Goal: Task Accomplishment & Management: Use online tool/utility

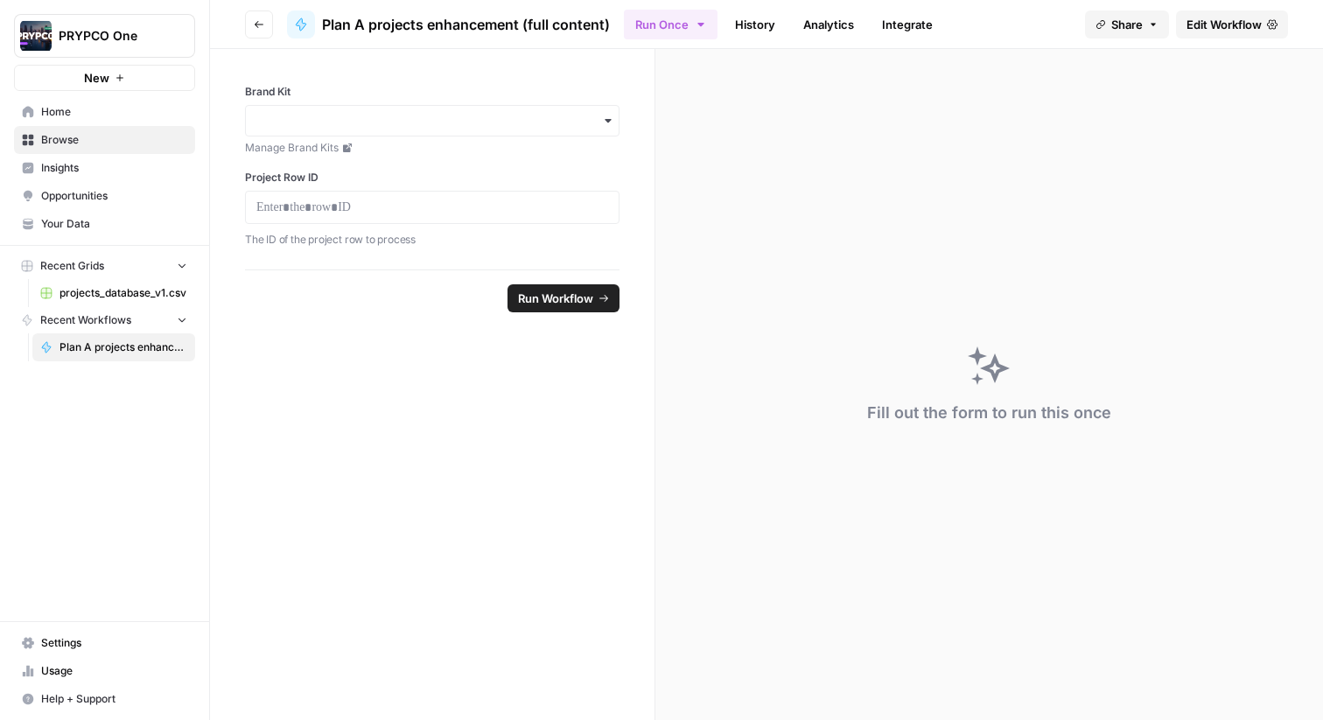
click at [48, 112] on span "Home" at bounding box center [114, 112] width 146 height 16
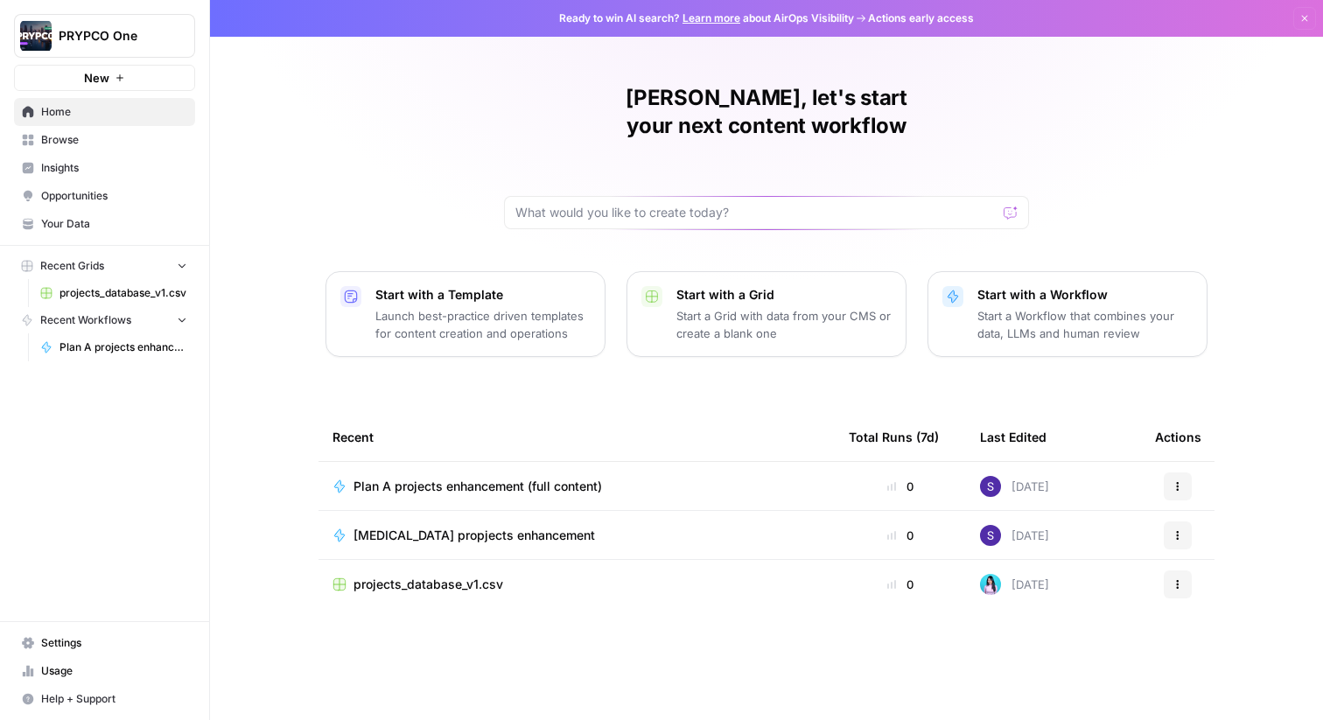
click at [98, 344] on span "Plan A projects enhancement (full content)" at bounding box center [124, 348] width 128 height 16
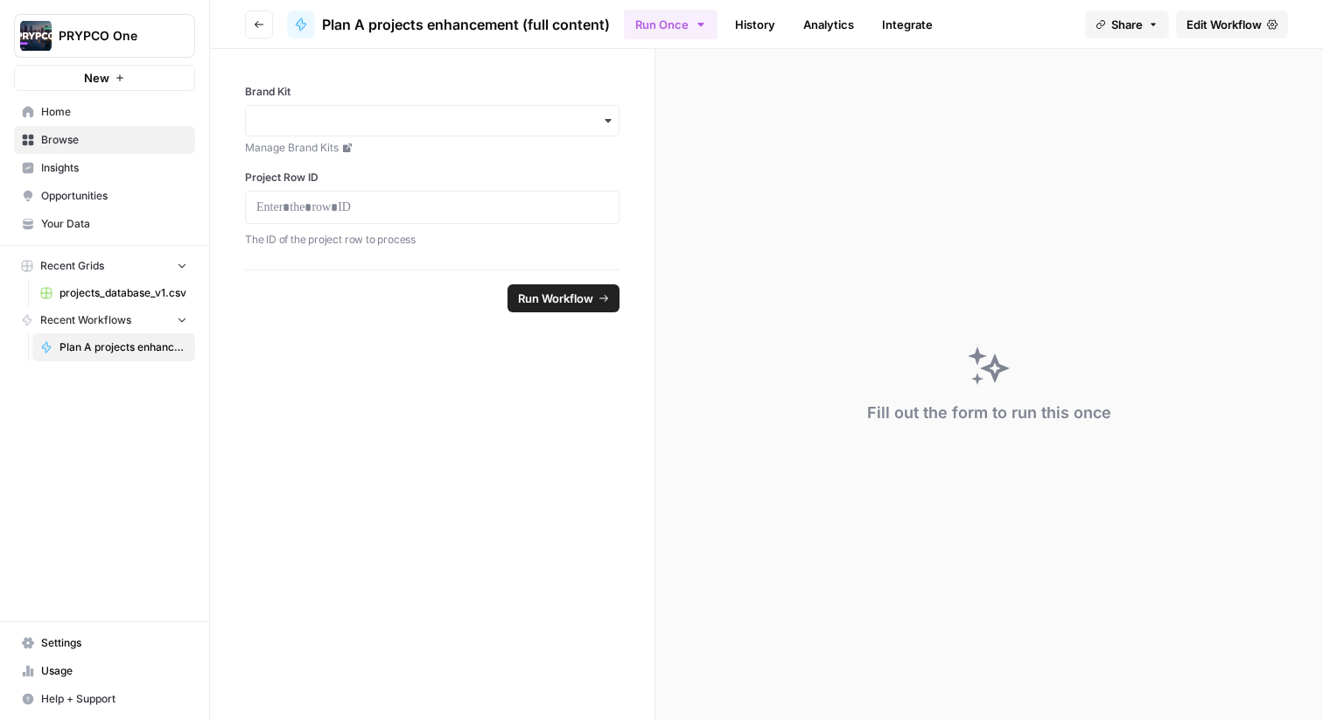
click at [403, 17] on span "Plan A projects enhancement (full content)" at bounding box center [466, 24] width 288 height 21
click at [101, 223] on span "Your Data" at bounding box center [114, 224] width 146 height 16
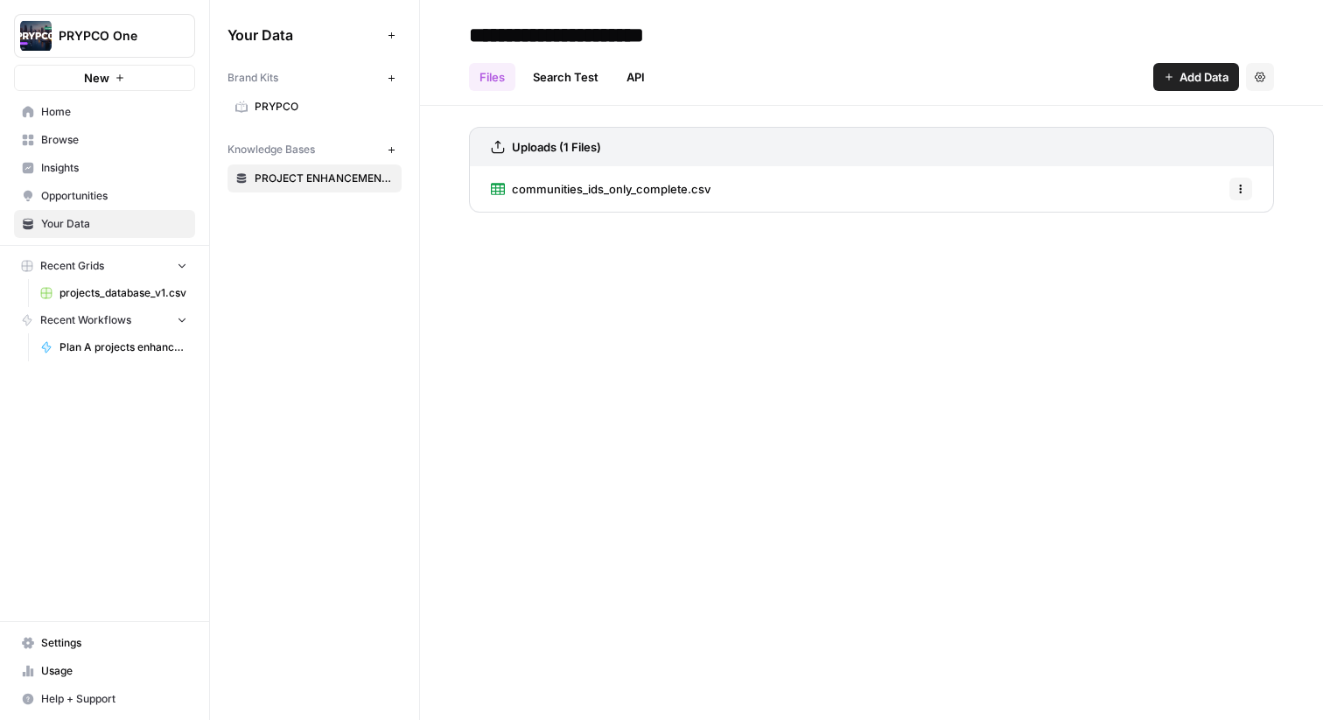
click at [561, 186] on span "communities_ids_only_complete.csv" at bounding box center [611, 189] width 199 height 18
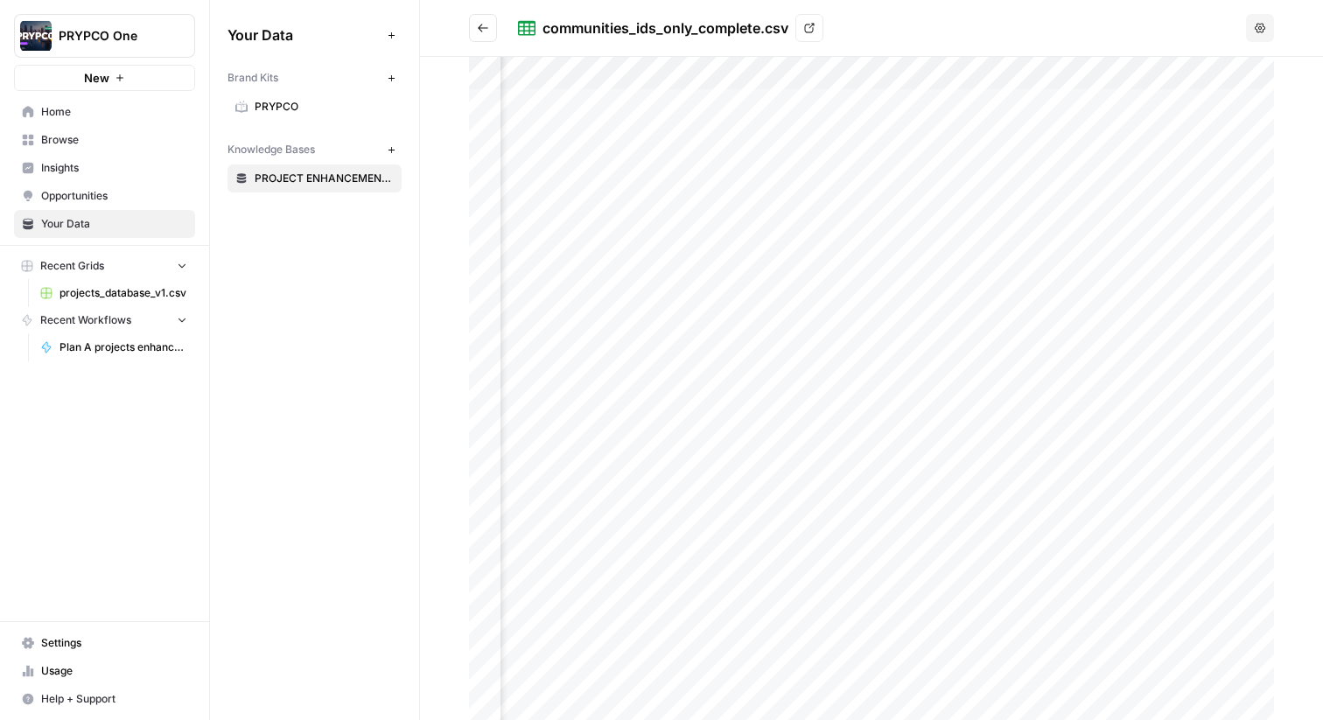
scroll to position [0, 1535]
click at [288, 107] on span "PRYPCO" at bounding box center [324, 107] width 139 height 16
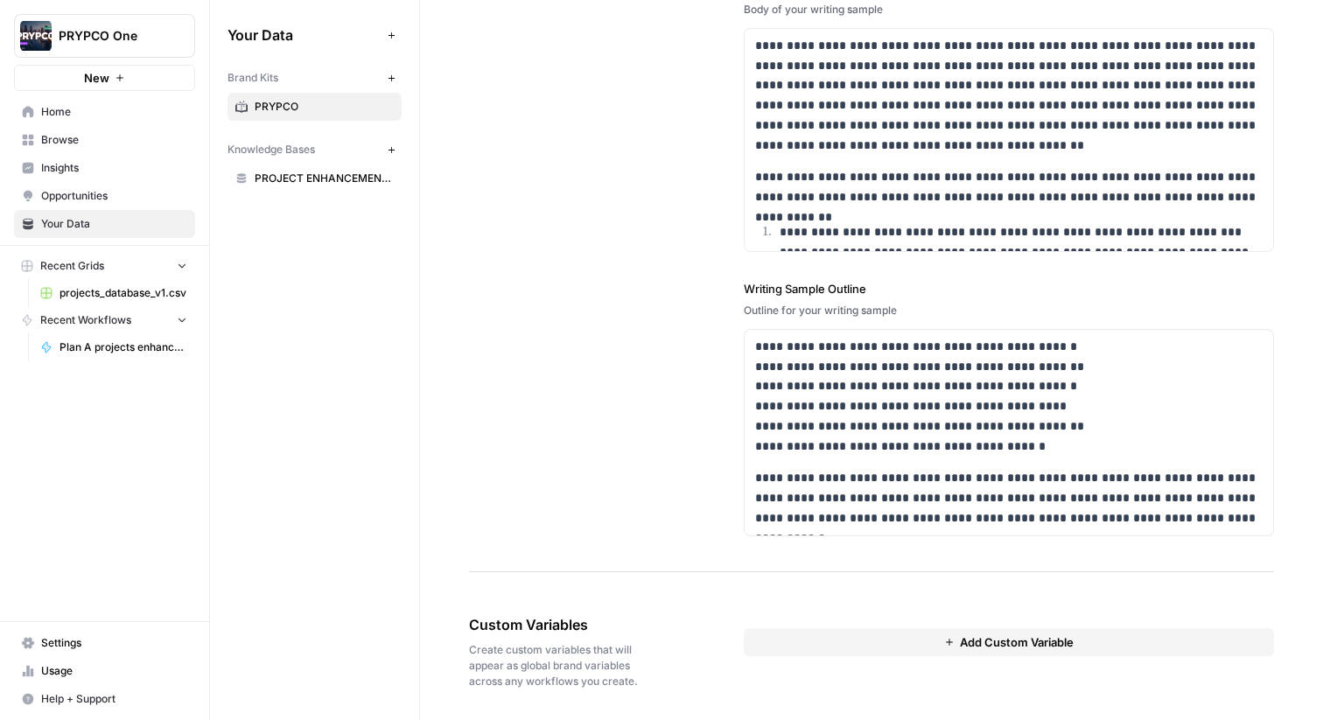
scroll to position [2343, 0]
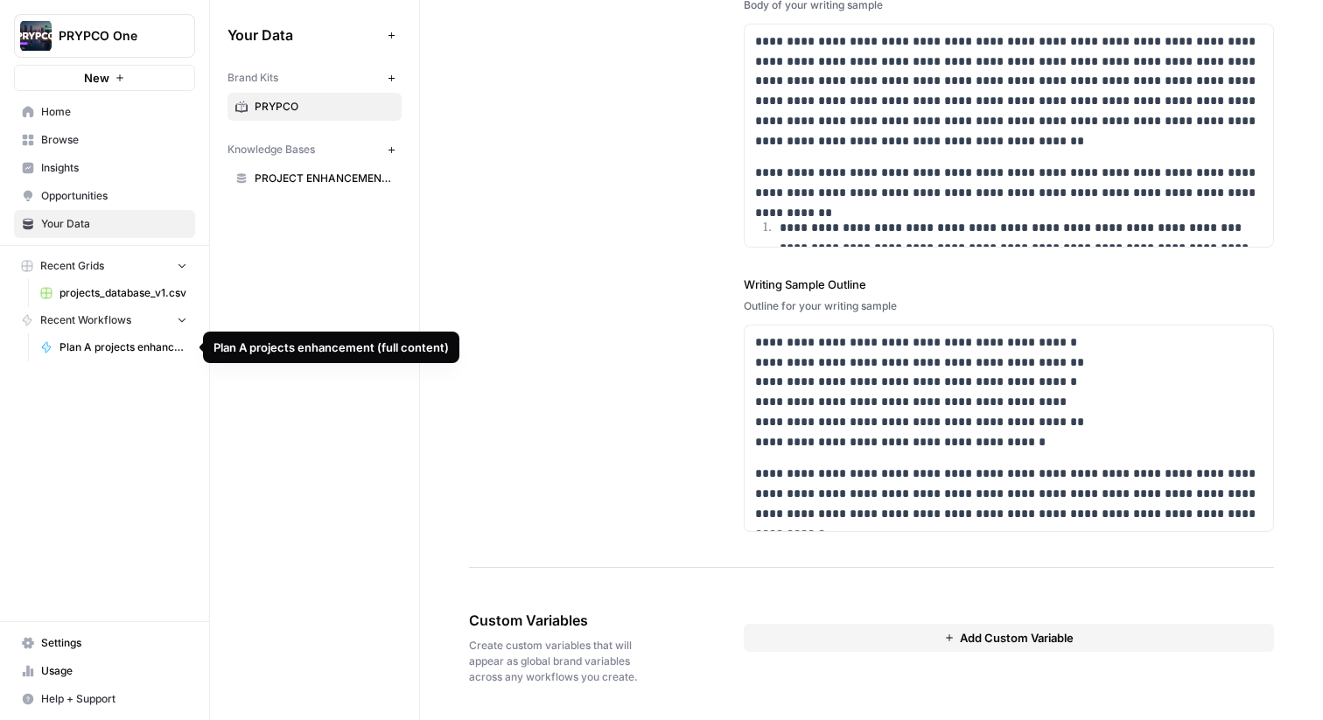
click at [116, 347] on span "Plan A projects enhancement (full content)" at bounding box center [124, 348] width 128 height 16
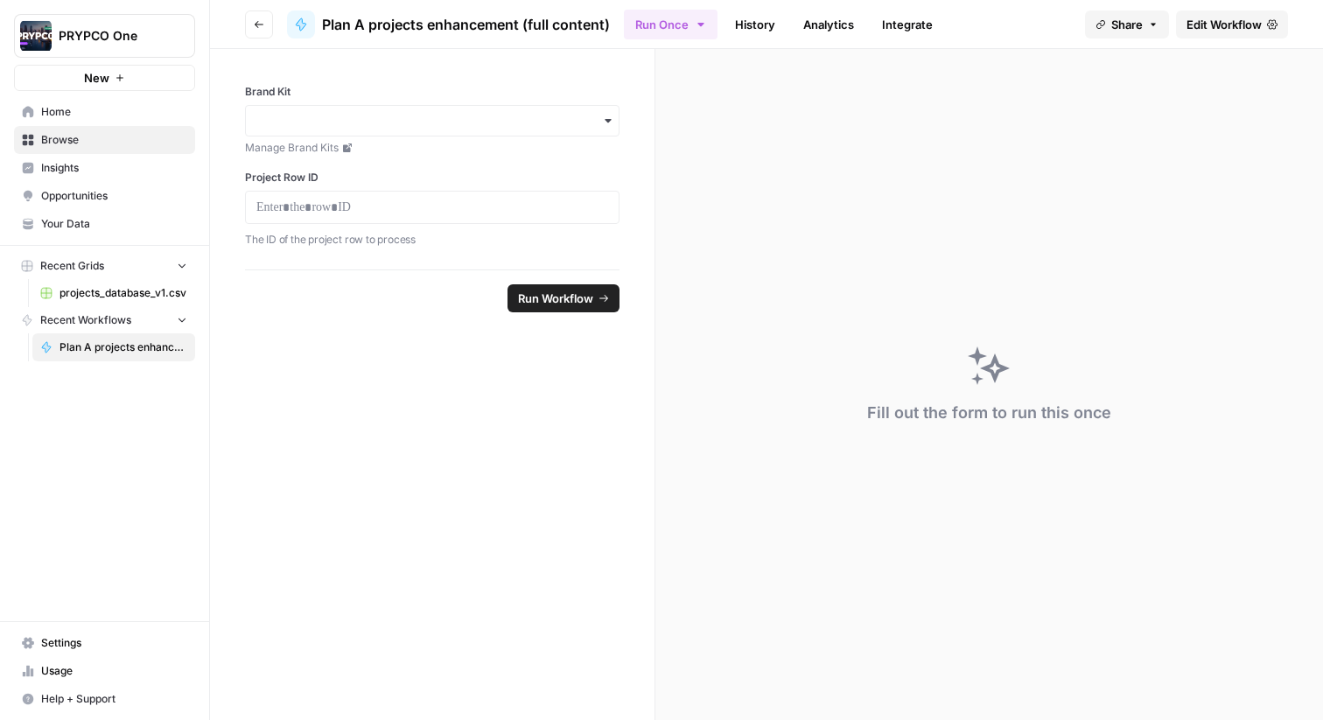
click at [835, 27] on link "Analytics" at bounding box center [829, 25] width 72 height 28
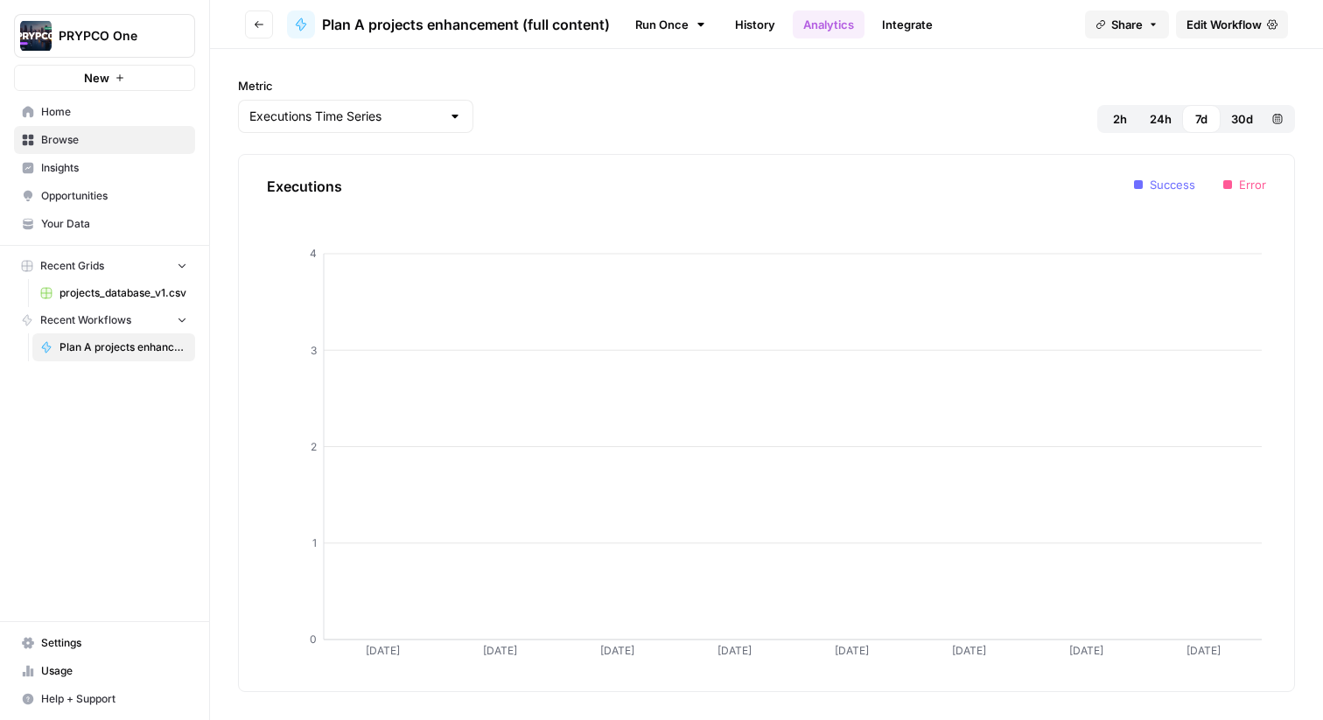
click at [668, 20] on link "Run Once" at bounding box center [671, 25] width 94 height 30
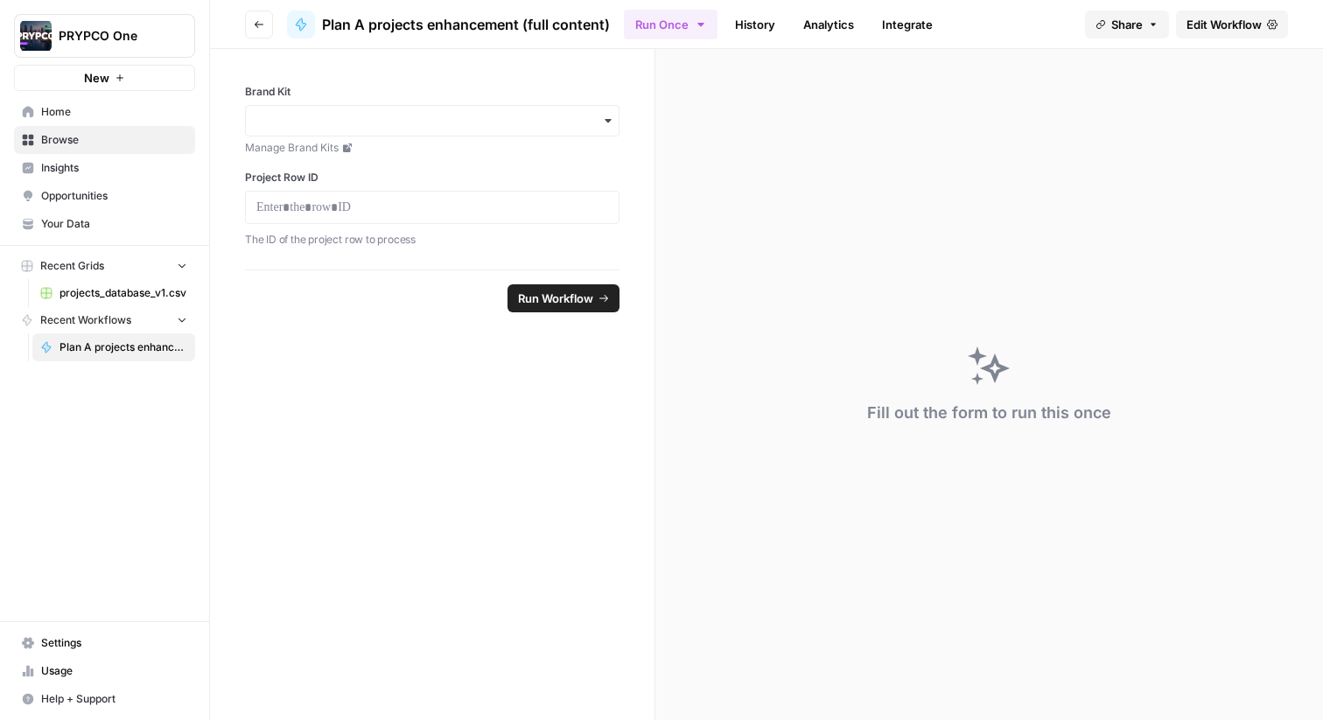
click at [95, 179] on link "Insights" at bounding box center [104, 168] width 181 height 28
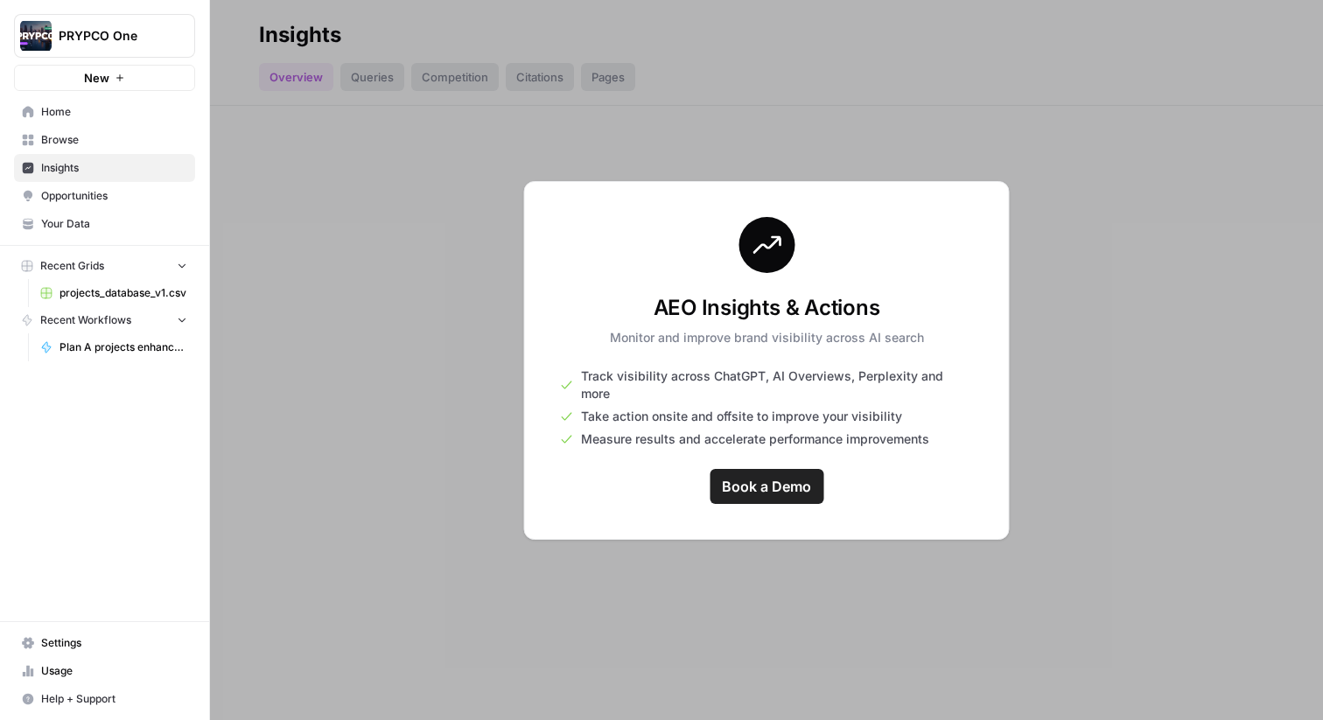
click at [88, 150] on link "Browse" at bounding box center [104, 140] width 181 height 28
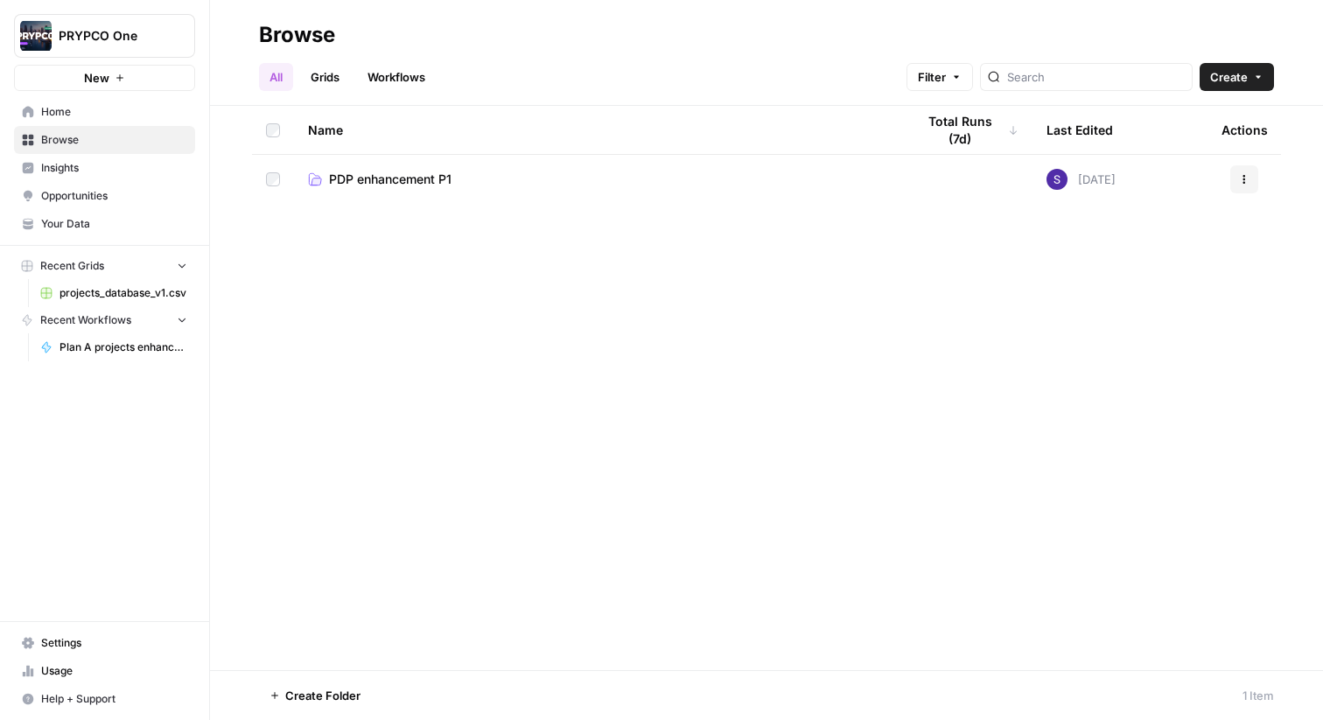
click at [376, 179] on span "PDP enhancement P1" at bounding box center [390, 180] width 123 height 18
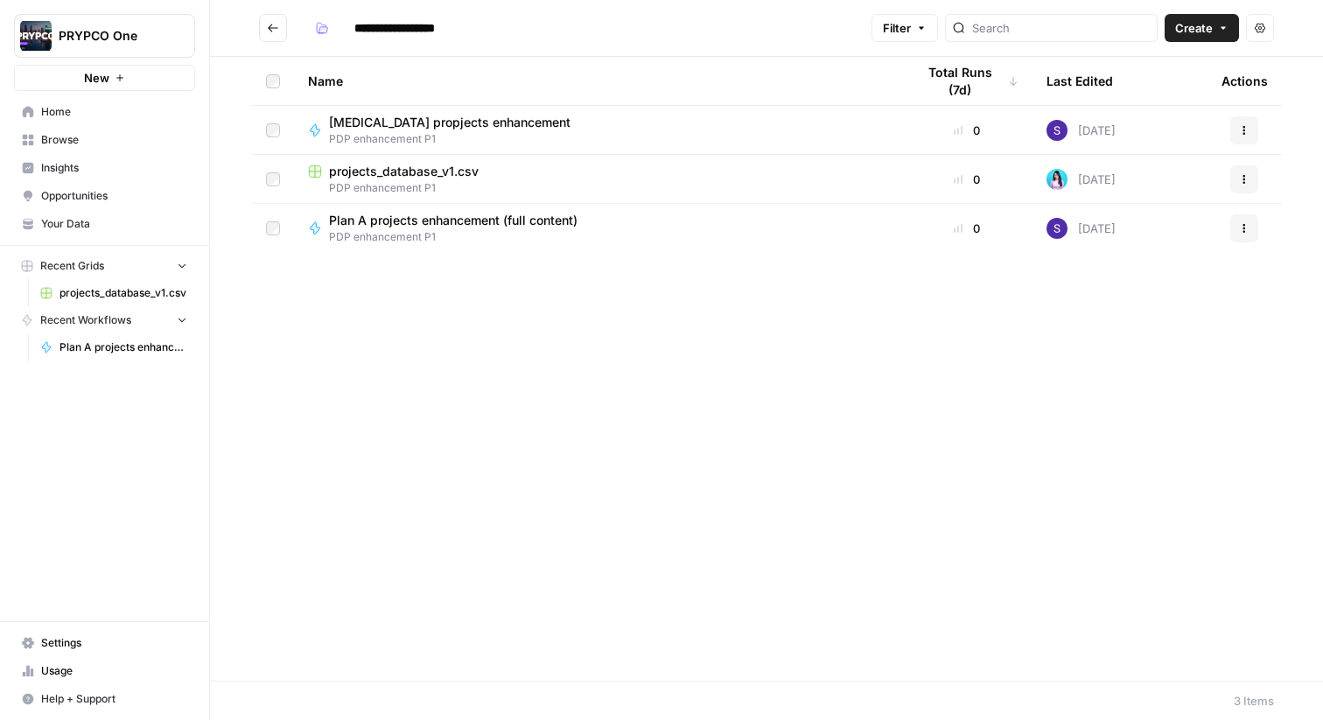
click at [394, 220] on span "Plan A projects enhancement (full content)" at bounding box center [453, 221] width 249 height 18
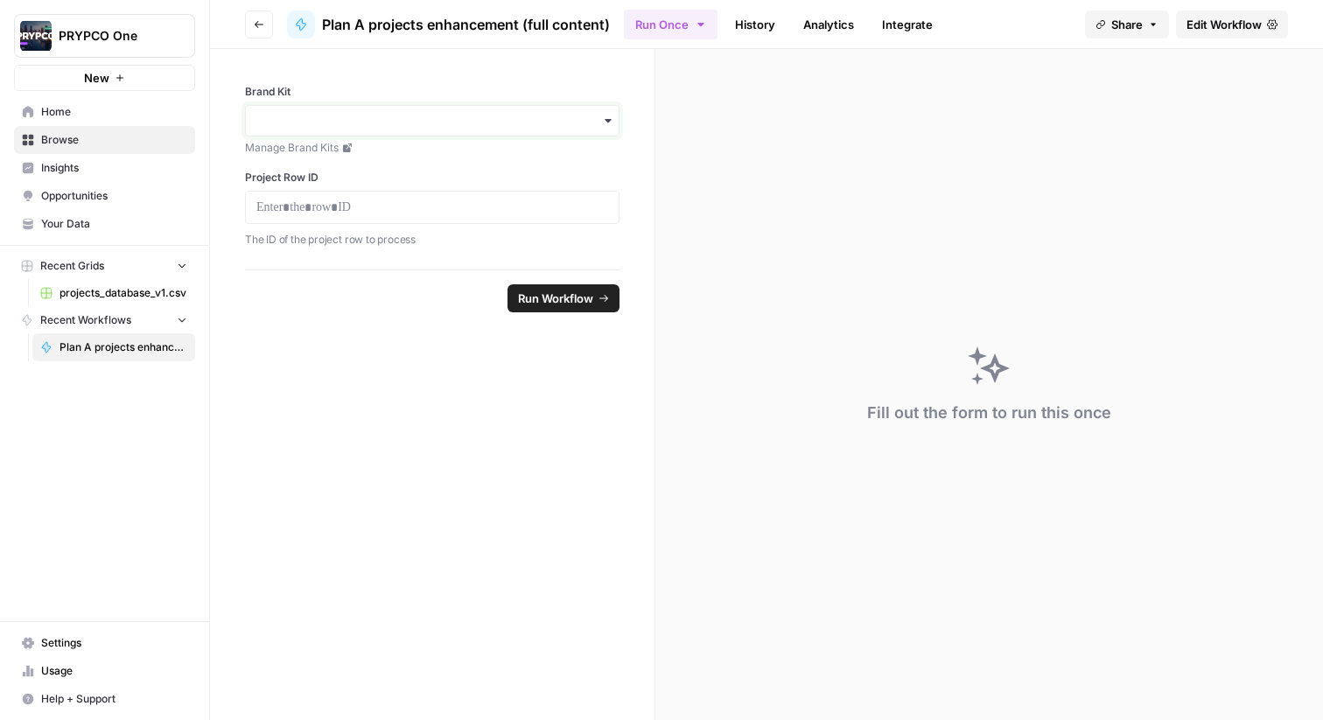
click at [445, 126] on input "Brand Kit" at bounding box center [432, 121] width 352 height 18
click at [419, 171] on div "PRYPCO" at bounding box center [432, 167] width 373 height 33
click at [414, 211] on p at bounding box center [432, 208] width 352 height 18
click at [533, 303] on span "Run Workflow" at bounding box center [555, 299] width 75 height 18
click at [73, 112] on span "Home" at bounding box center [114, 112] width 146 height 16
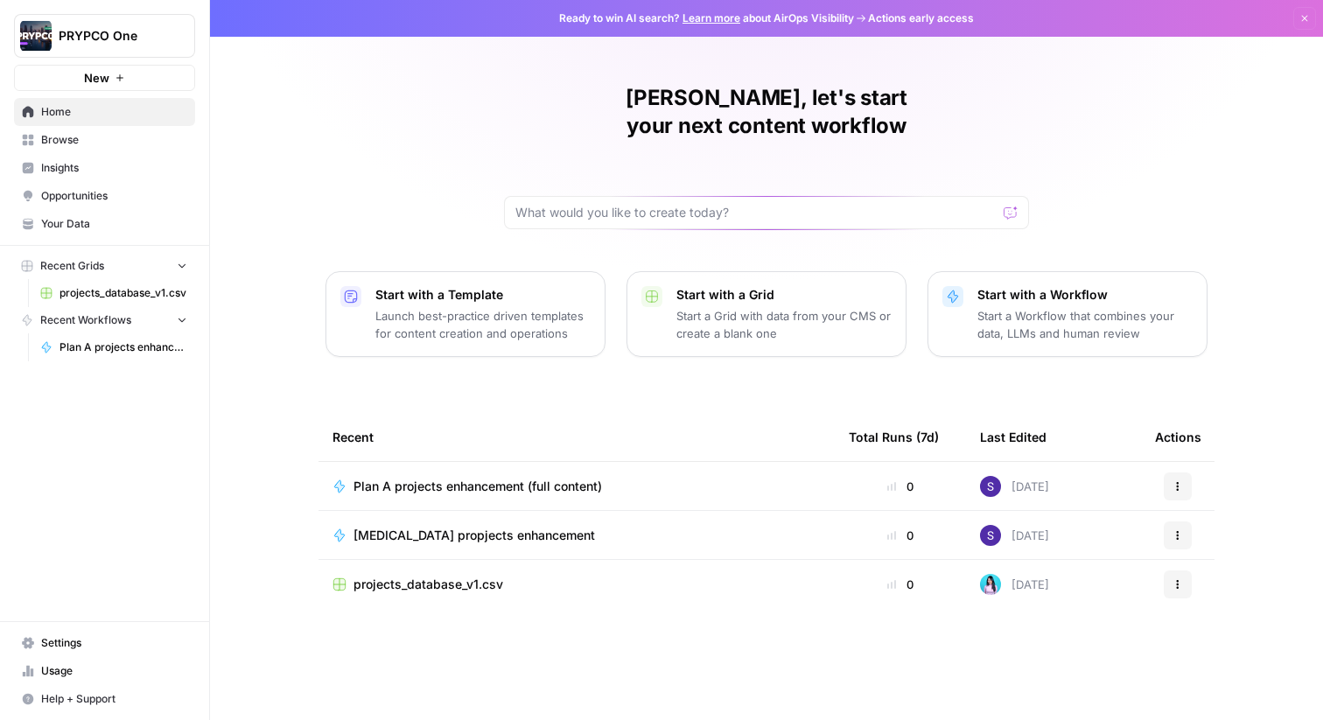
click at [417, 576] on span "projects_database_v1.csv" at bounding box center [429, 585] width 150 height 18
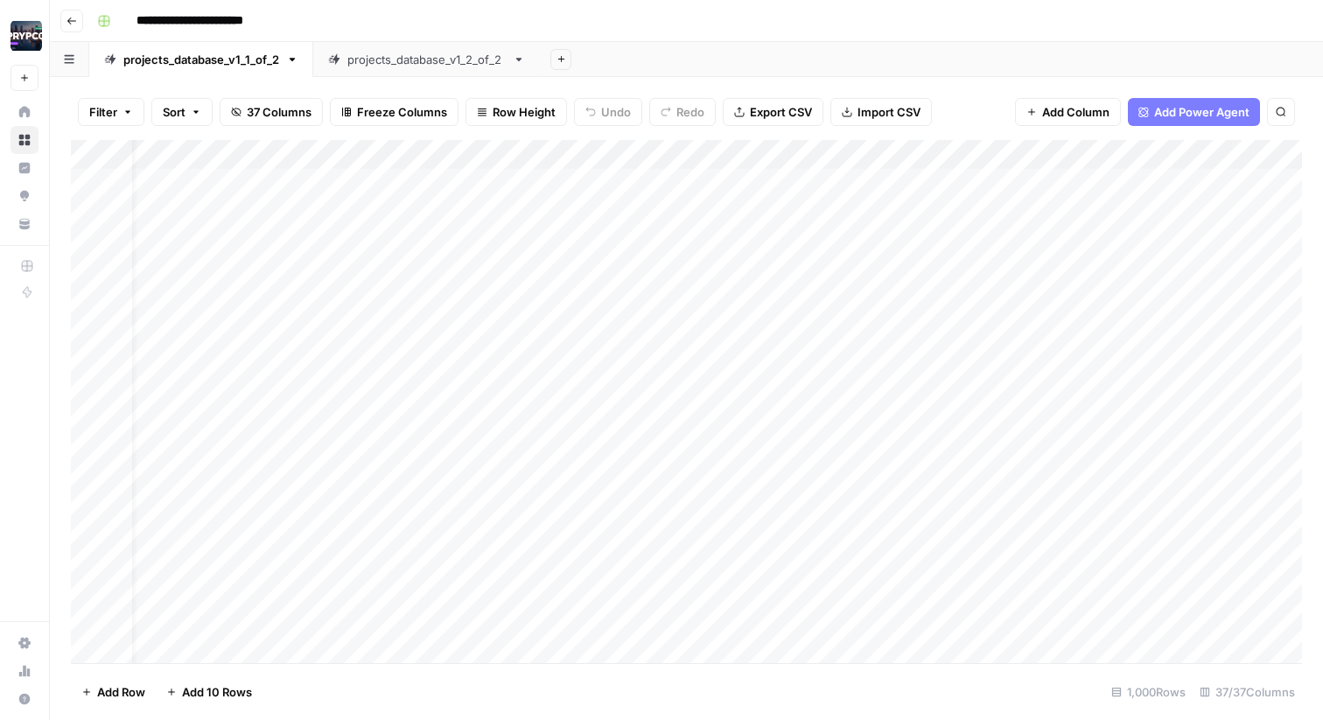
scroll to position [1, 0]
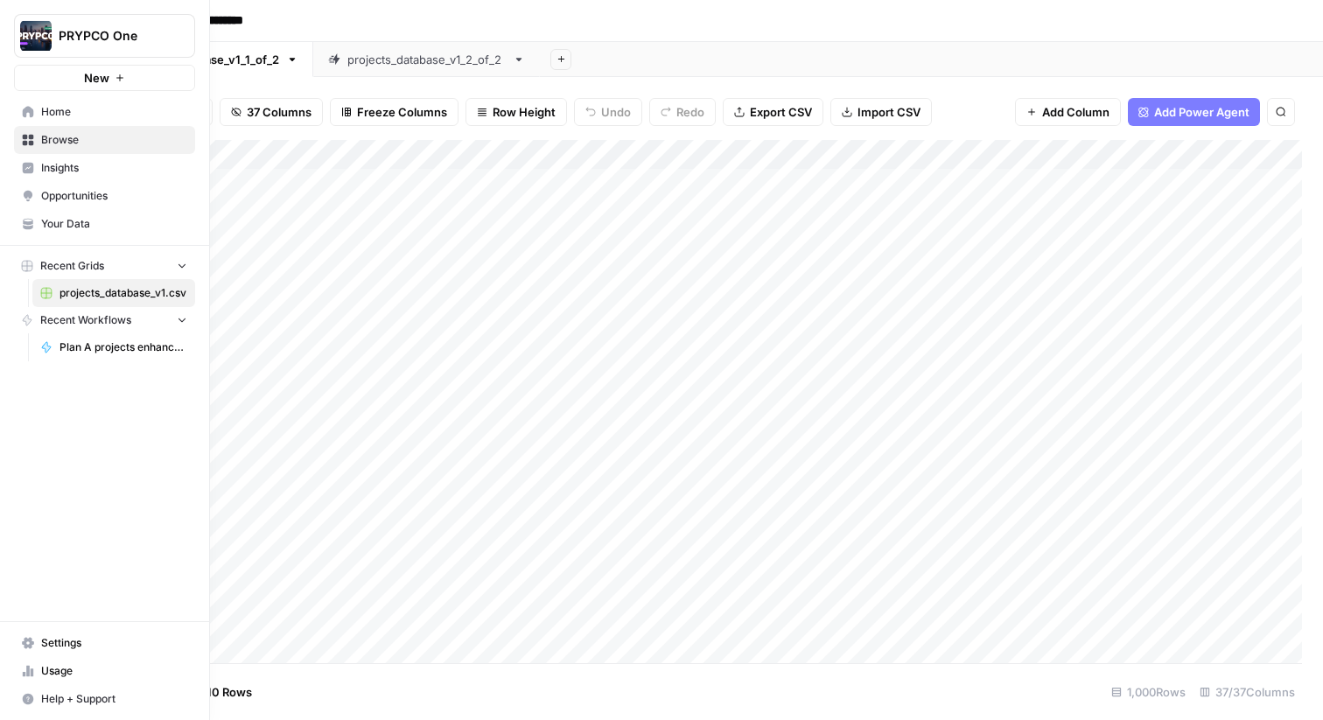
click at [87, 235] on link "Your Data" at bounding box center [104, 224] width 181 height 28
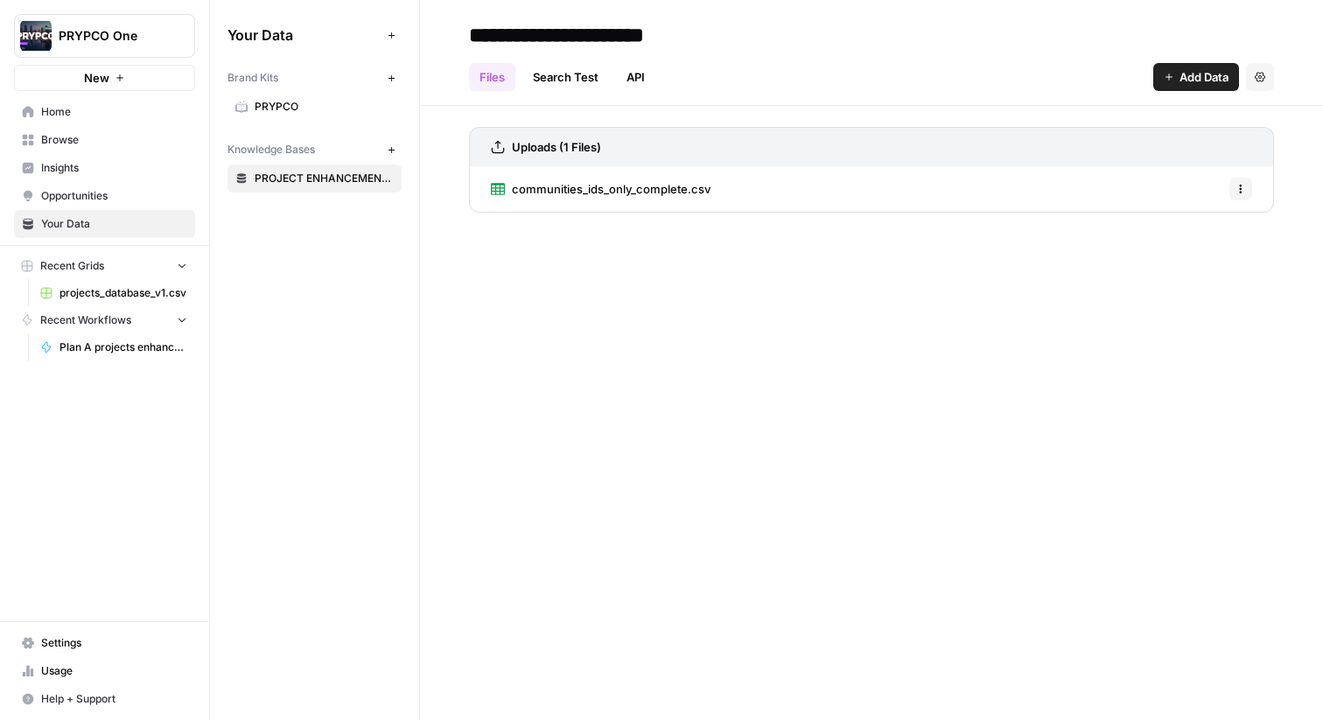
click at [92, 208] on link "Opportunities" at bounding box center [104, 196] width 181 height 28
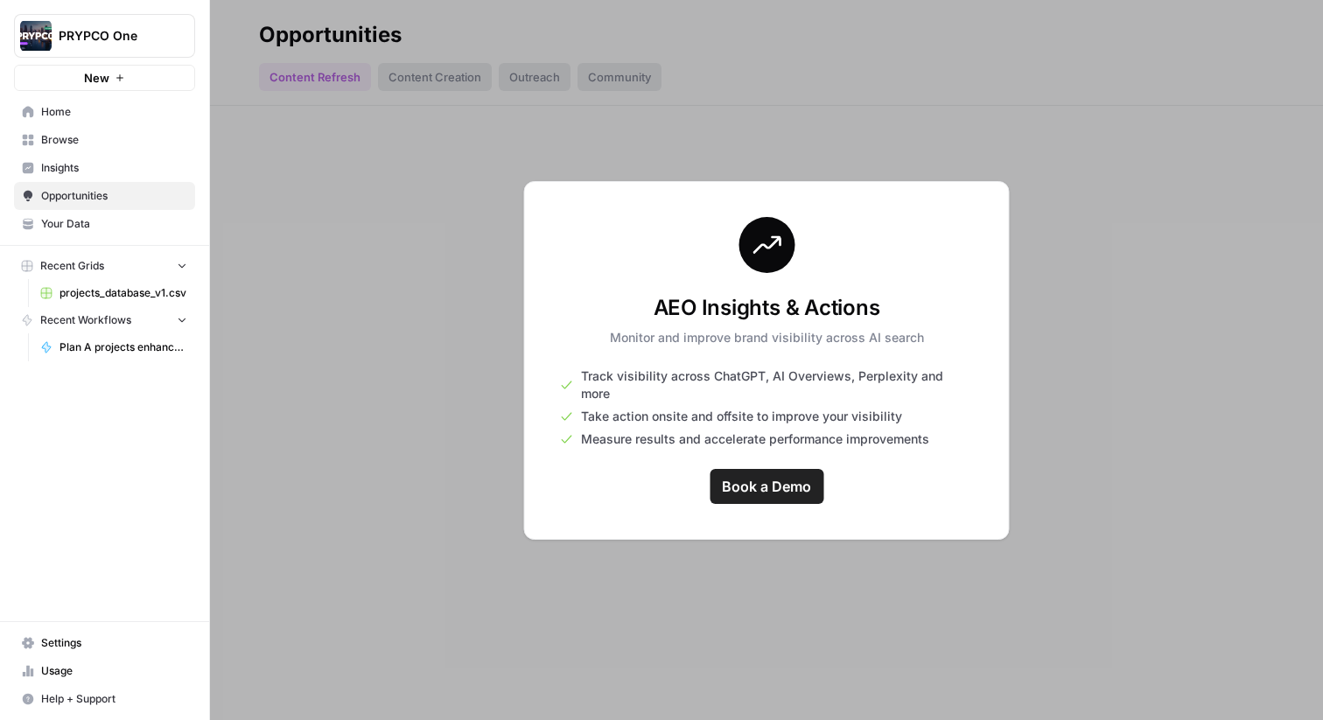
click at [91, 167] on span "Insights" at bounding box center [114, 168] width 146 height 16
click at [90, 150] on link "Browse" at bounding box center [104, 140] width 181 height 28
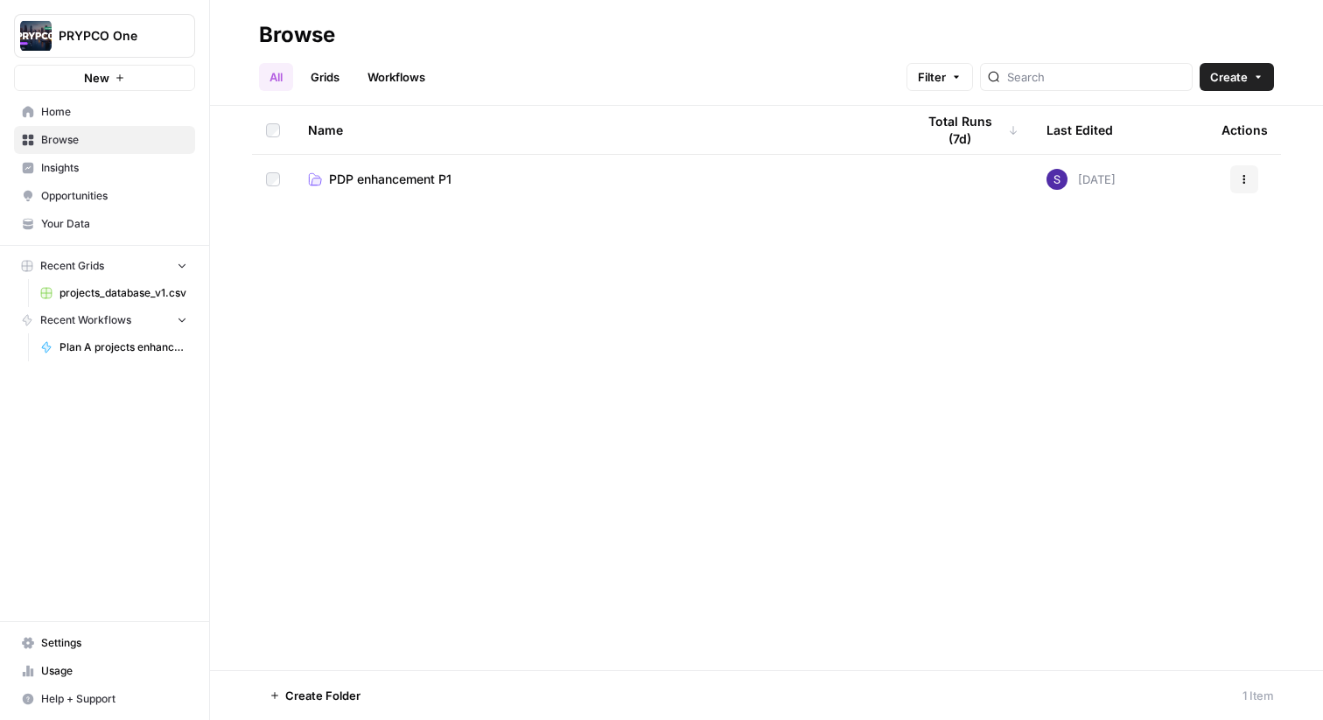
click at [383, 84] on link "Workflows" at bounding box center [396, 77] width 79 height 28
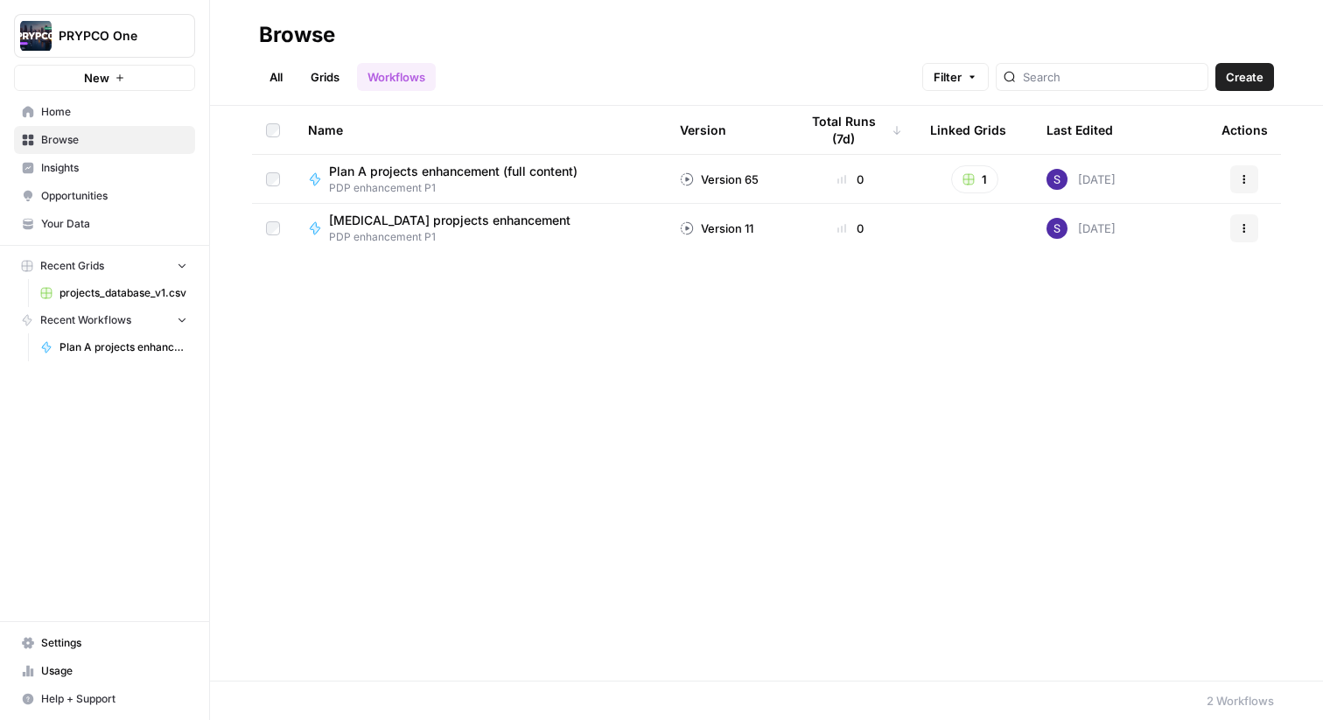
click at [378, 170] on span "Plan A projects enhancement (full content)" at bounding box center [453, 172] width 249 height 18
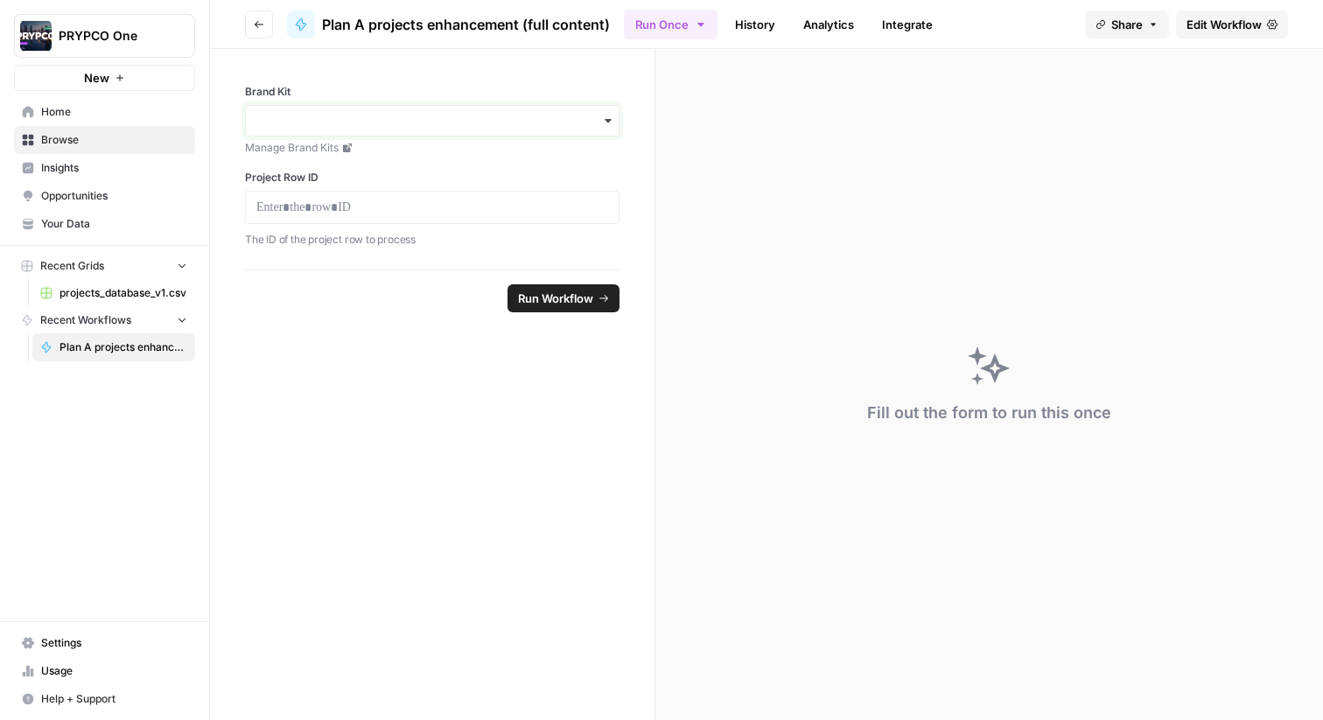
click at [531, 112] on input "Brand Kit" at bounding box center [432, 121] width 352 height 18
click at [515, 165] on div "PRYPCO" at bounding box center [432, 167] width 373 height 33
click at [138, 43] on span "PRYPCO One" at bounding box center [112, 36] width 106 height 18
click at [814, 360] on div "Fill out the form to run this once" at bounding box center [990, 384] width 668 height 671
click at [57, 107] on span "Home" at bounding box center [114, 112] width 146 height 16
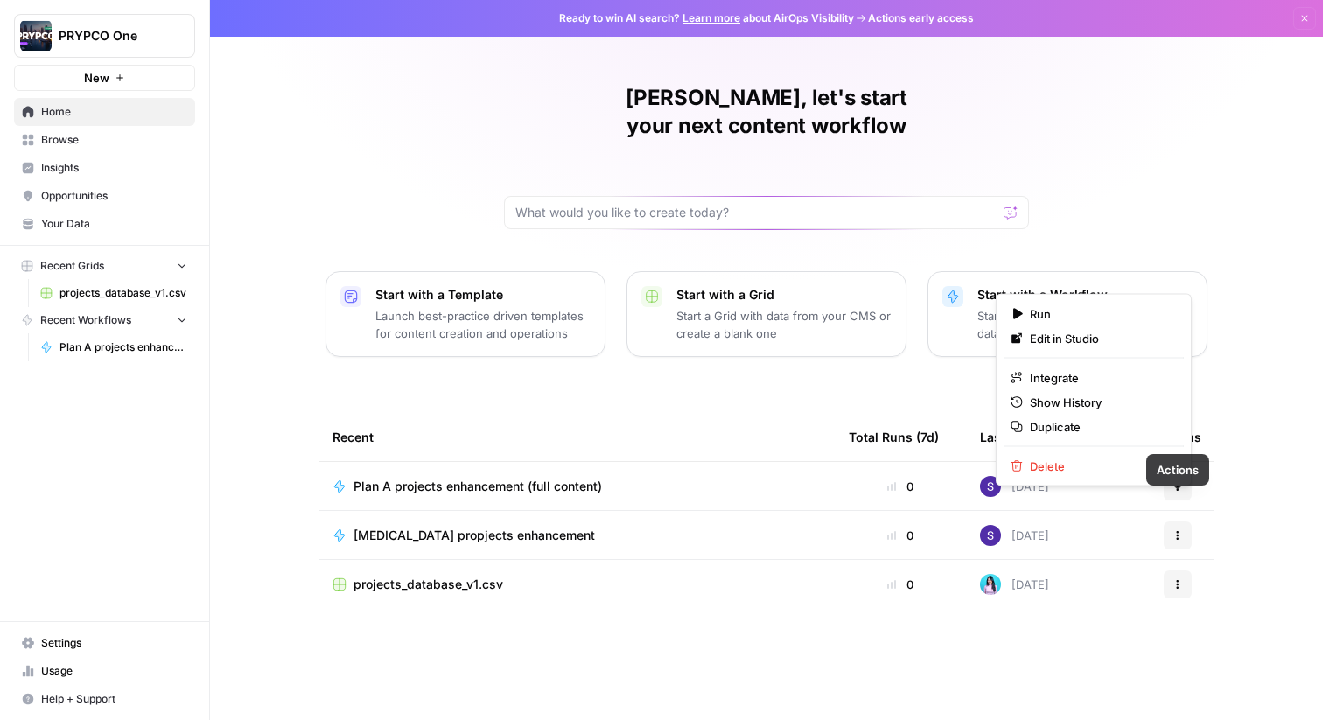
click at [1182, 530] on icon "button" at bounding box center [1178, 535] width 11 height 11
click at [1078, 400] on span "Show History" at bounding box center [1100, 403] width 140 height 18
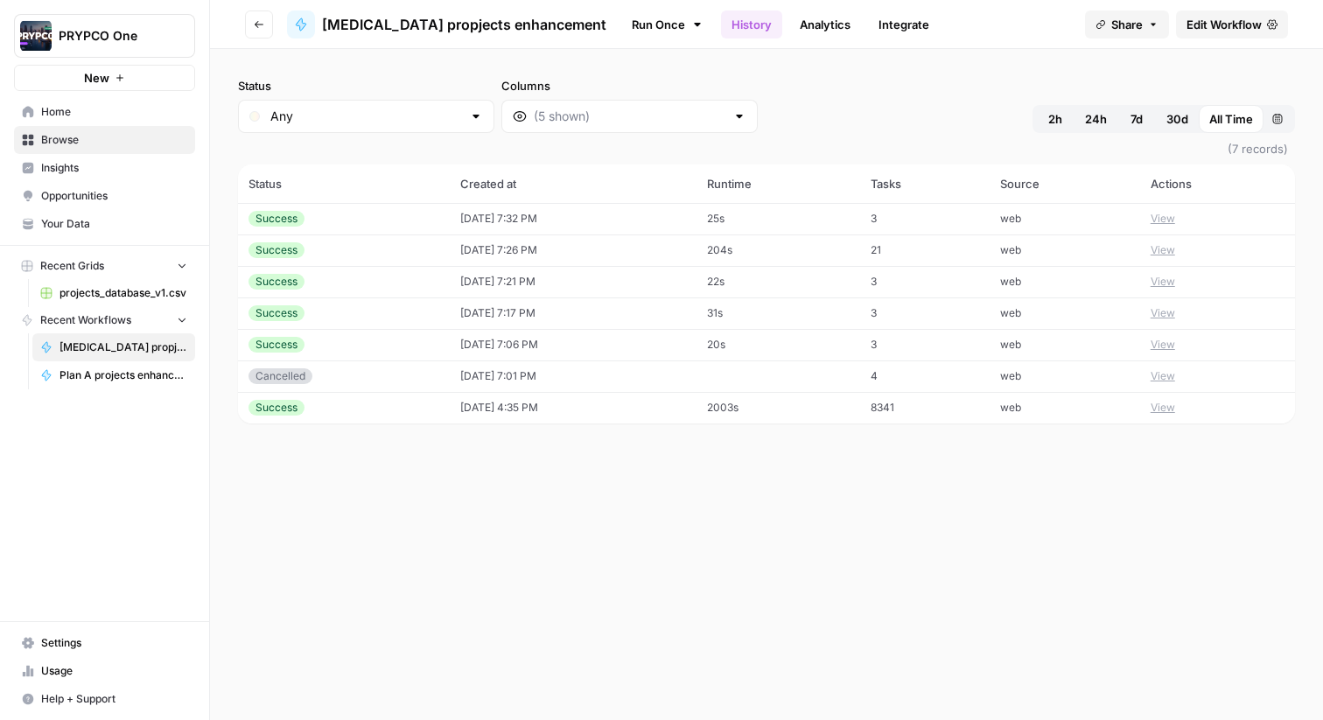
click at [1168, 222] on button "View" at bounding box center [1163, 219] width 25 height 16
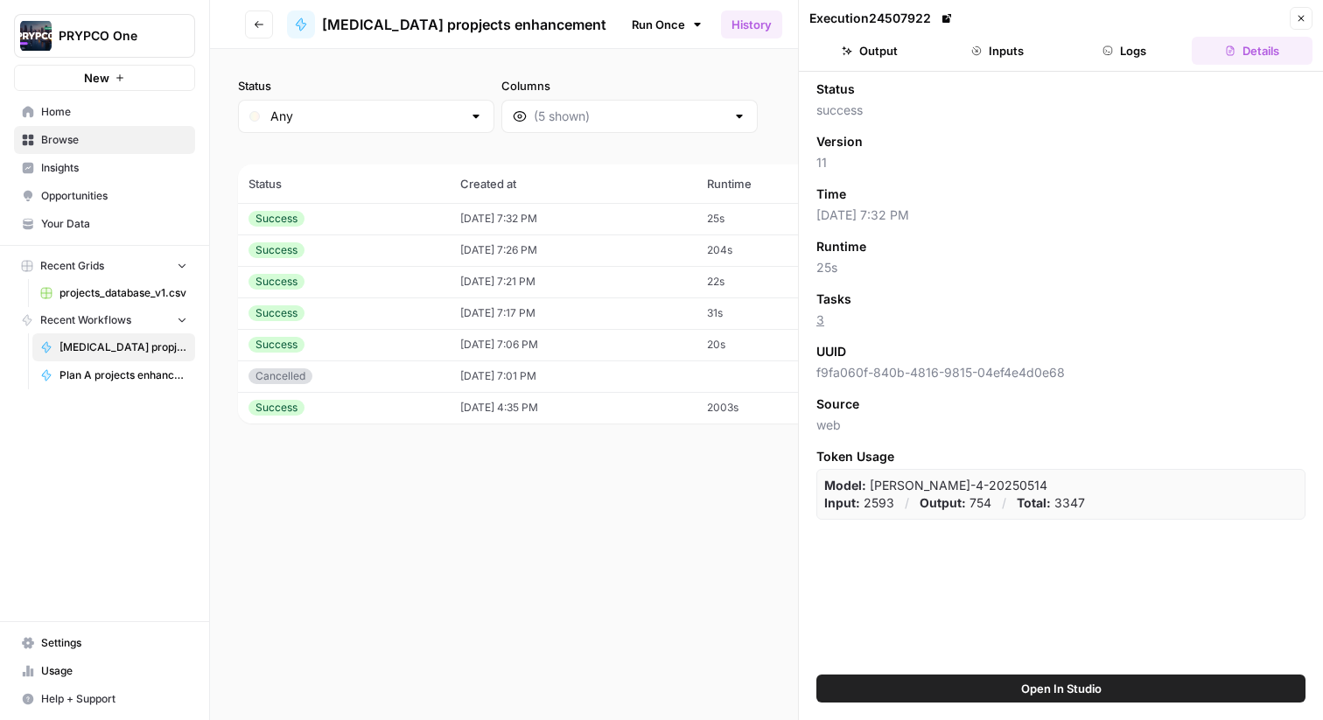
click at [1110, 683] on button "Open In Studio" at bounding box center [1061, 689] width 489 height 28
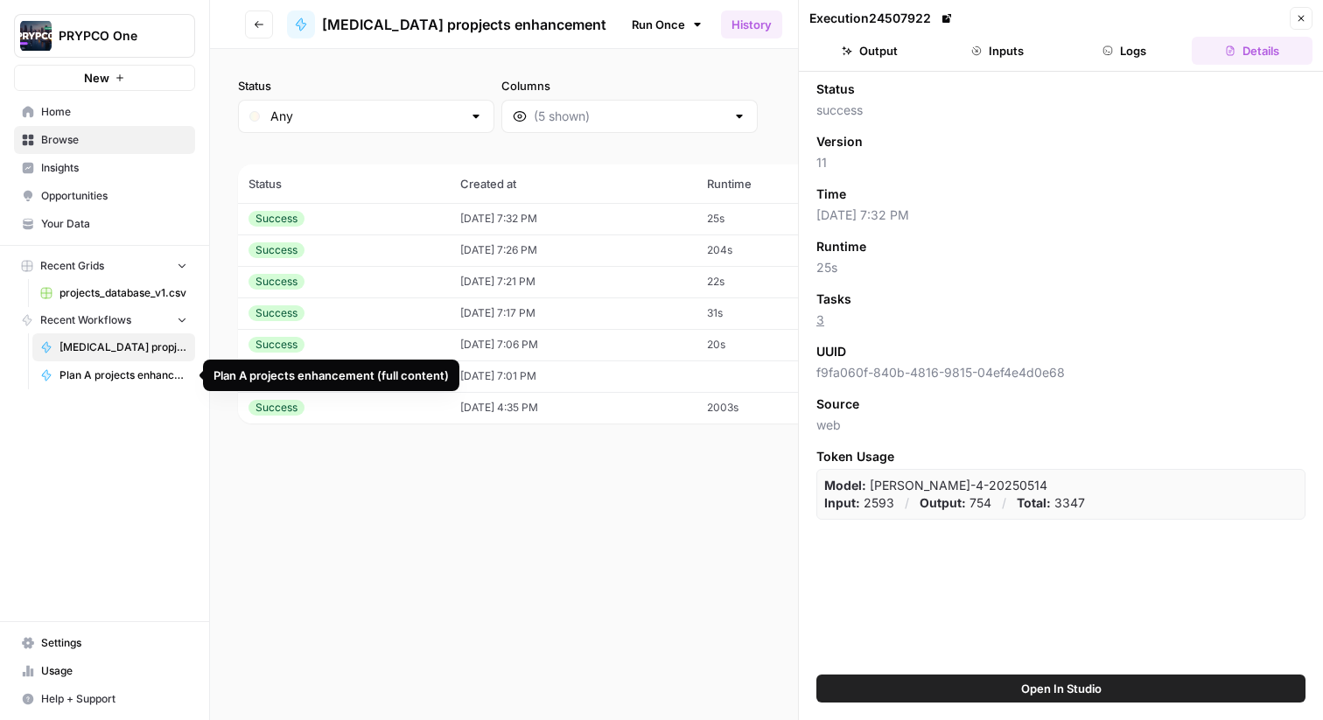
click at [83, 377] on span "Plan A projects enhancement (full content)" at bounding box center [124, 376] width 128 height 16
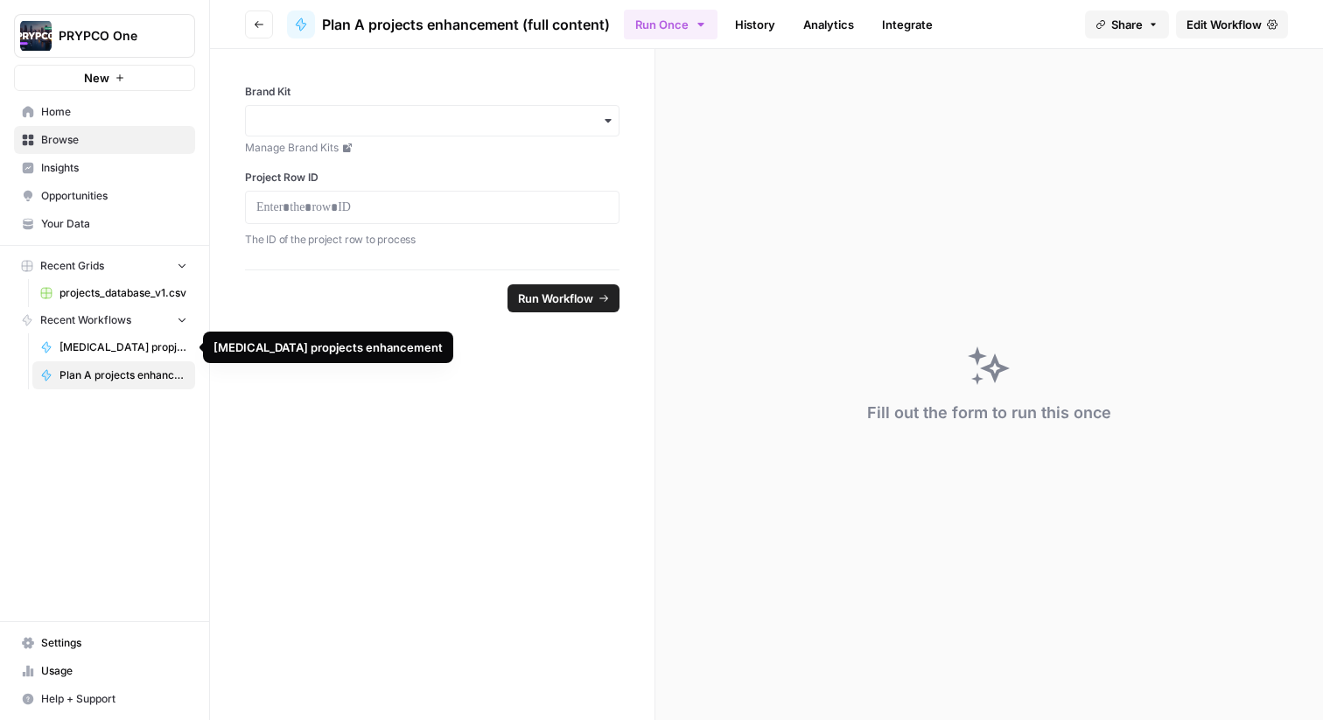
click at [83, 347] on span "[MEDICAL_DATA] propjects enhancement" at bounding box center [124, 348] width 128 height 16
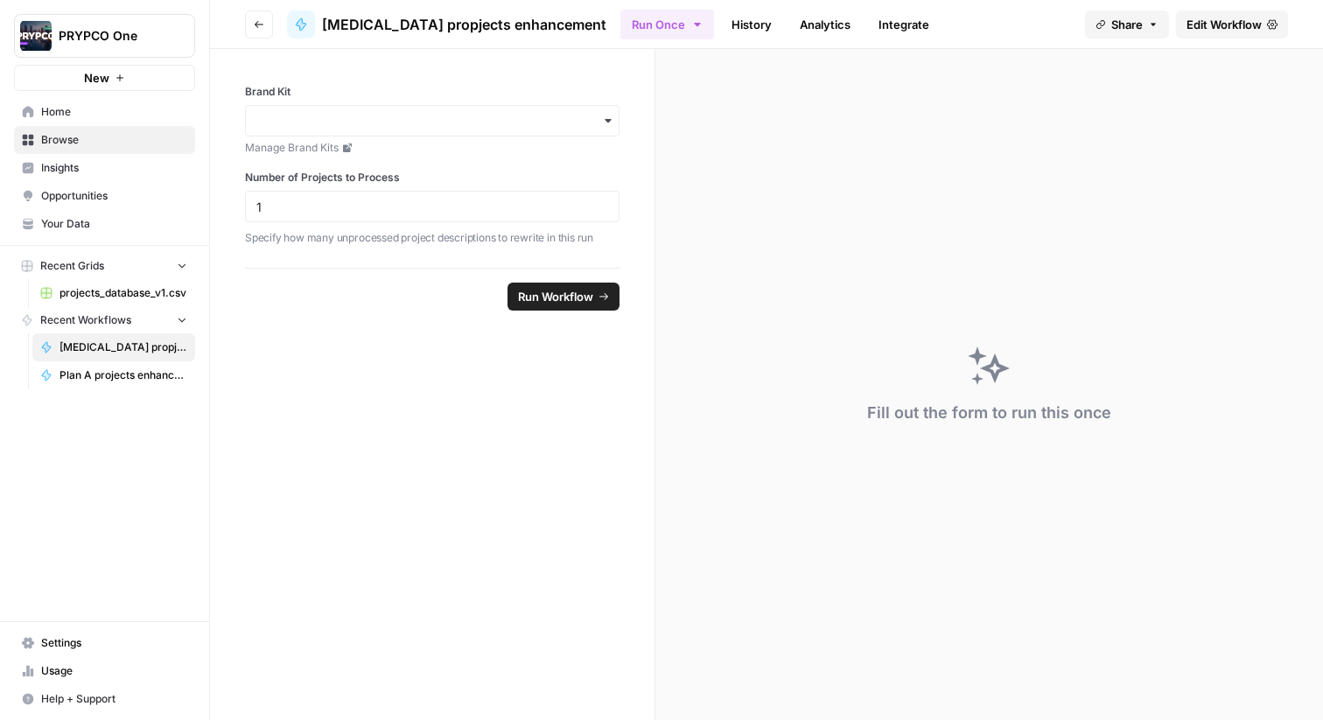
click at [82, 110] on span "Home" at bounding box center [114, 112] width 146 height 16
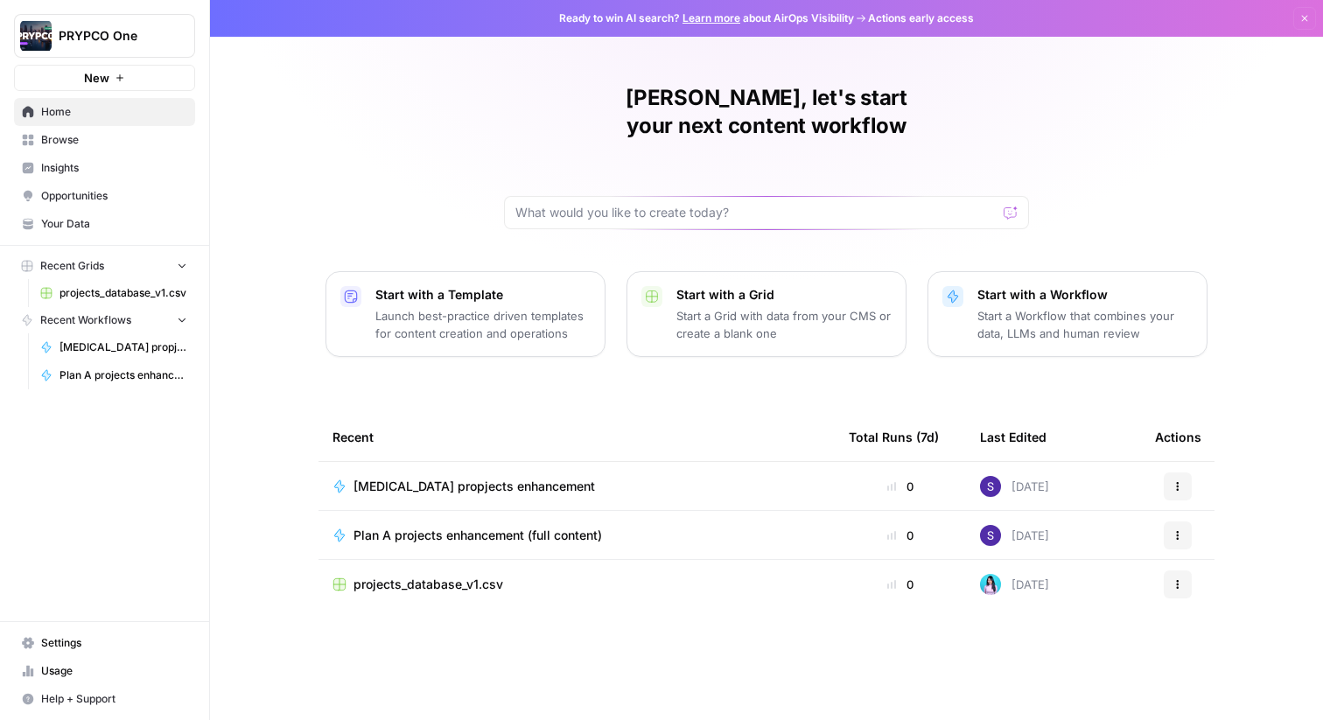
click at [464, 478] on span "[MEDICAL_DATA] propjects enhancement" at bounding box center [475, 487] width 242 height 18
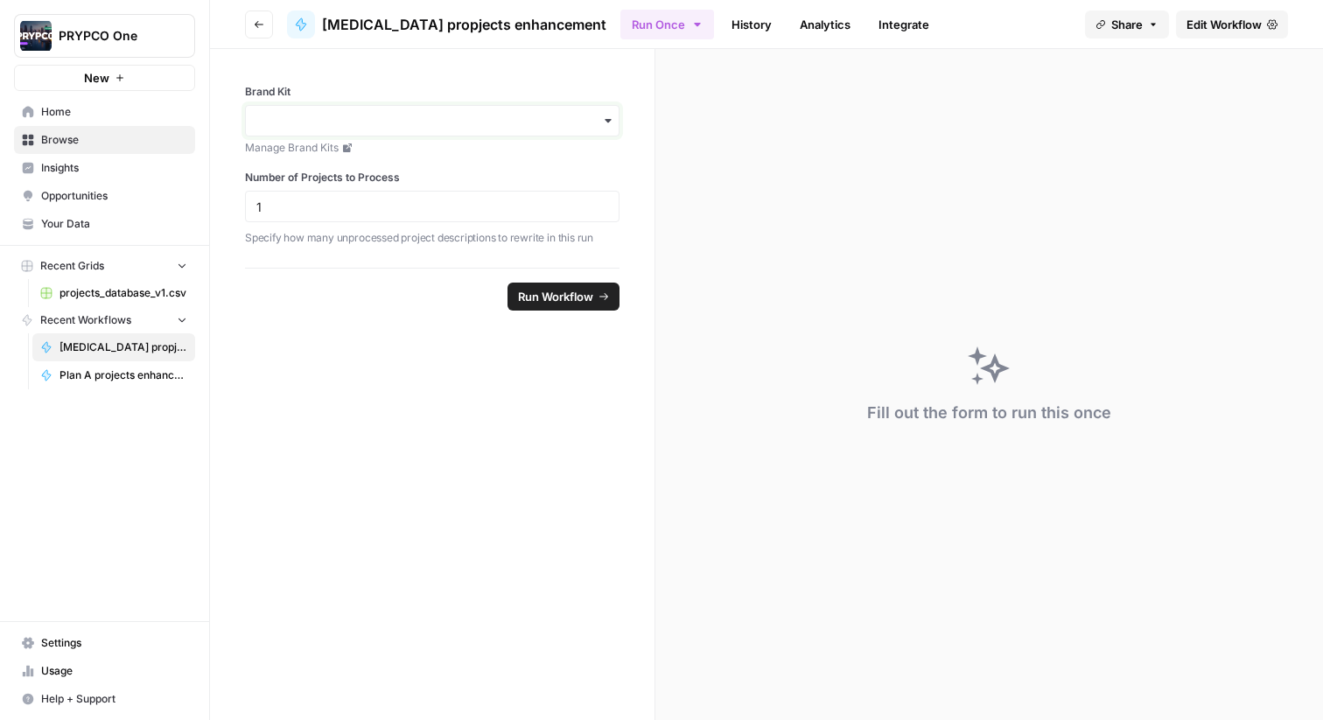
click at [556, 128] on input "Brand Kit" at bounding box center [432, 121] width 352 height 18
click at [445, 164] on div "PRYPCO" at bounding box center [432, 167] width 373 height 33
click at [536, 299] on span "Run Workflow" at bounding box center [555, 297] width 75 height 18
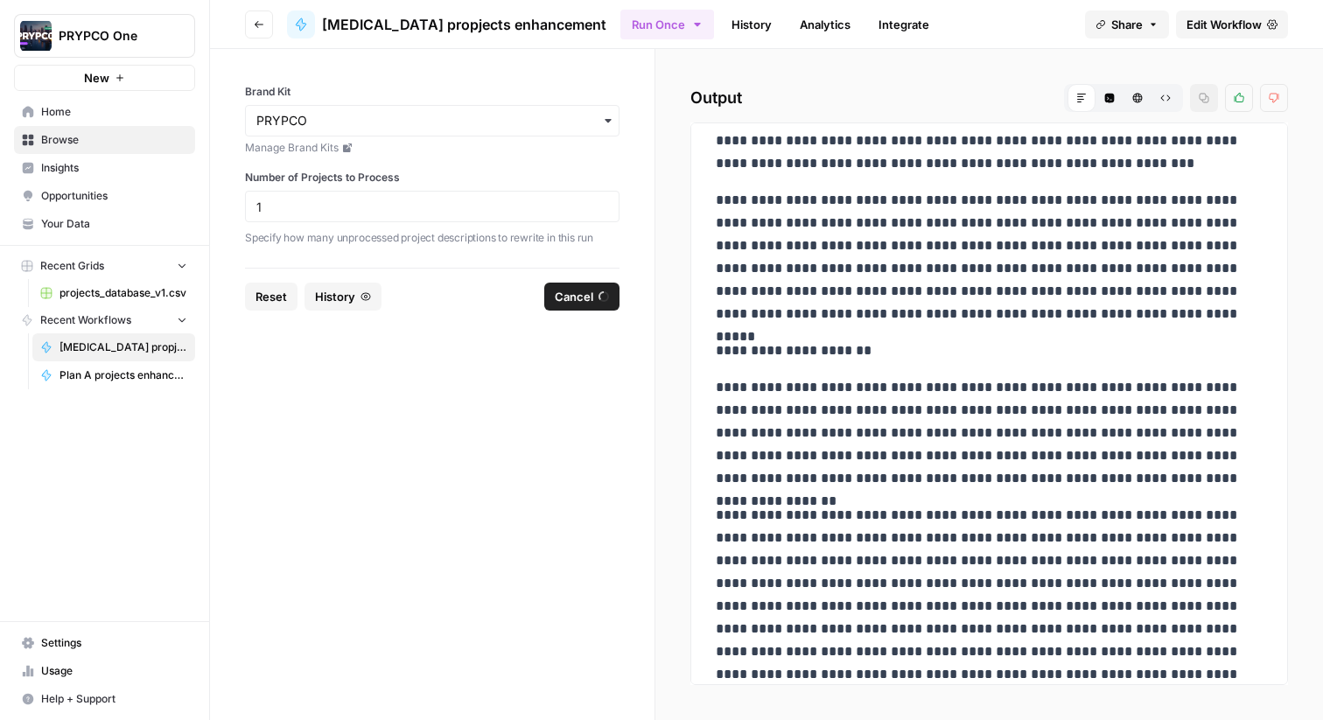
scroll to position [794, 0]
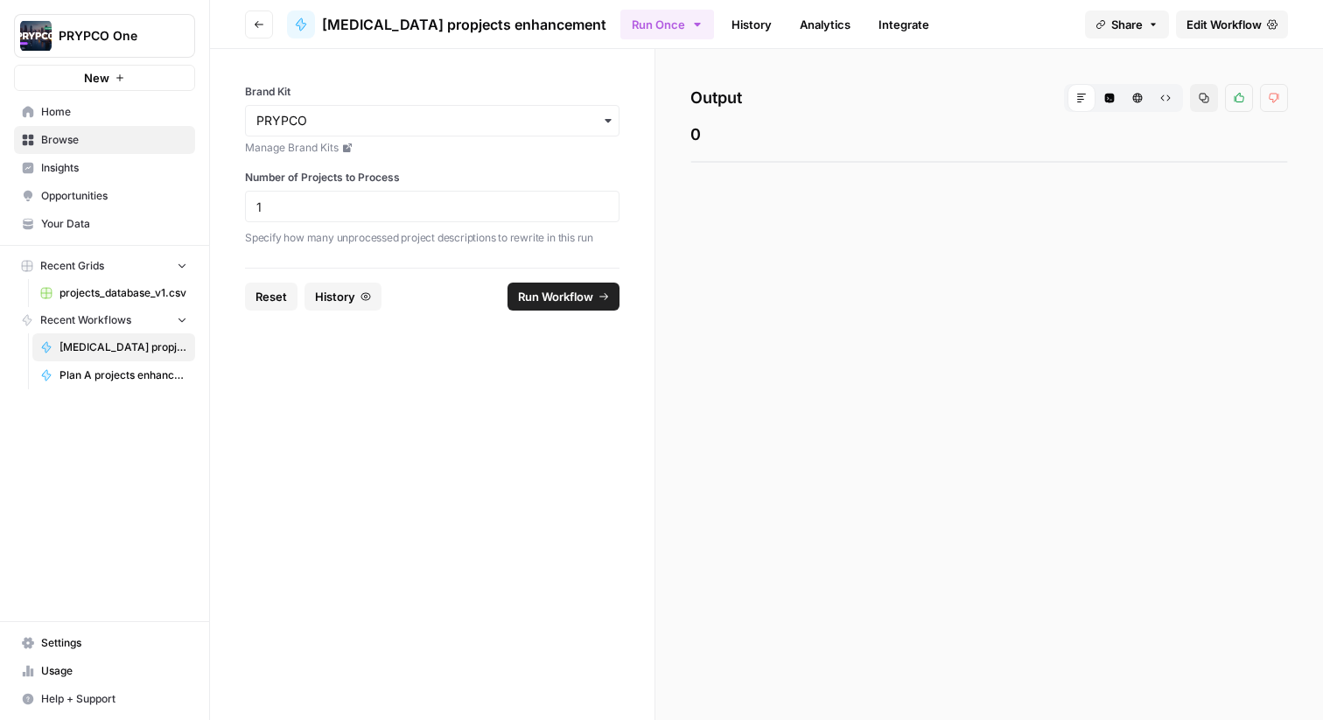
click at [1109, 102] on icon "button" at bounding box center [1110, 99] width 10 height 10
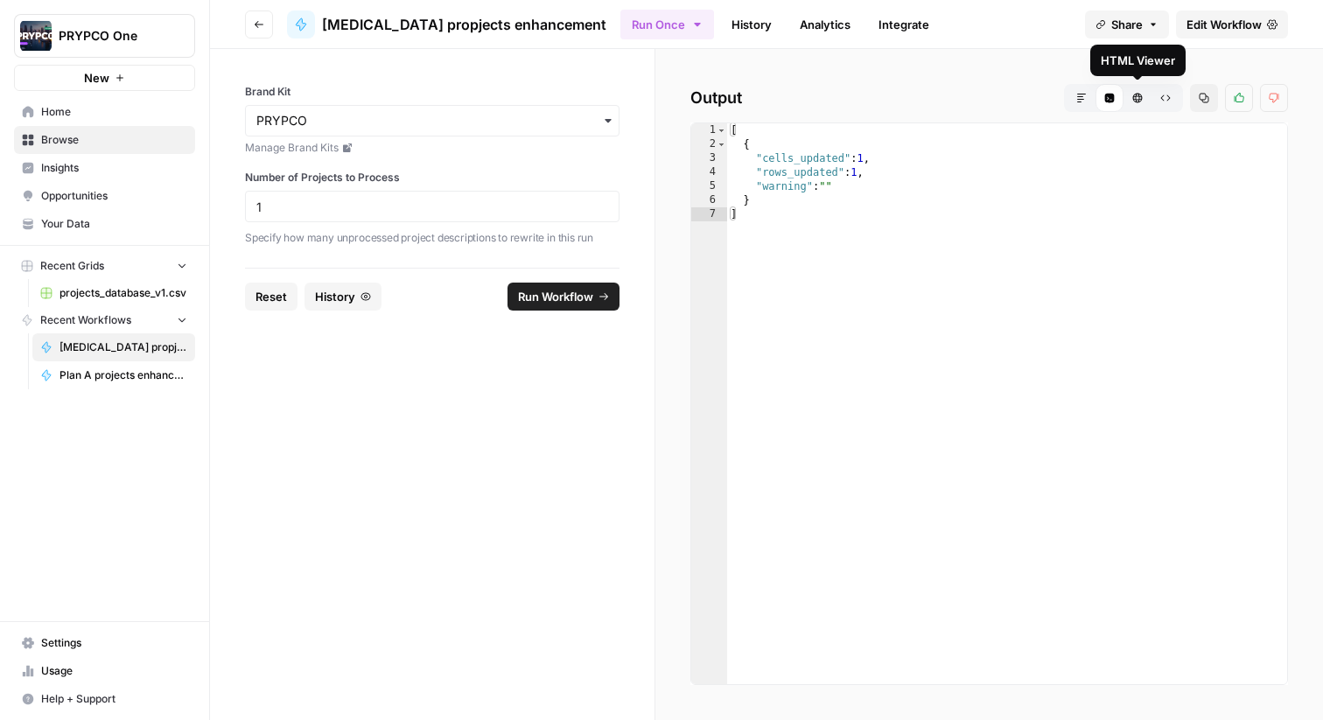
click at [1136, 103] on button "HTML Viewer" at bounding box center [1138, 98] width 28 height 28
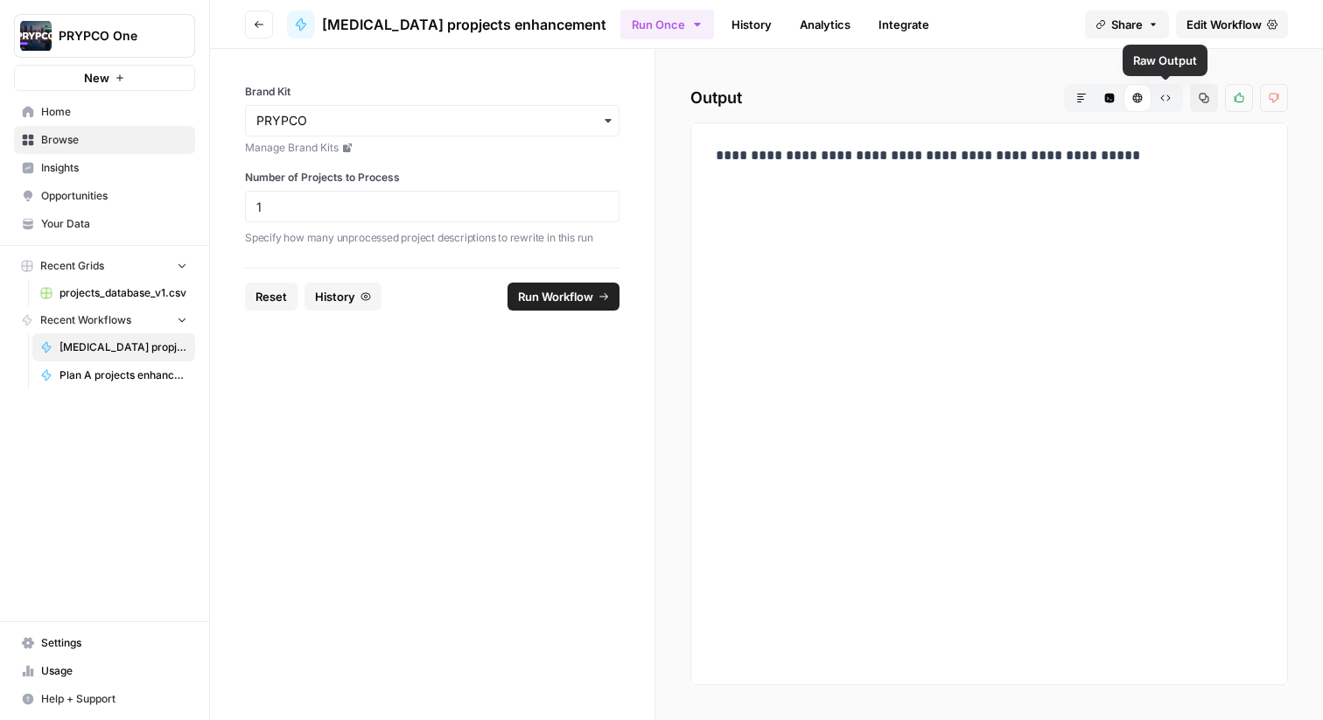
click at [1168, 103] on button "Raw Output" at bounding box center [1166, 98] width 28 height 28
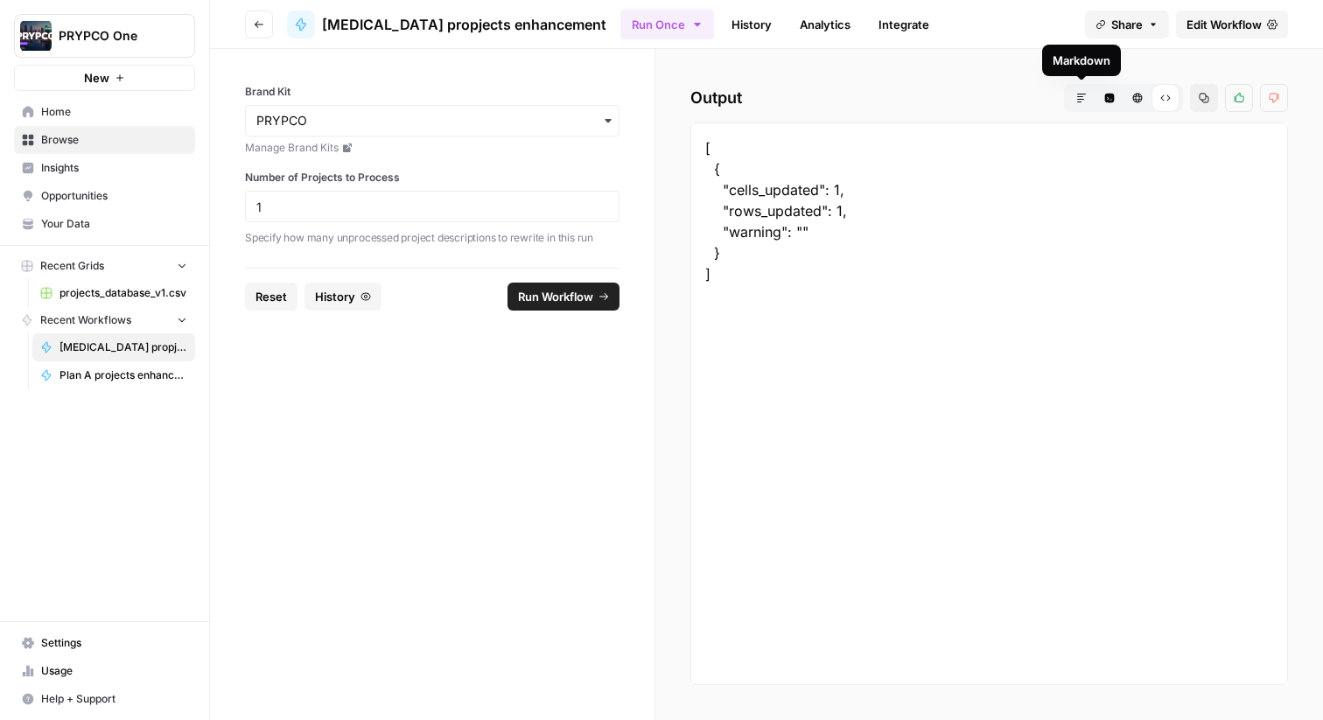
click at [1083, 102] on icon "button" at bounding box center [1081, 98] width 11 height 11
click at [558, 296] on span "Run Workflow" at bounding box center [555, 297] width 75 height 18
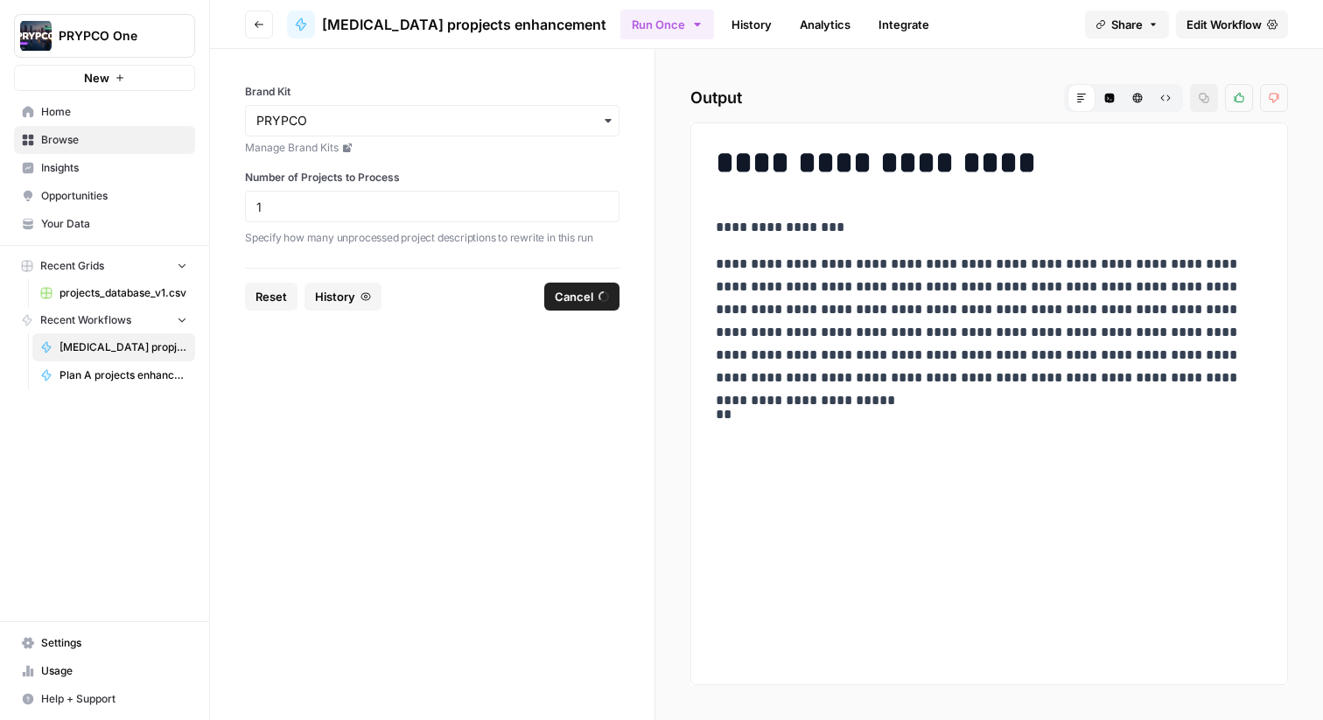
drag, startPoint x: 721, startPoint y: 164, endPoint x: 815, endPoint y: 473, distance: 323.7
click at [815, 586] on div "**********" at bounding box center [990, 404] width 598 height 563
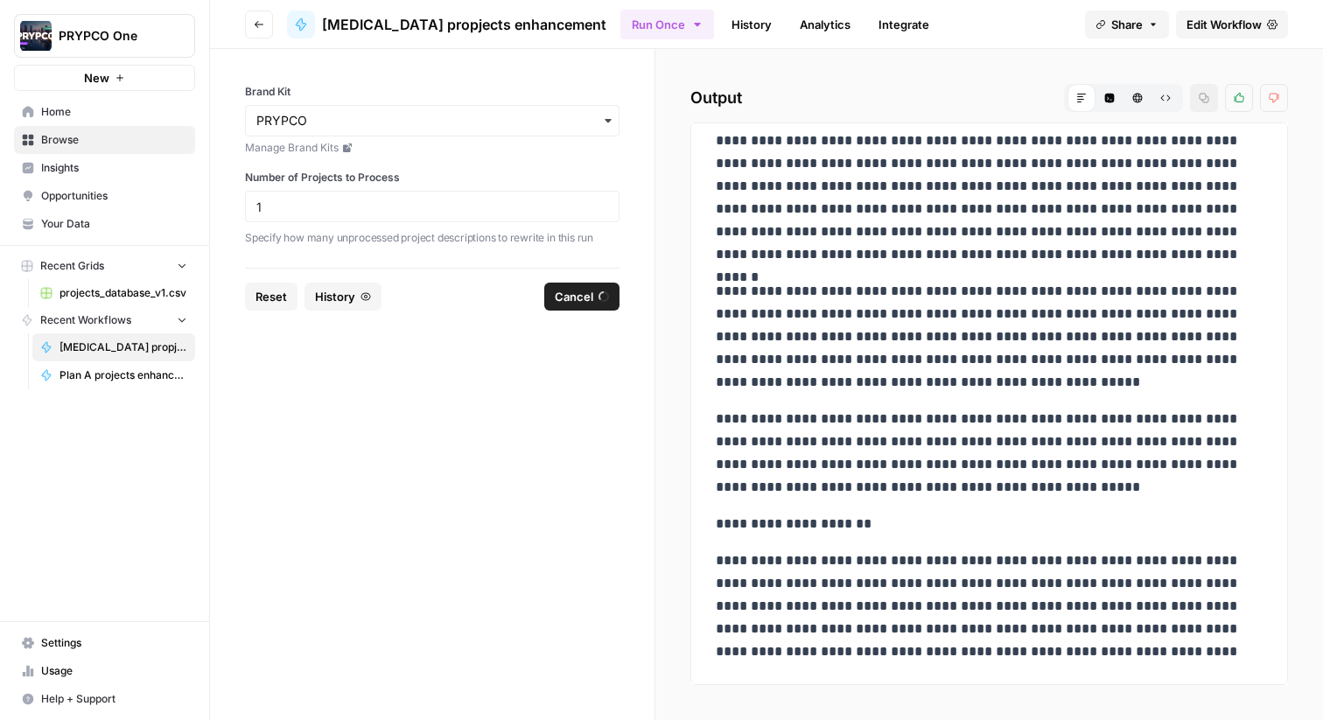
scroll to position [612, 0]
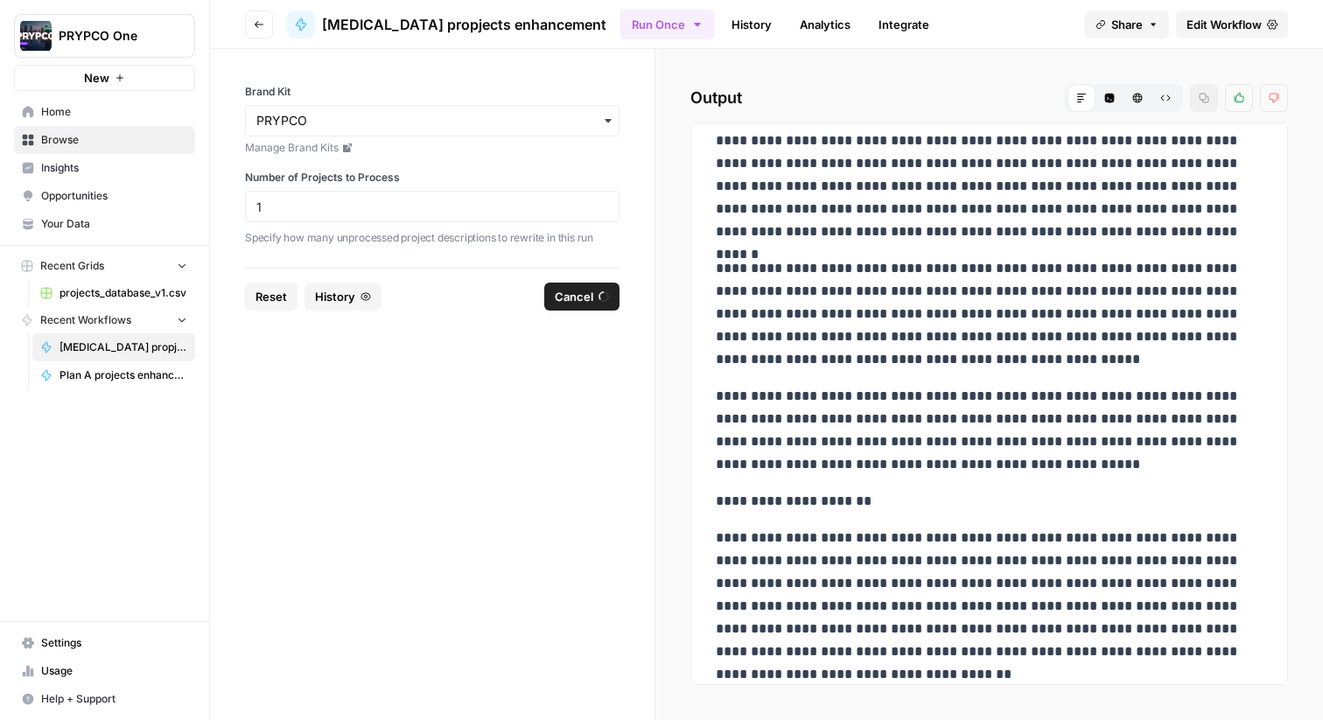
drag, startPoint x: 730, startPoint y: 226, endPoint x: 901, endPoint y: 655, distance: 461.6
click at [901, 655] on div "**********" at bounding box center [989, 117] width 568 height 1182
click at [935, 407] on p "**********" at bounding box center [989, 430] width 547 height 91
copy body "**********"
click at [984, 424] on p "**********" at bounding box center [989, 430] width 547 height 91
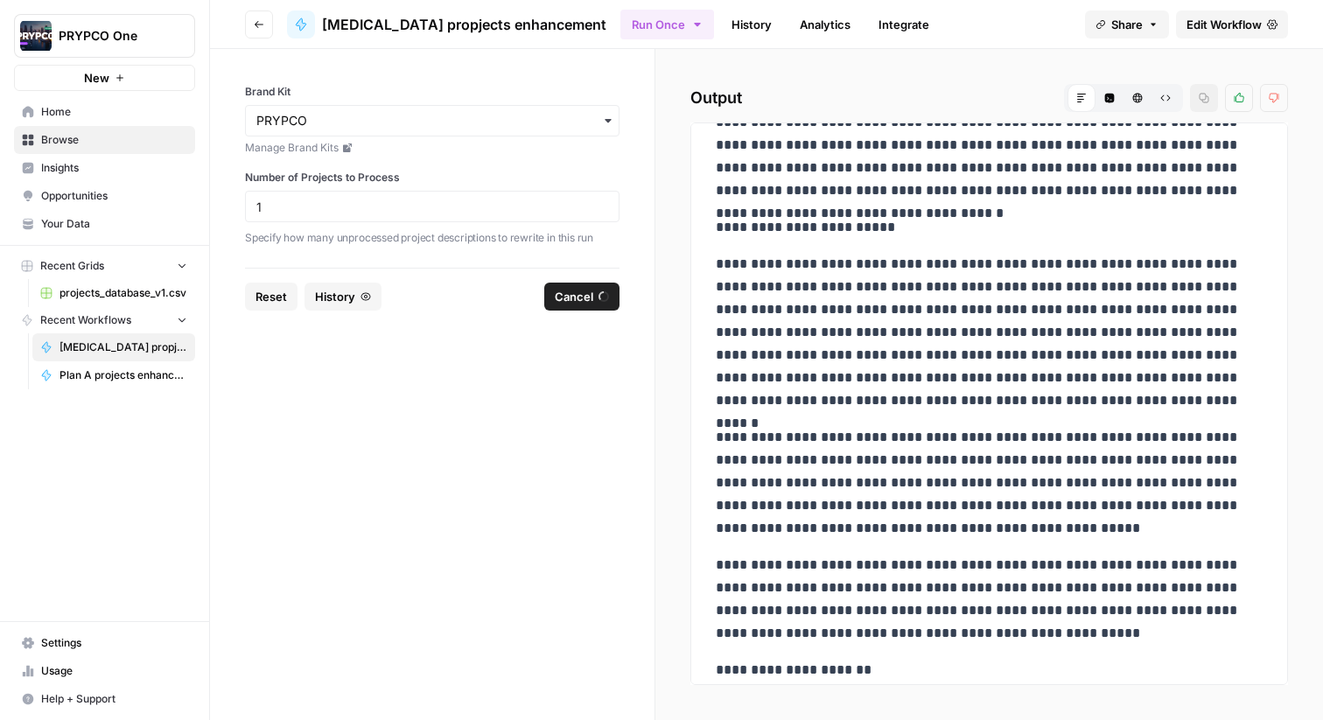
scroll to position [845, 0]
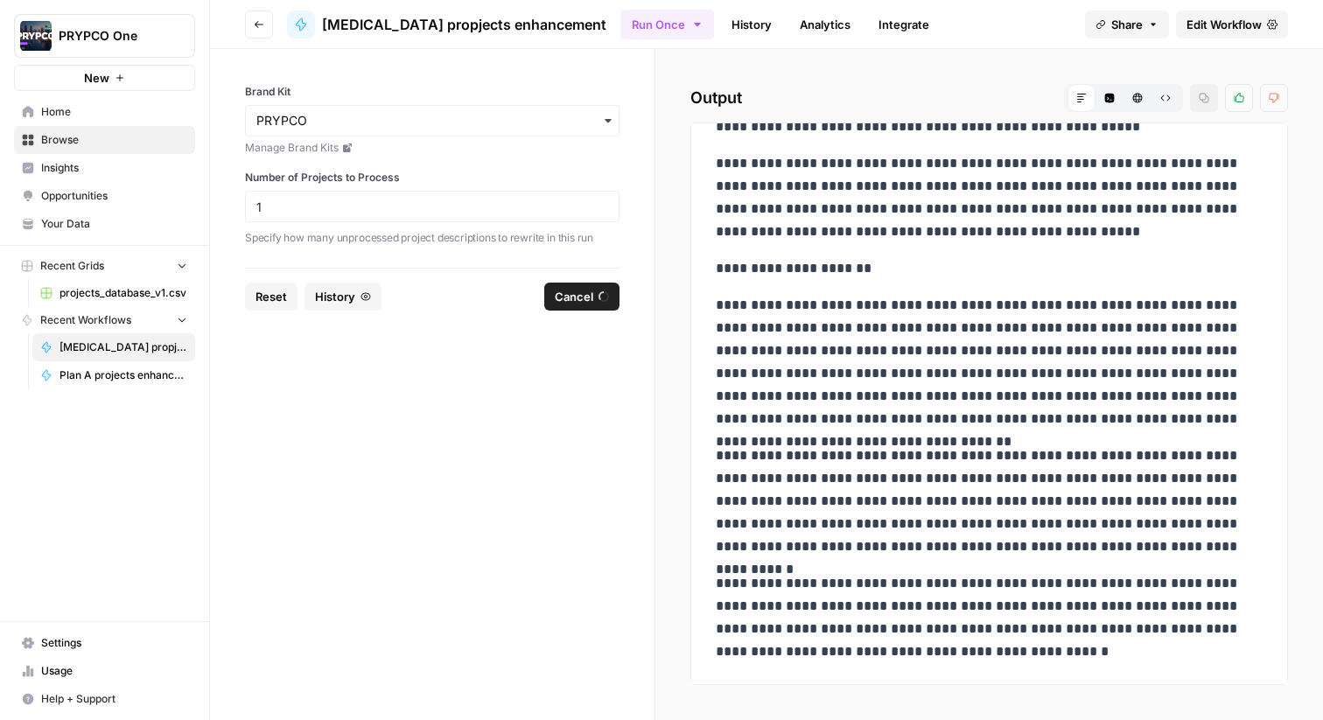
drag, startPoint x: 734, startPoint y: 225, endPoint x: 749, endPoint y: 712, distance: 487.7
click at [749, 712] on div "**********" at bounding box center [990, 384] width 668 height 671
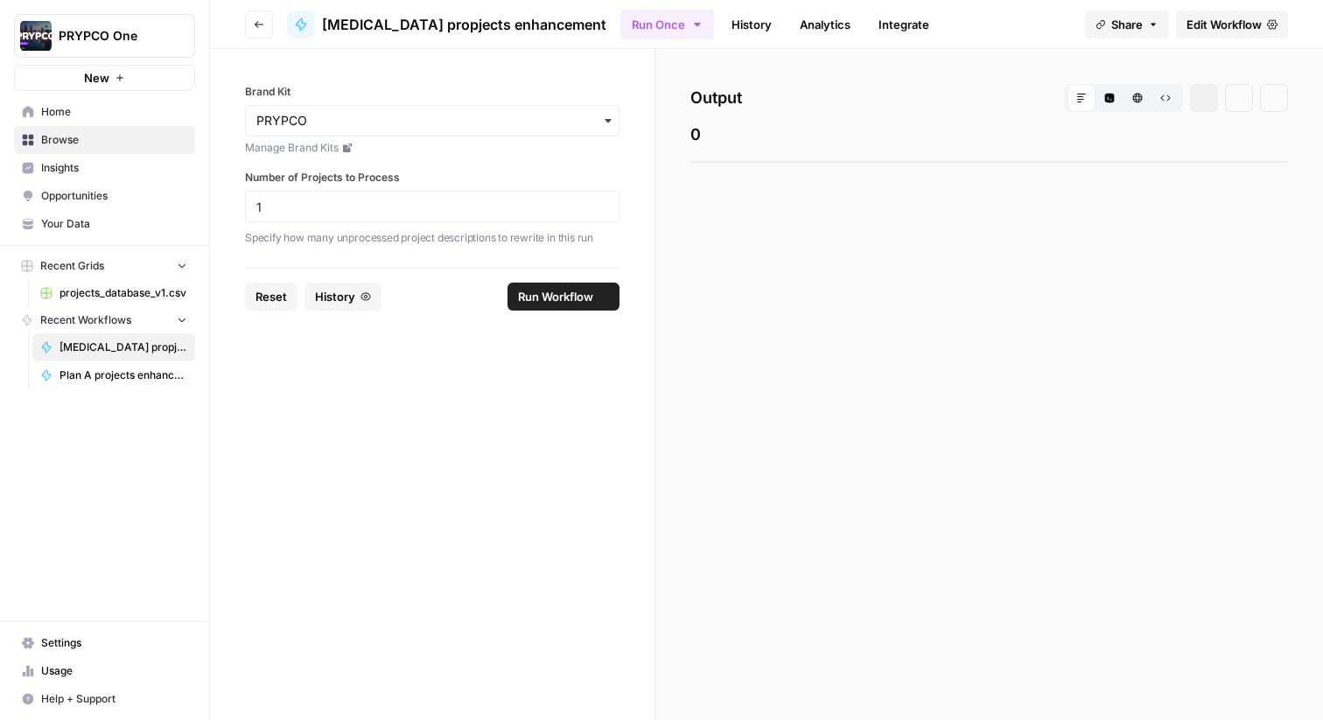
copy div "**********"
click at [109, 375] on span "Plan A projects enhancement (full content)" at bounding box center [124, 376] width 128 height 16
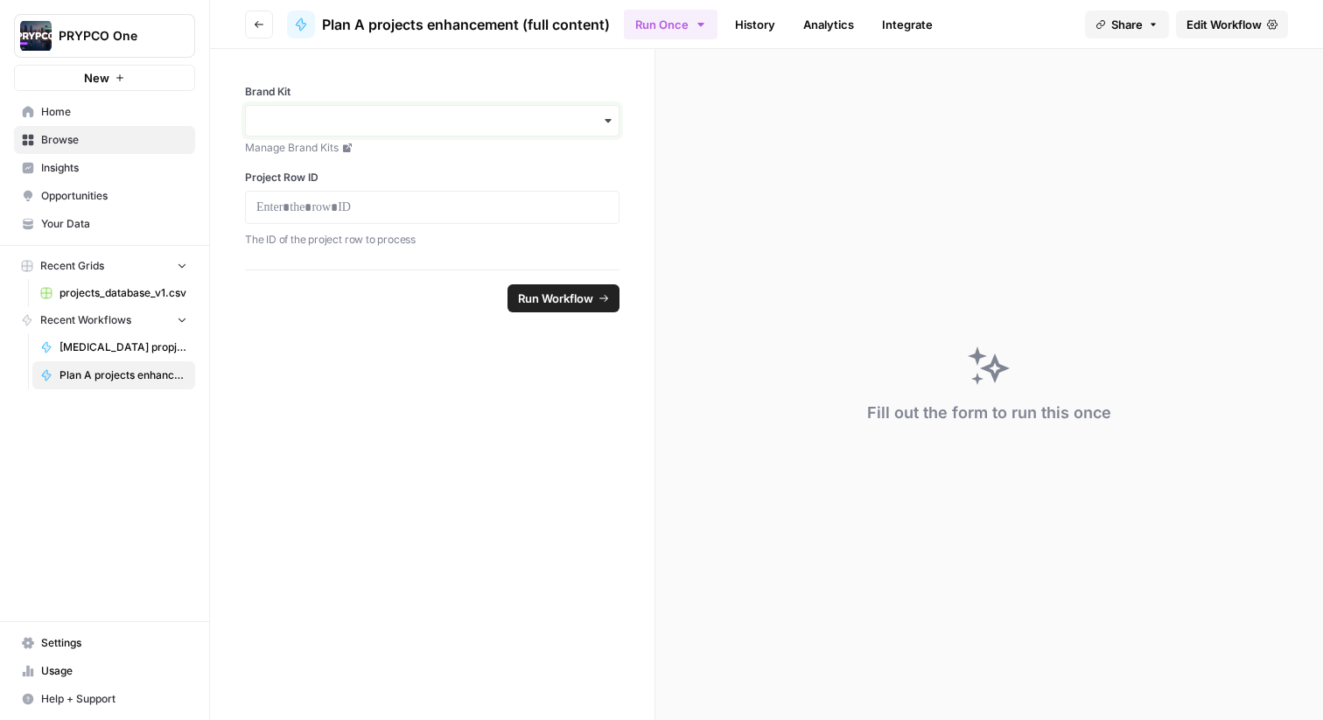
click at [386, 121] on input "Brand Kit" at bounding box center [432, 121] width 352 height 18
click at [368, 161] on div "PRYPCO" at bounding box center [432, 167] width 373 height 33
click at [366, 207] on p at bounding box center [432, 208] width 352 height 18
click at [544, 291] on span "Run Workflow" at bounding box center [555, 299] width 75 height 18
click at [127, 295] on span "projects_database_v1.csv" at bounding box center [124, 293] width 128 height 16
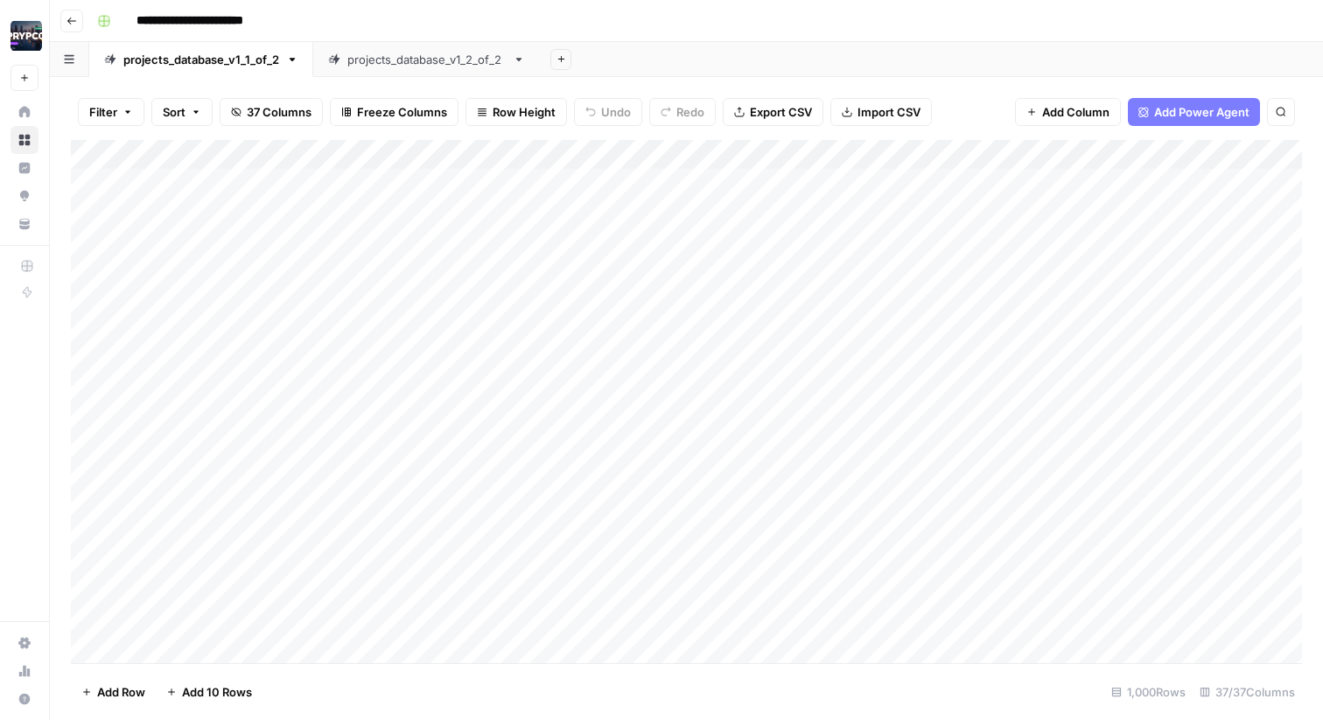
click at [186, 185] on div "Add Column" at bounding box center [686, 401] width 1231 height 523
click at [248, 185] on div "Add Column" at bounding box center [686, 401] width 1231 height 523
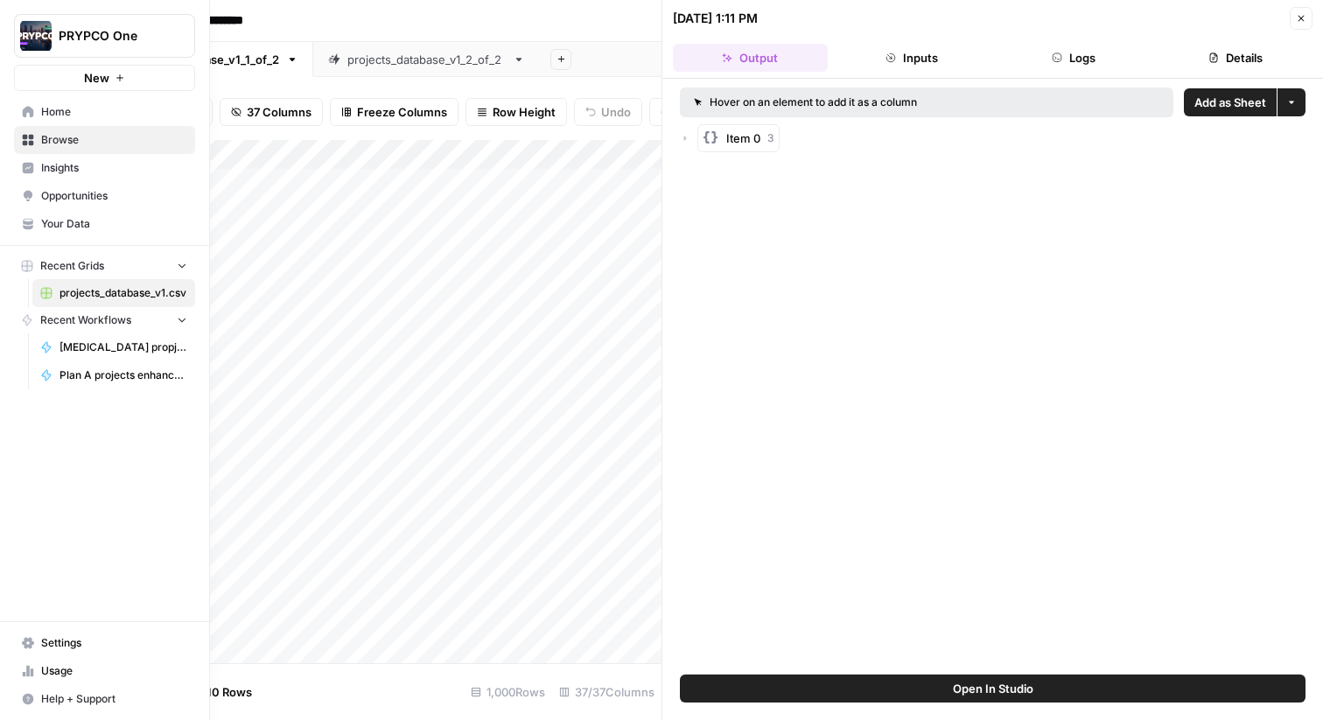
click at [58, 117] on span "Home" at bounding box center [114, 112] width 146 height 16
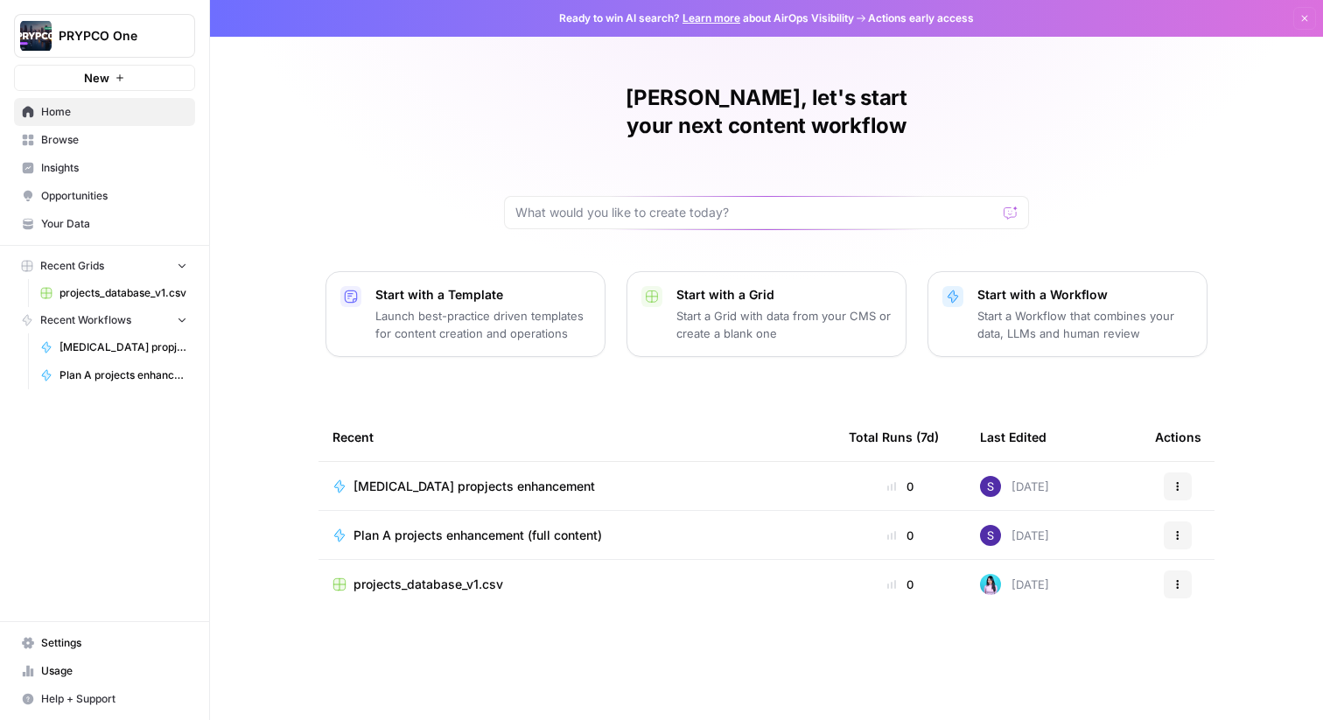
click at [91, 218] on span "Your Data" at bounding box center [114, 224] width 146 height 16
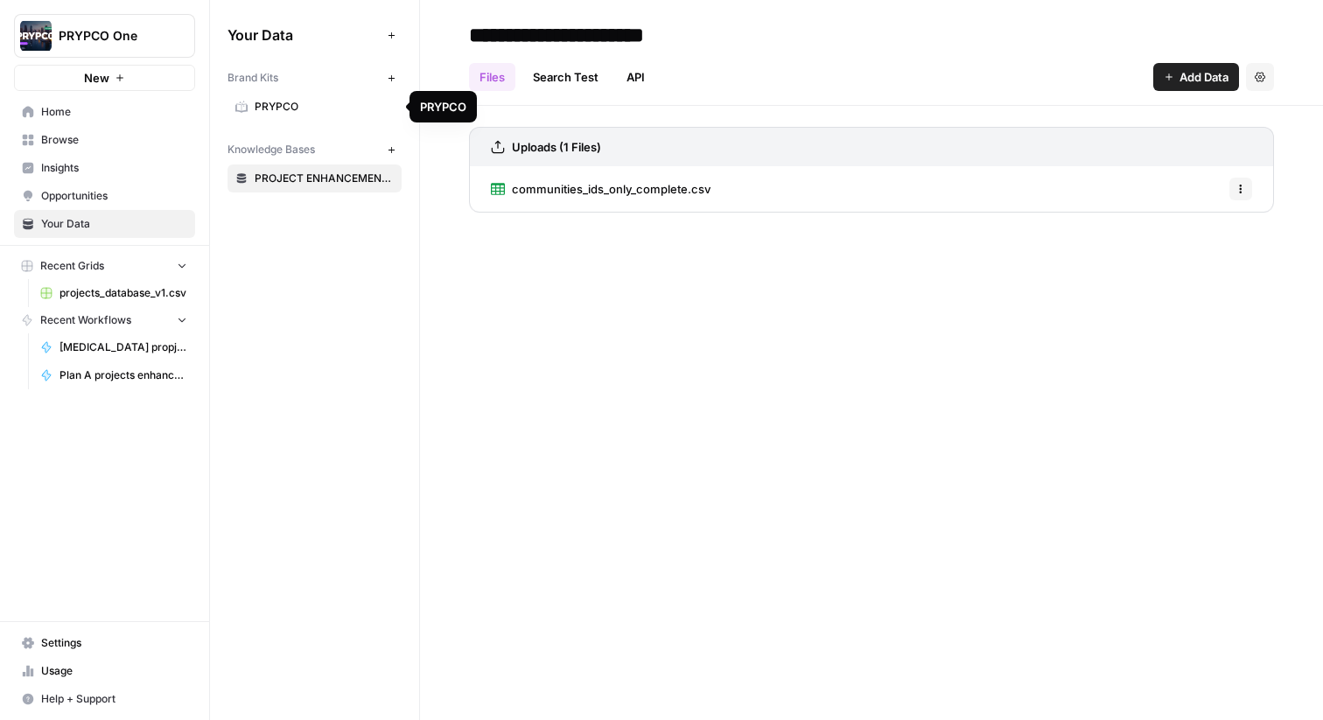
click at [262, 108] on span "PRYPCO" at bounding box center [324, 107] width 139 height 16
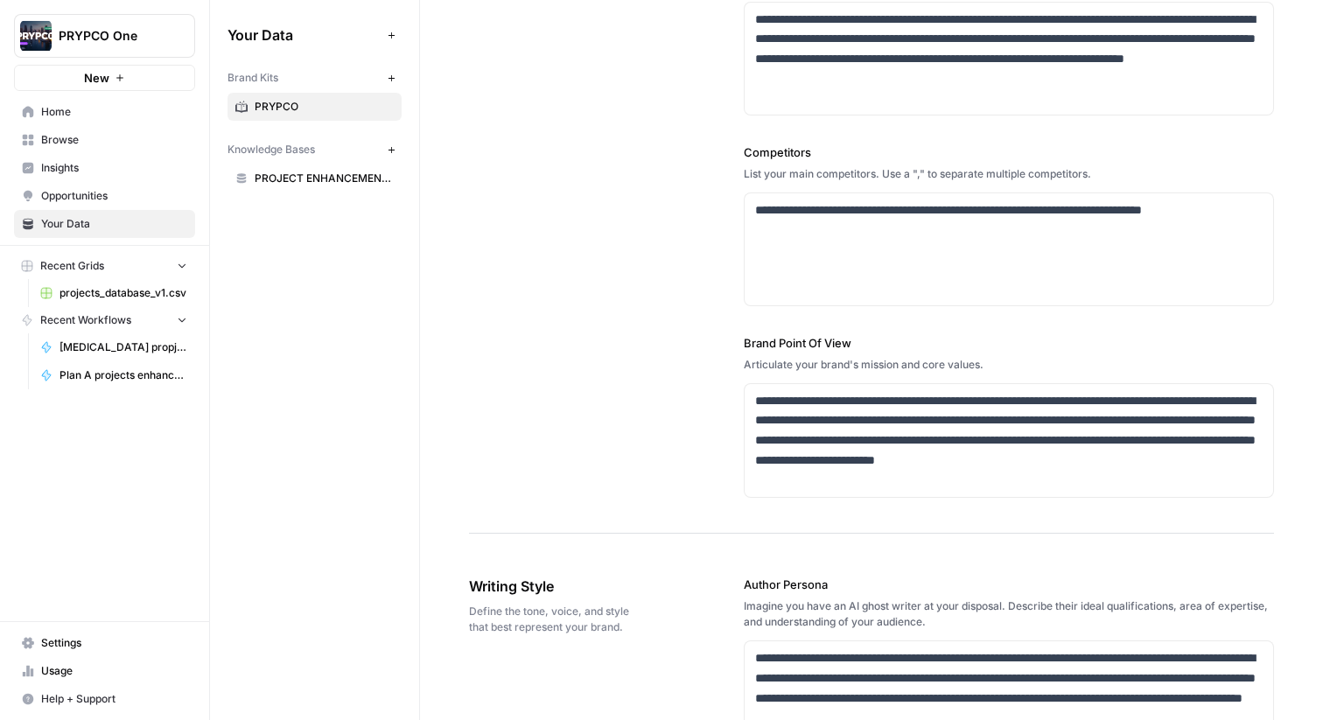
scroll to position [445, 0]
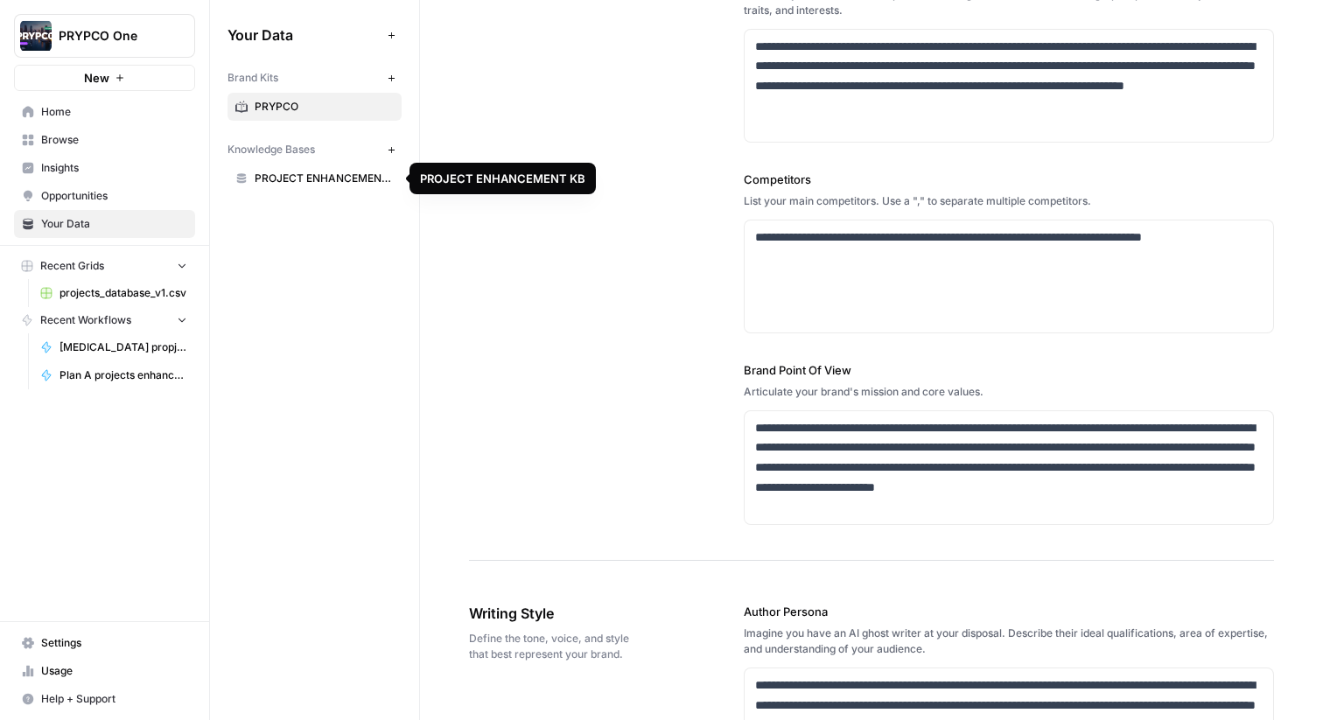
click at [320, 174] on span "PROJECT ENHANCEMENT KB" at bounding box center [324, 179] width 139 height 16
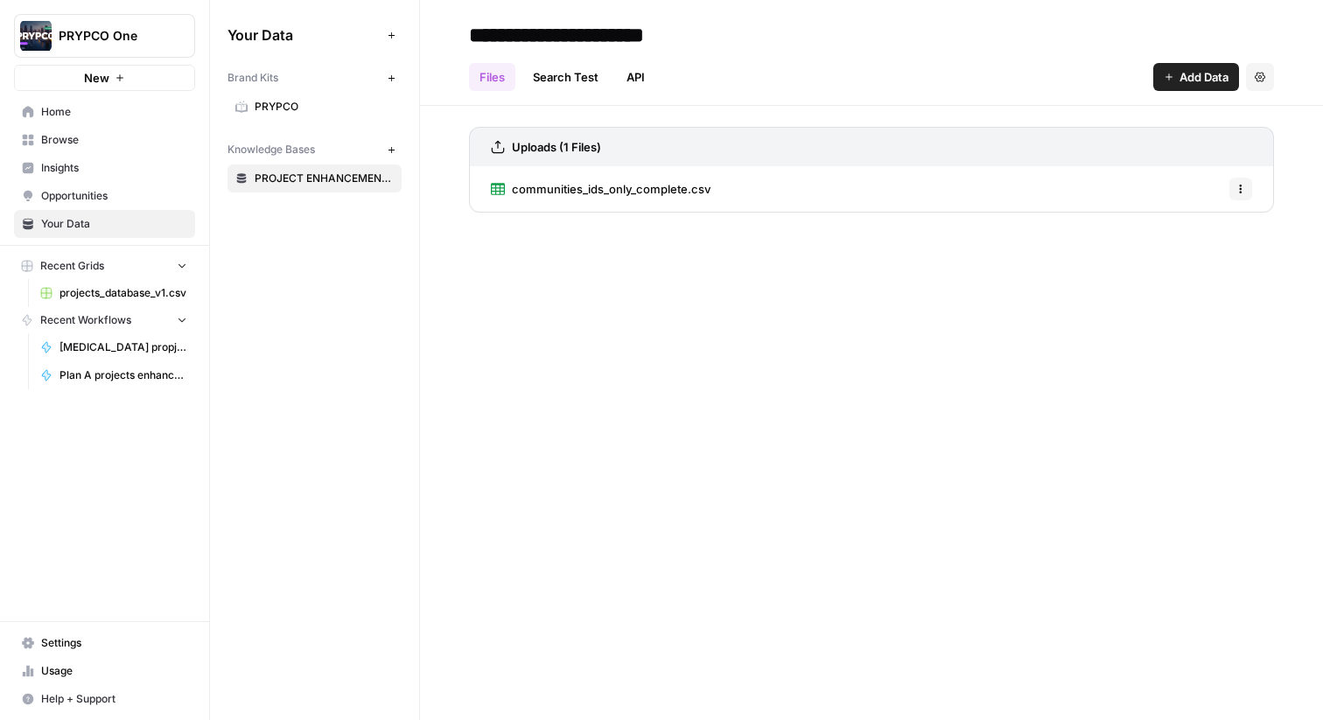
click at [648, 76] on link "API" at bounding box center [635, 77] width 39 height 28
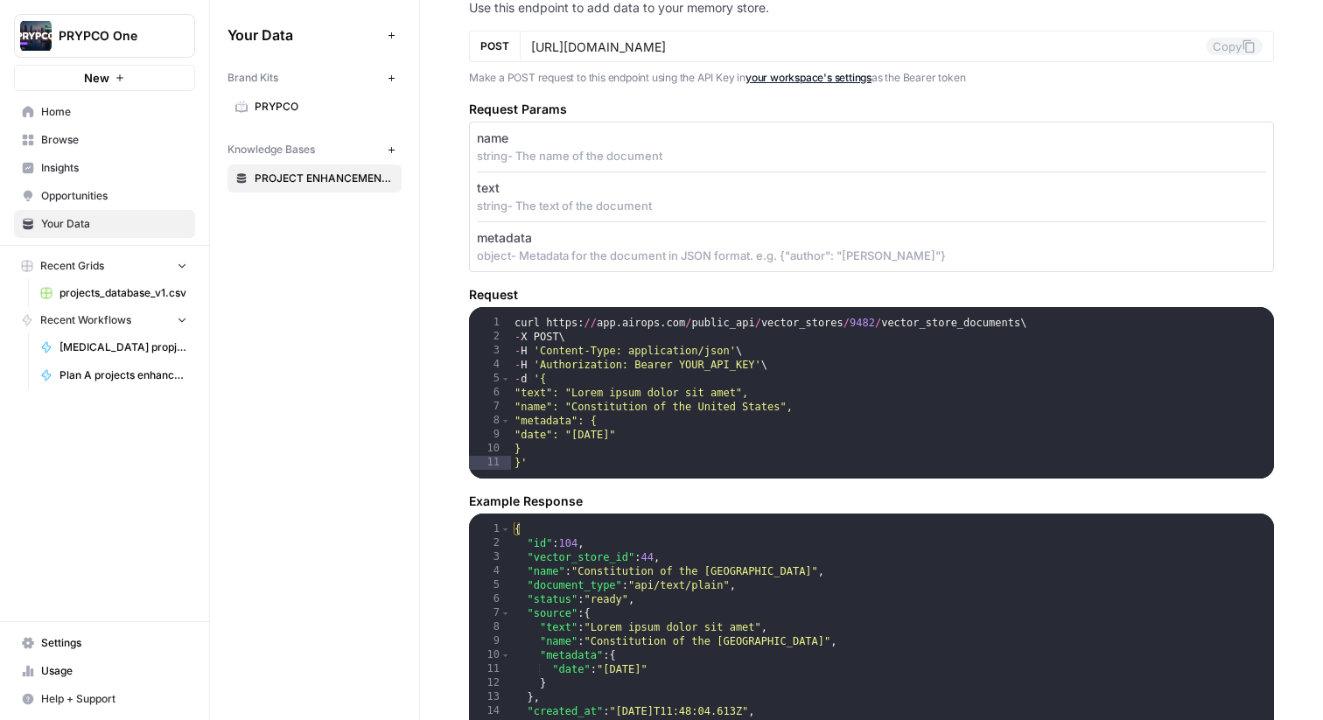
scroll to position [1547, 0]
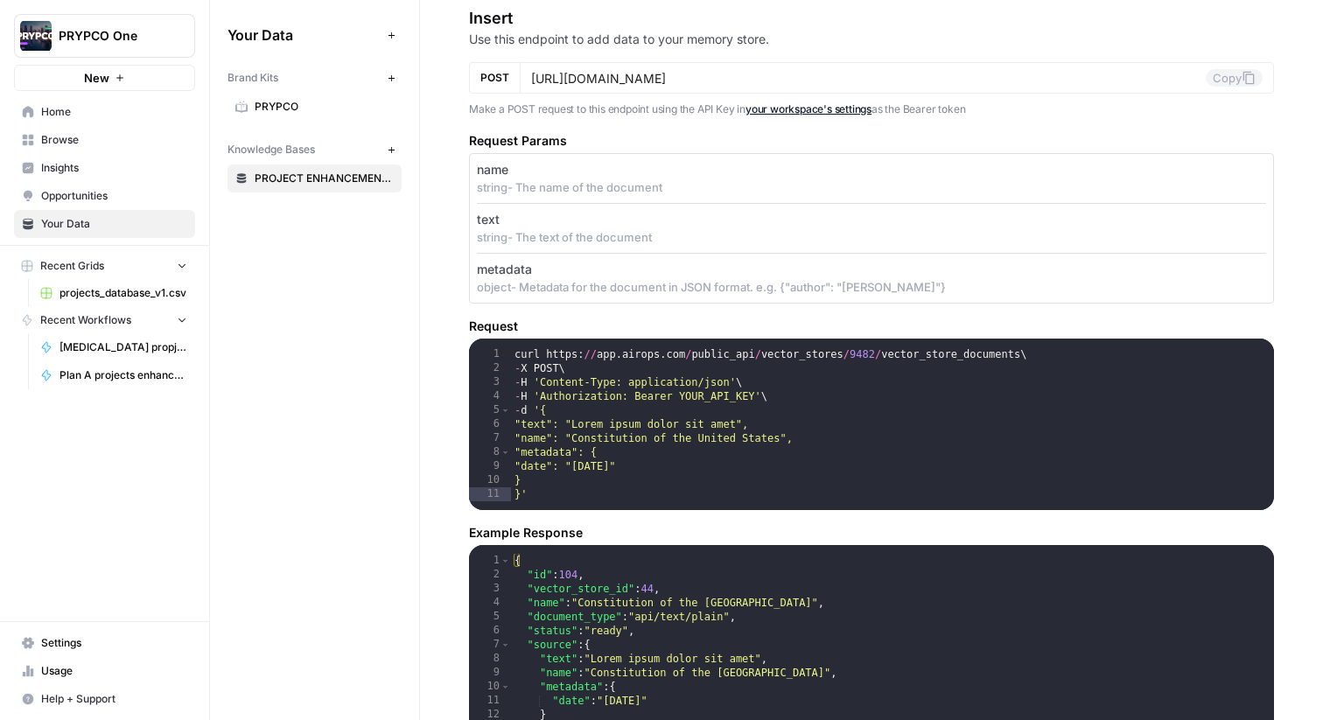
click at [98, 199] on span "Opportunities" at bounding box center [114, 196] width 146 height 16
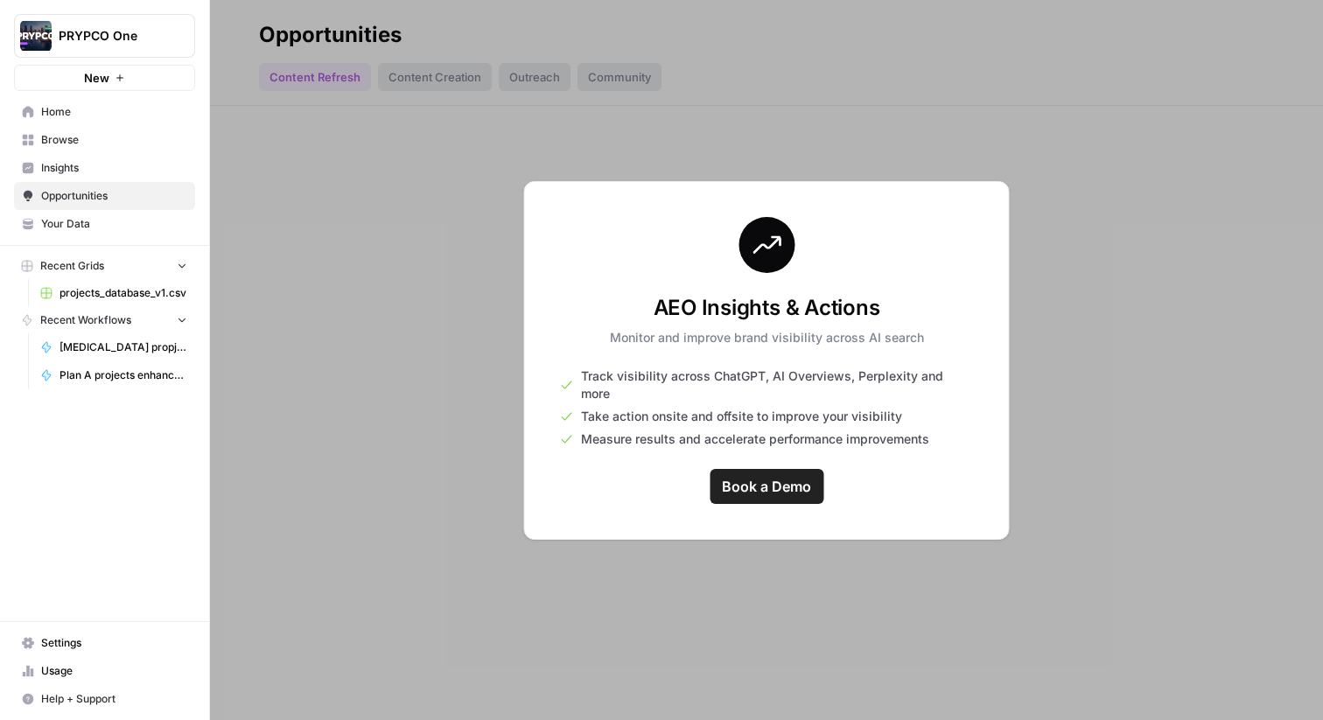
click at [79, 177] on link "Insights" at bounding box center [104, 168] width 181 height 28
click at [77, 147] on span "Browse" at bounding box center [114, 140] width 146 height 16
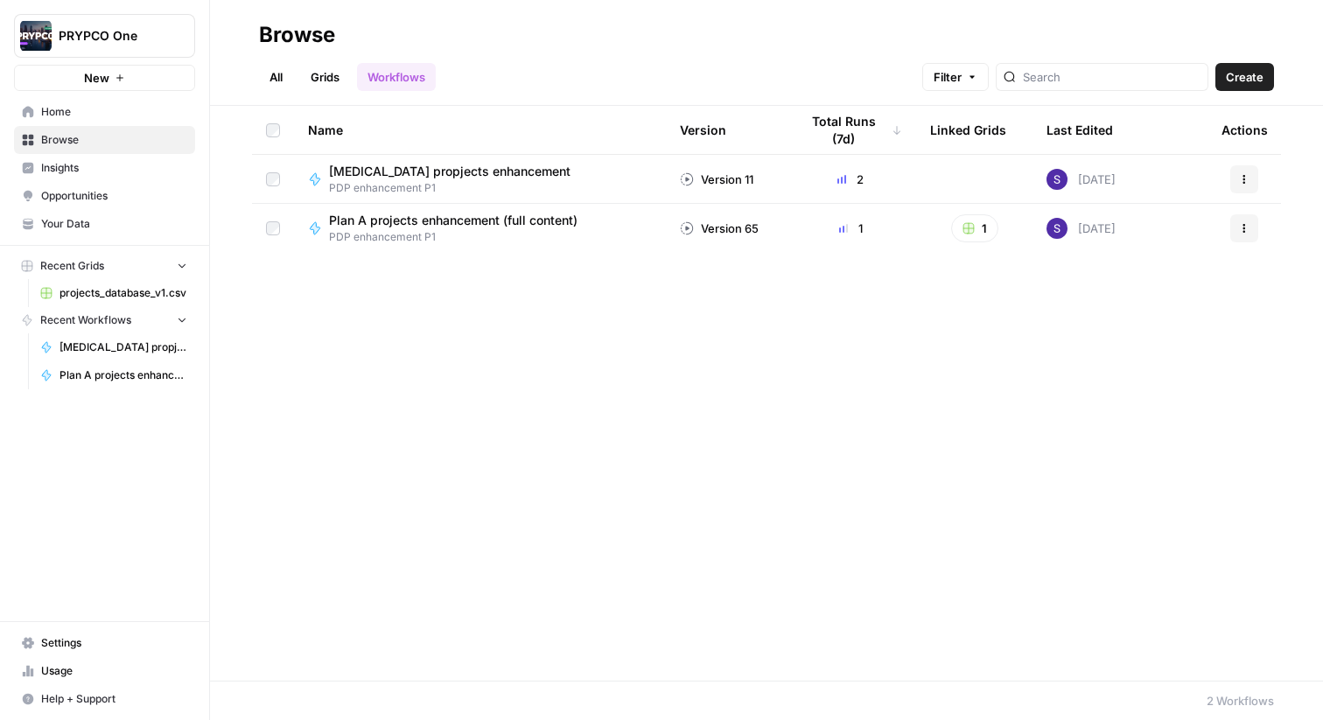
click at [331, 85] on link "Grids" at bounding box center [325, 77] width 50 height 28
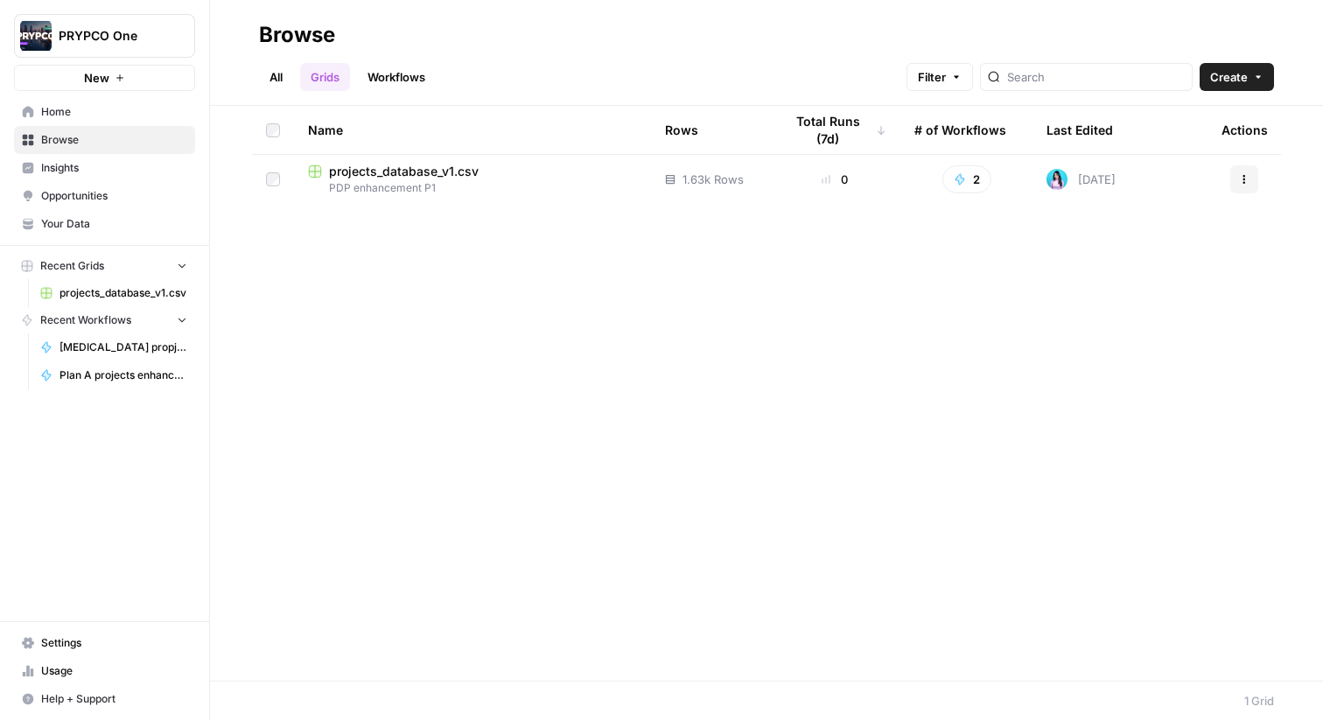
click at [280, 74] on link "All" at bounding box center [276, 77] width 34 height 28
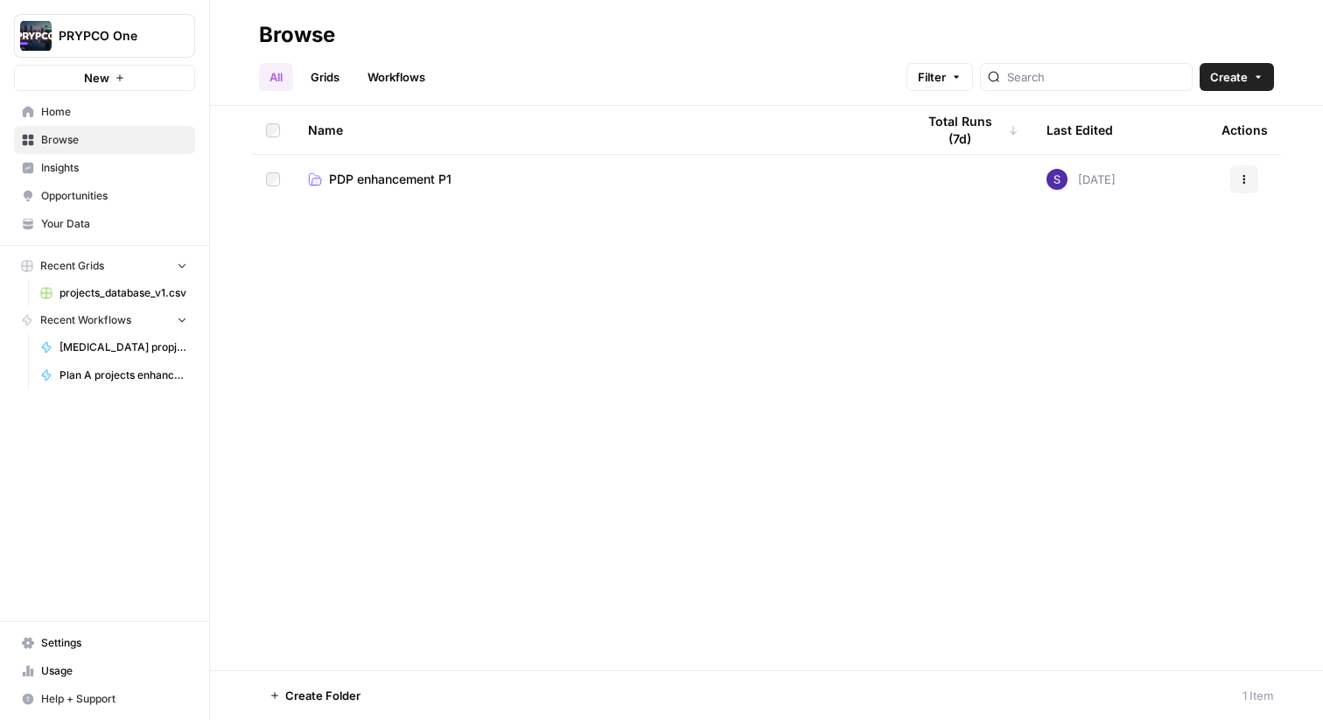
click at [402, 85] on link "Workflows" at bounding box center [396, 77] width 79 height 28
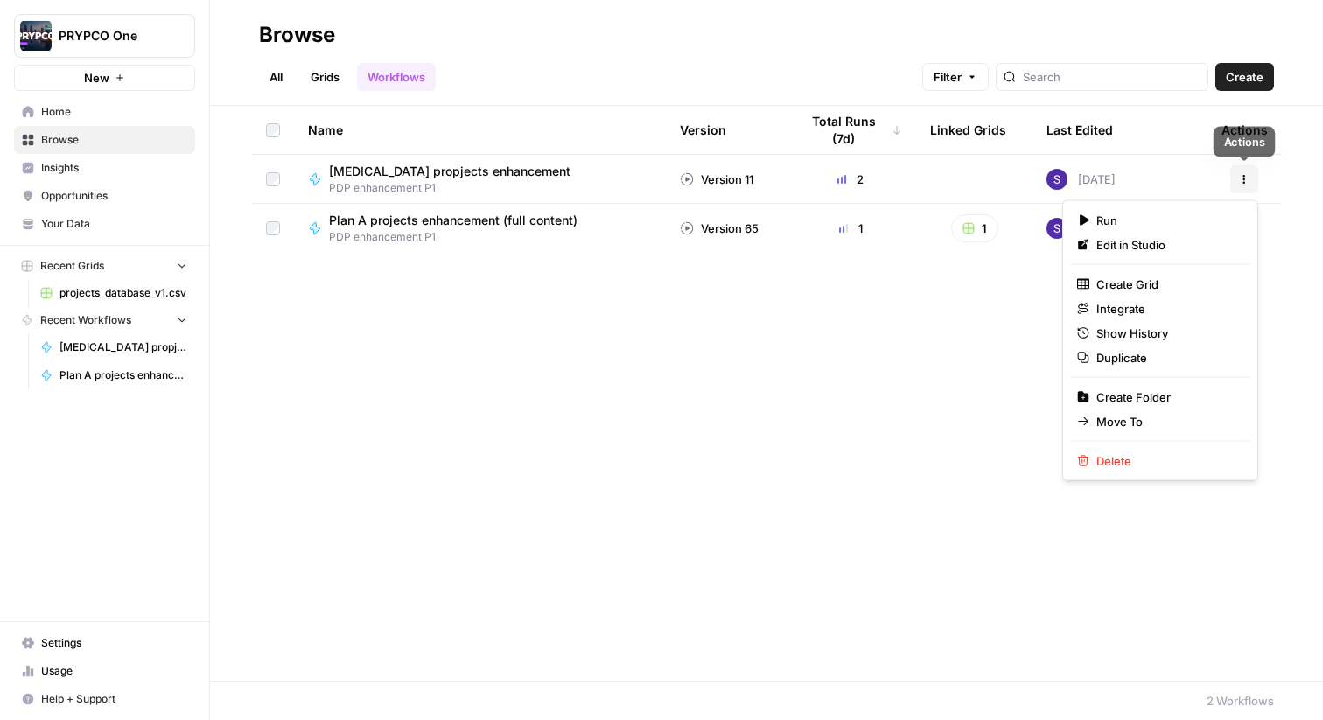
click at [1237, 185] on button "Actions" at bounding box center [1245, 179] width 28 height 28
click at [1140, 223] on span "Run" at bounding box center [1167, 221] width 140 height 18
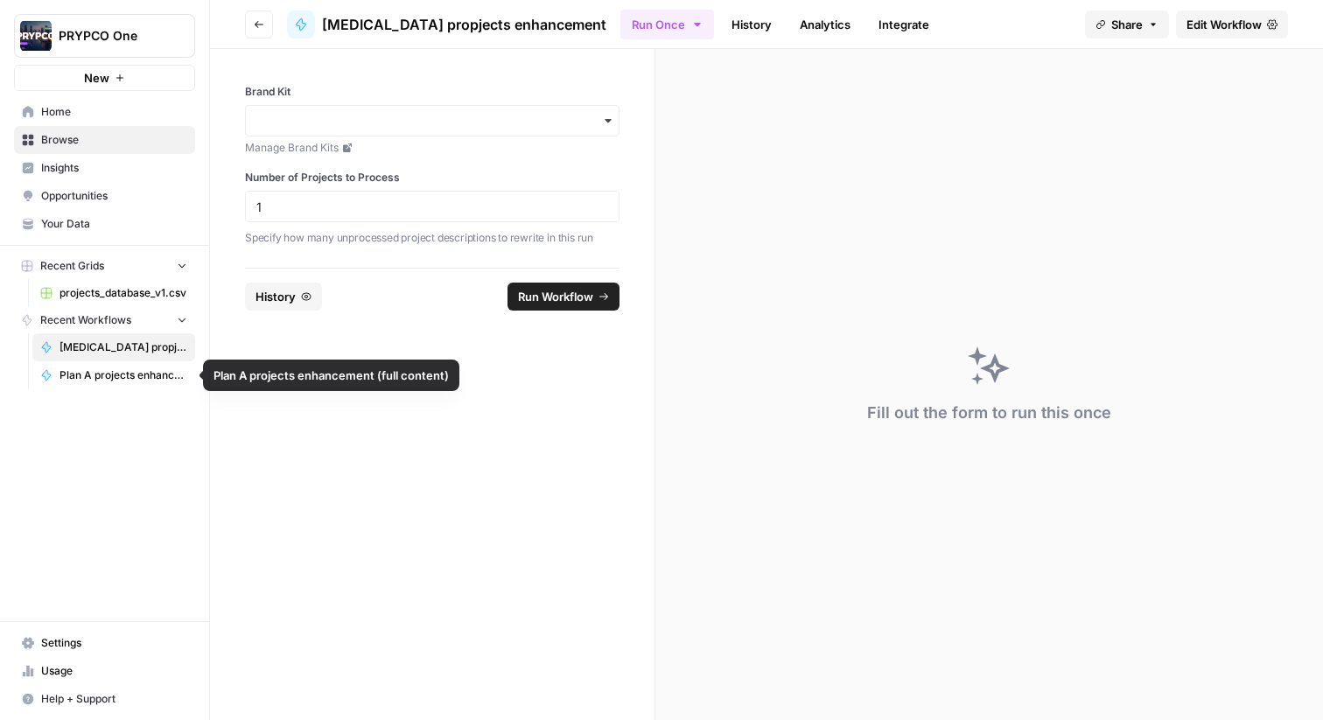
click at [135, 376] on span "Plan A projects enhancement (full content)" at bounding box center [124, 376] width 128 height 16
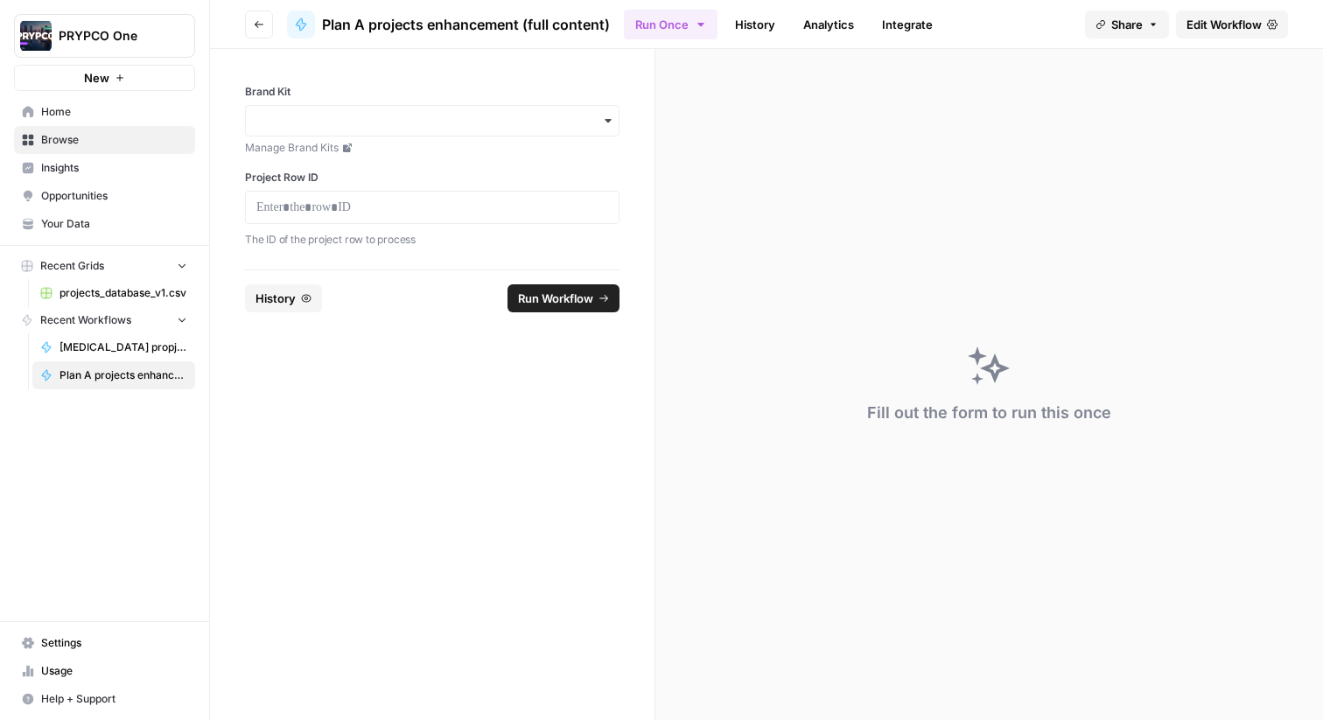
click at [81, 120] on link "Home" at bounding box center [104, 112] width 181 height 28
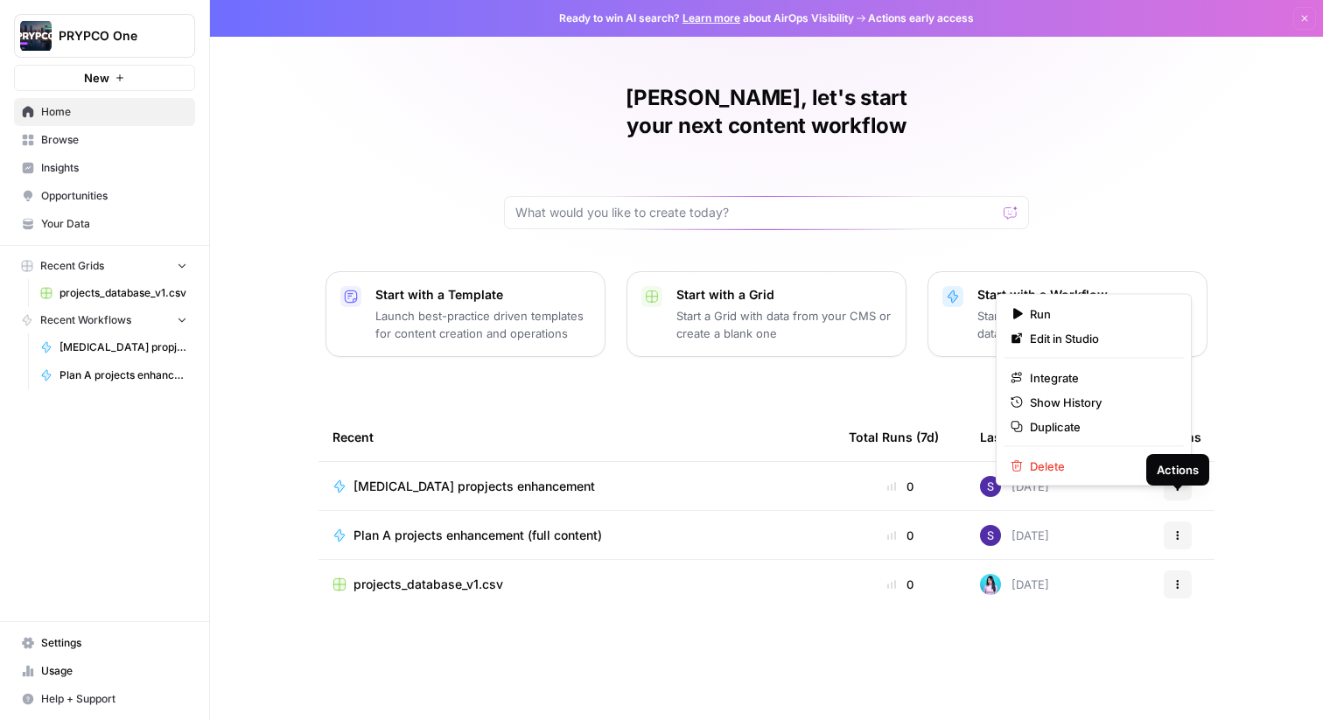
click at [1179, 522] on button "Actions" at bounding box center [1178, 536] width 28 height 28
click at [1043, 317] on span "Run" at bounding box center [1100, 314] width 140 height 18
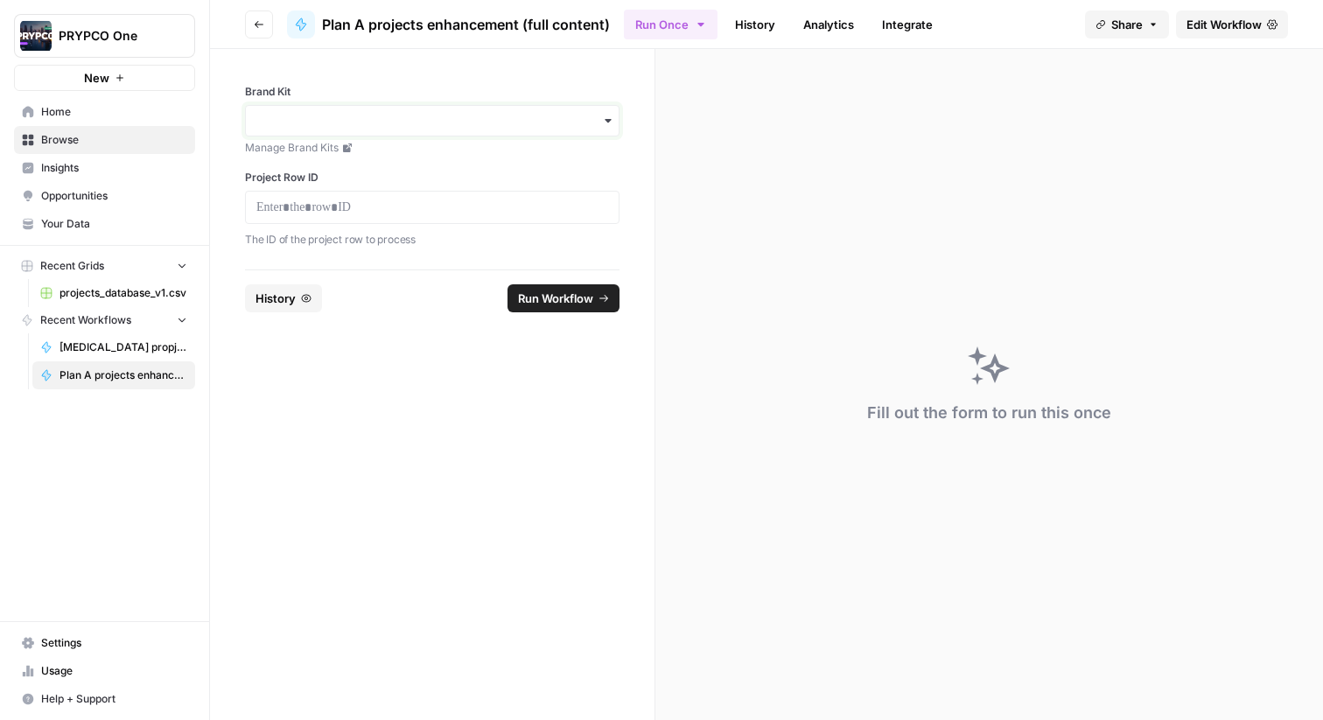
click at [515, 124] on input "Brand Kit" at bounding box center [432, 121] width 352 height 18
click at [514, 165] on div "PRYPCO" at bounding box center [432, 167] width 373 height 33
click at [336, 299] on span "History" at bounding box center [335, 299] width 40 height 18
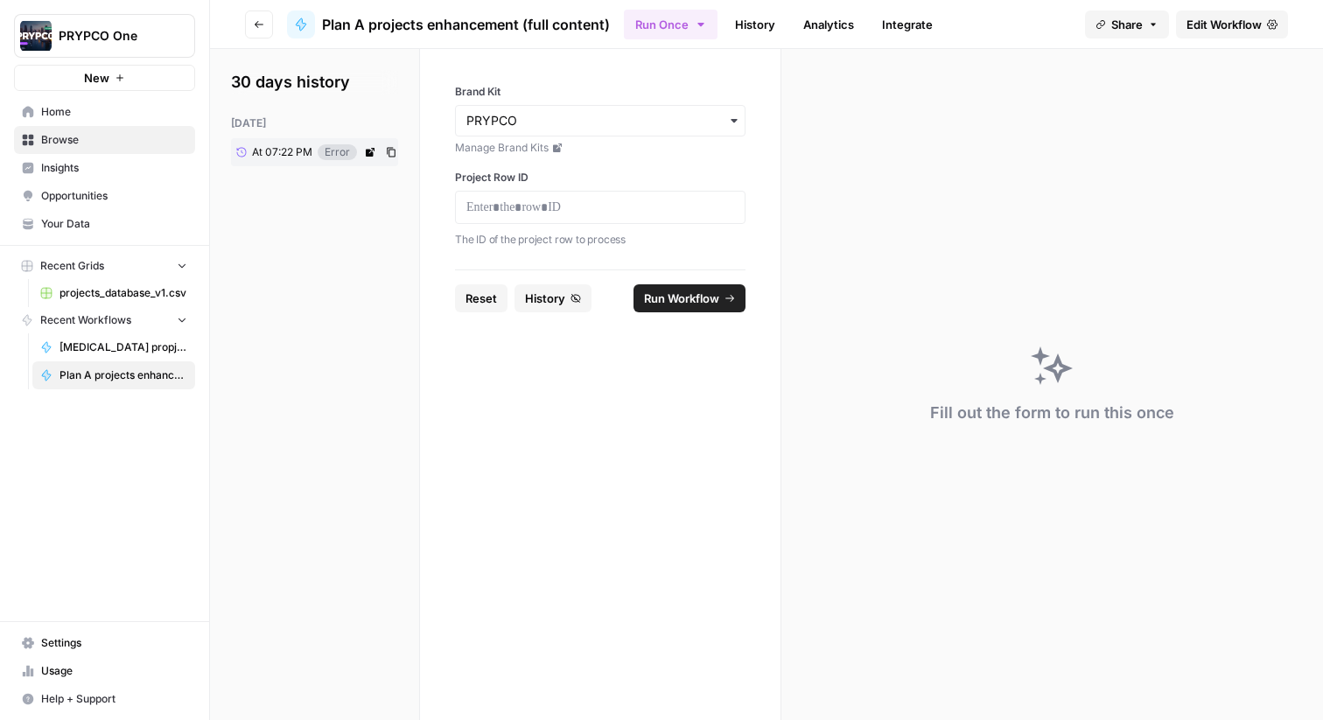
click at [298, 143] on link "At 07:22 PM" at bounding box center [274, 152] width 87 height 26
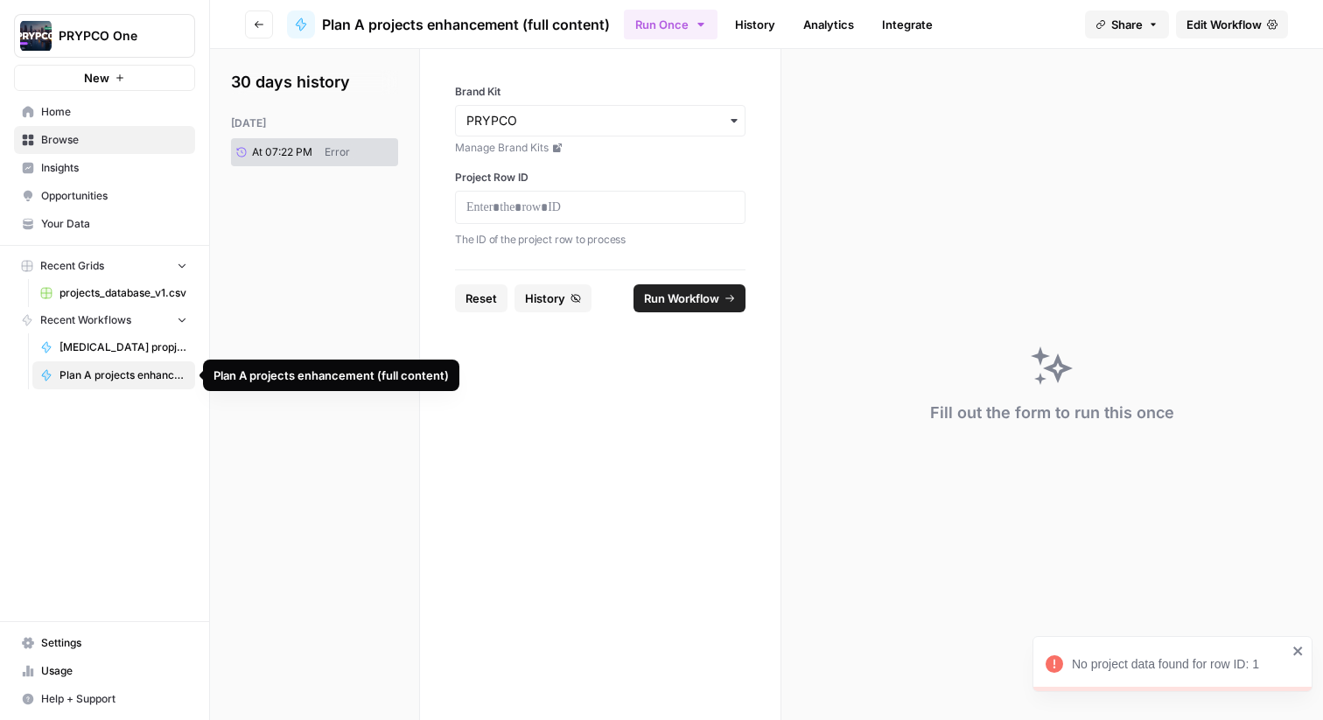
click at [109, 379] on span "Plan A projects enhancement (full content)" at bounding box center [124, 376] width 128 height 16
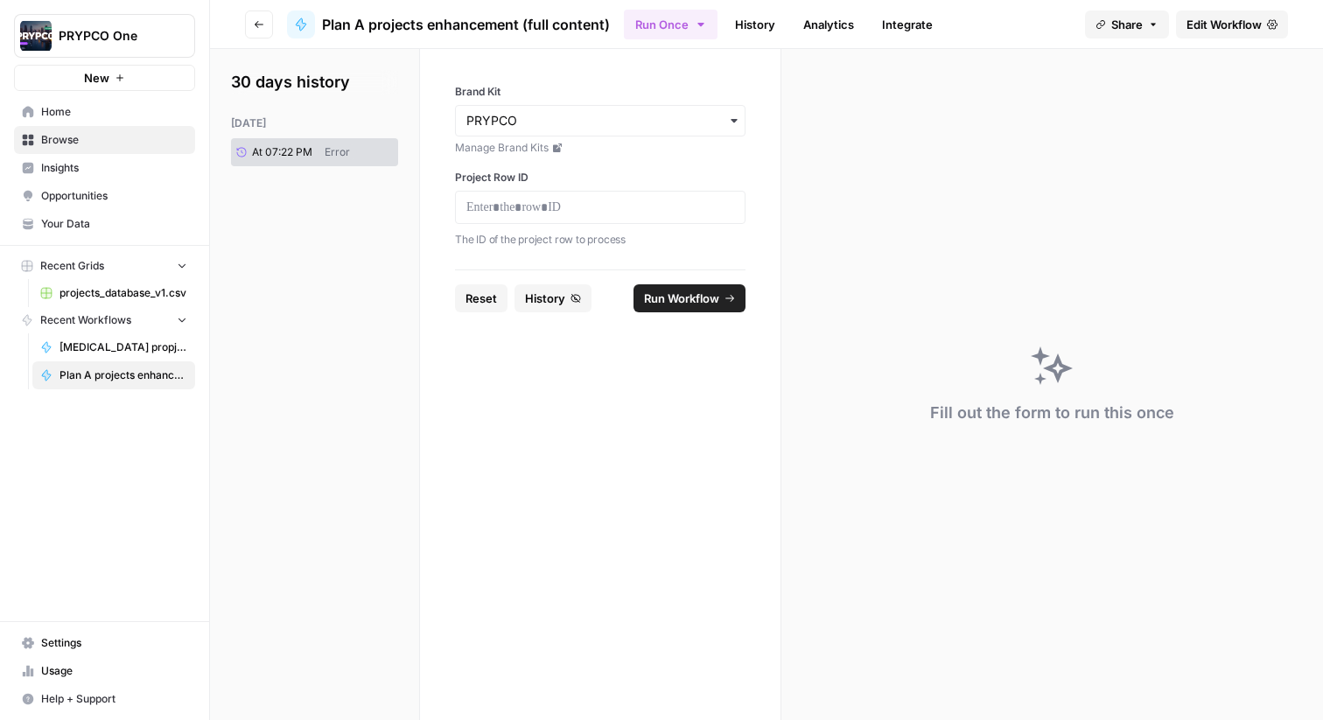
click at [97, 110] on span "Home" at bounding box center [114, 112] width 146 height 16
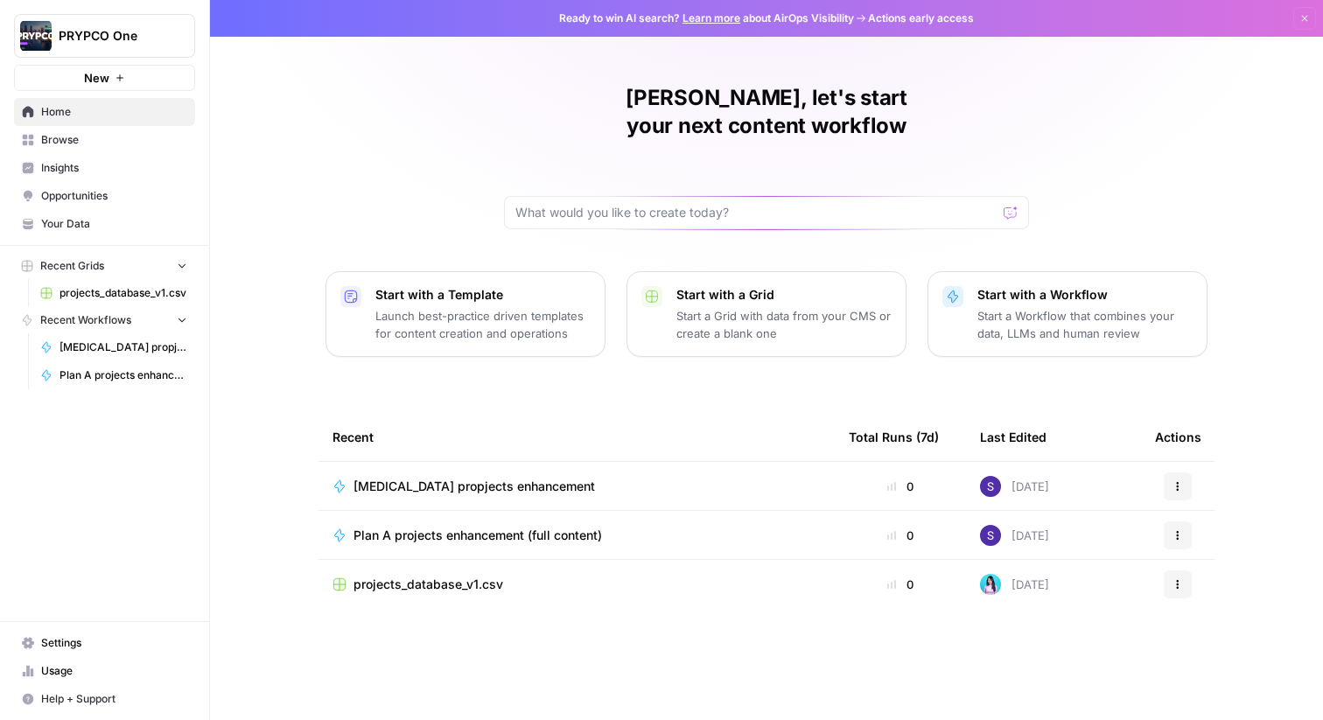
click at [1180, 530] on icon "button" at bounding box center [1178, 535] width 11 height 11
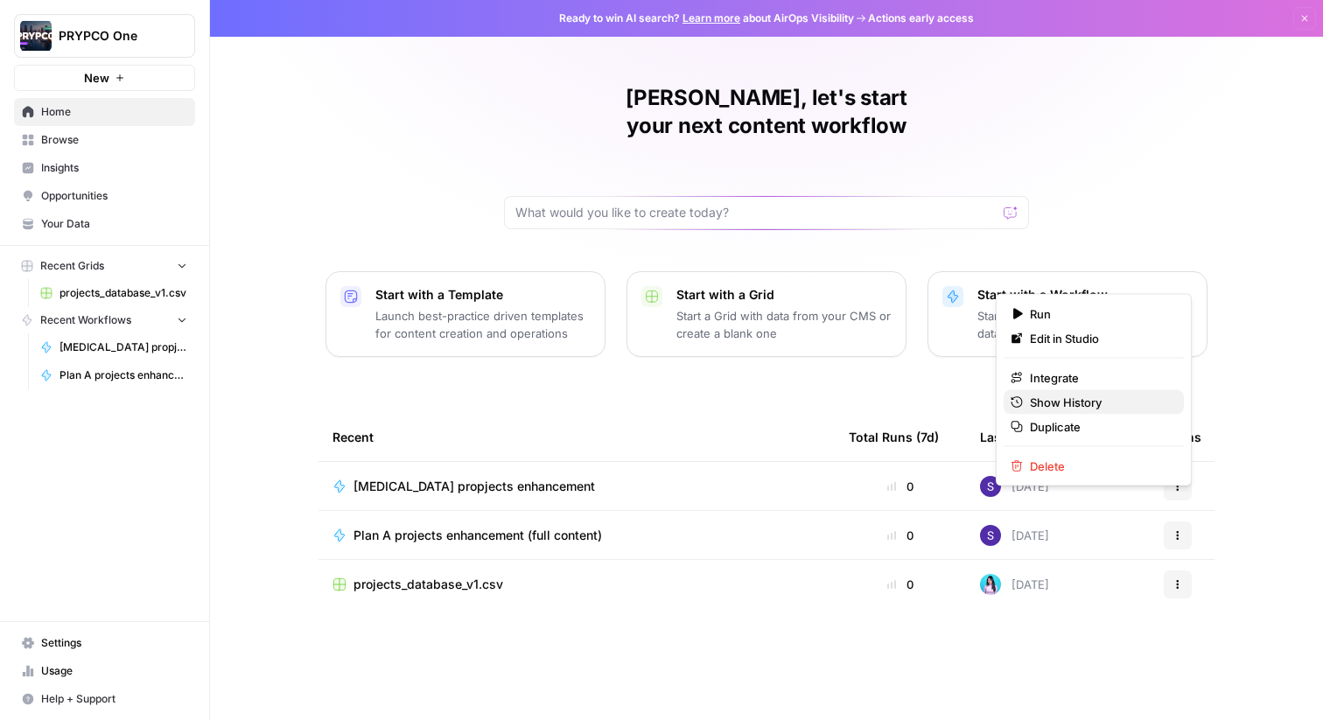
click at [1080, 403] on span "Show History" at bounding box center [1100, 403] width 140 height 18
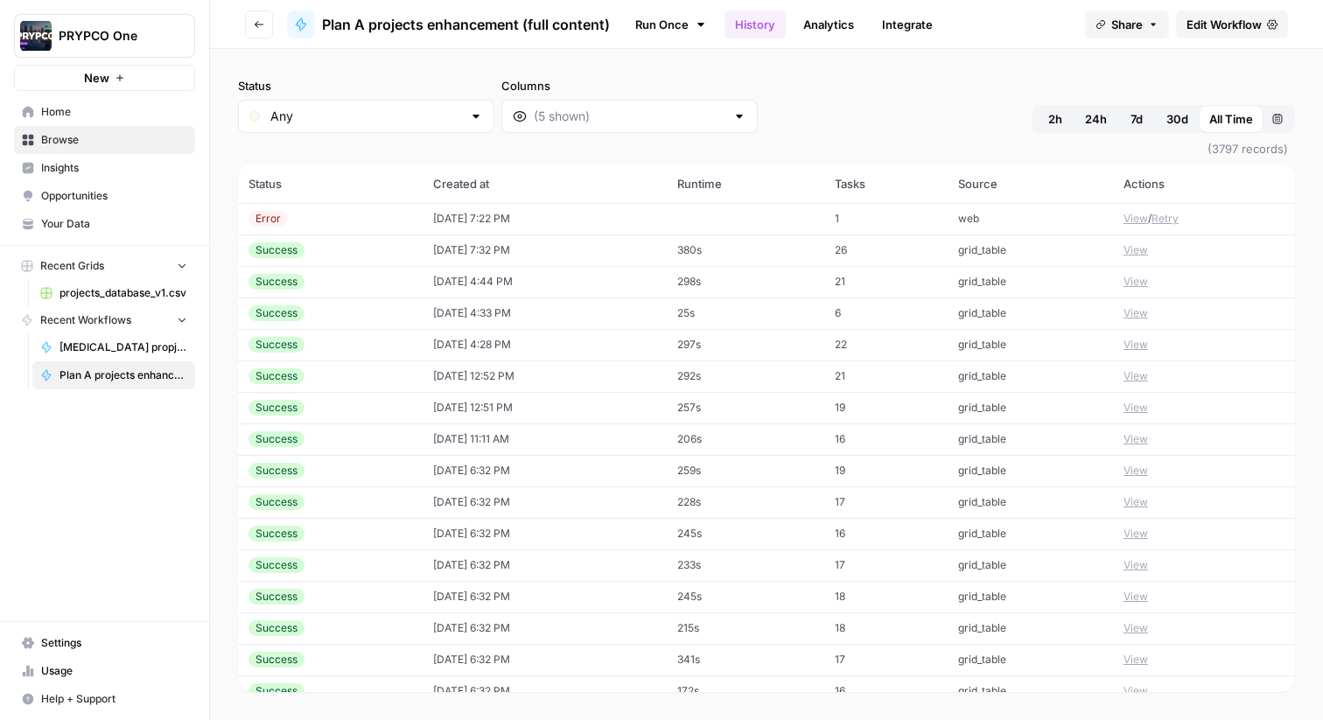
click at [1142, 254] on button "View" at bounding box center [1136, 250] width 25 height 16
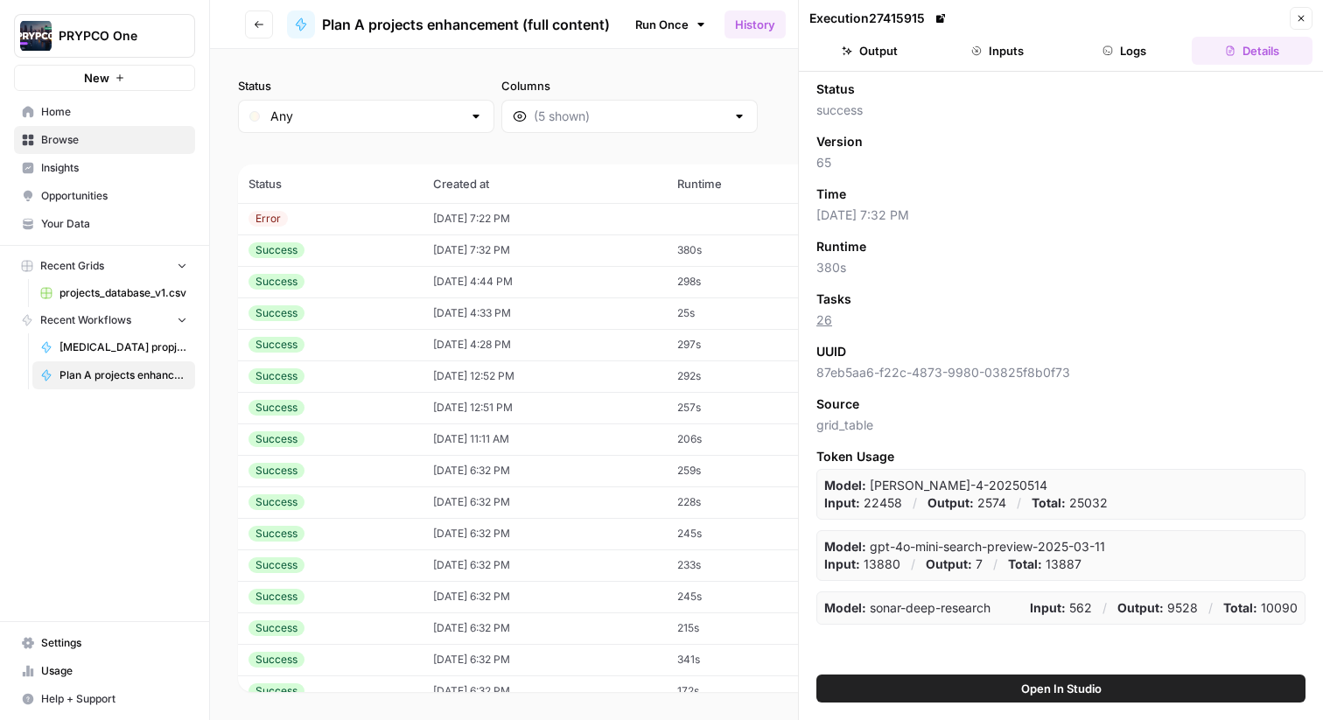
click at [1071, 688] on span "Open In Studio" at bounding box center [1061, 689] width 81 height 18
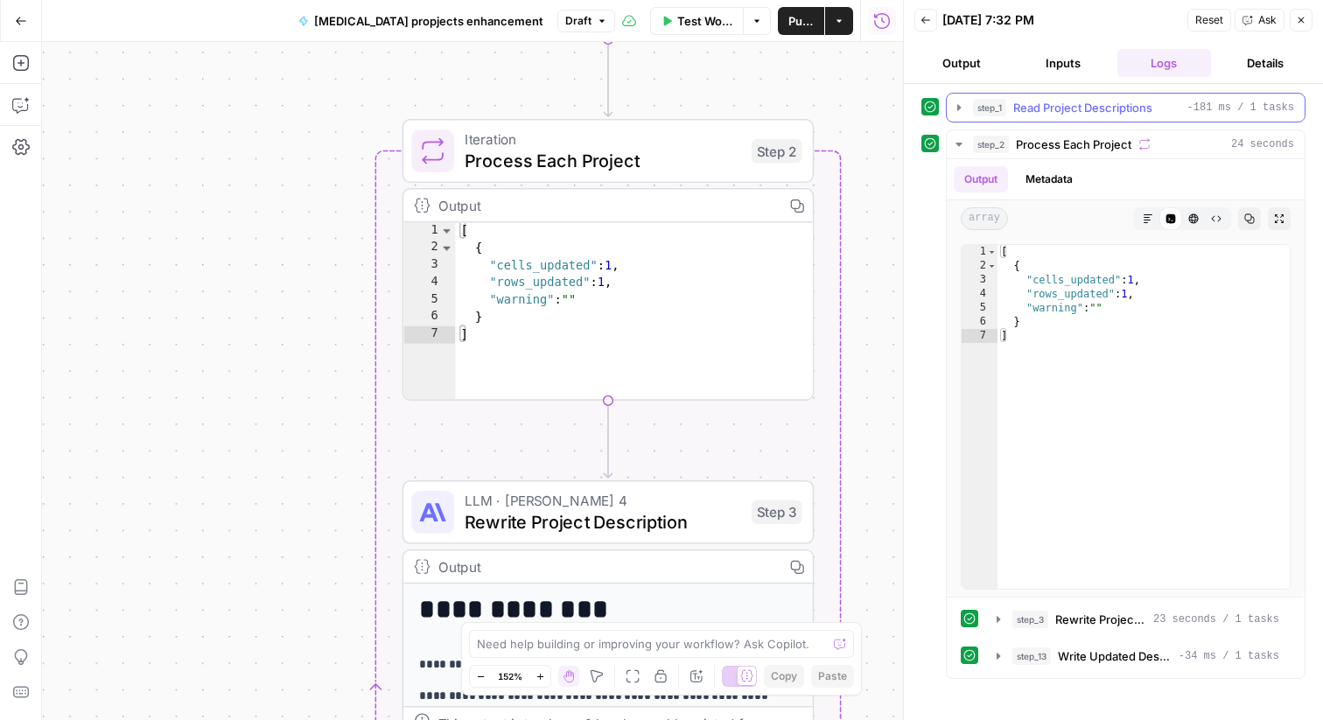
click at [1041, 106] on span "Read Project Descriptions" at bounding box center [1082, 108] width 139 height 18
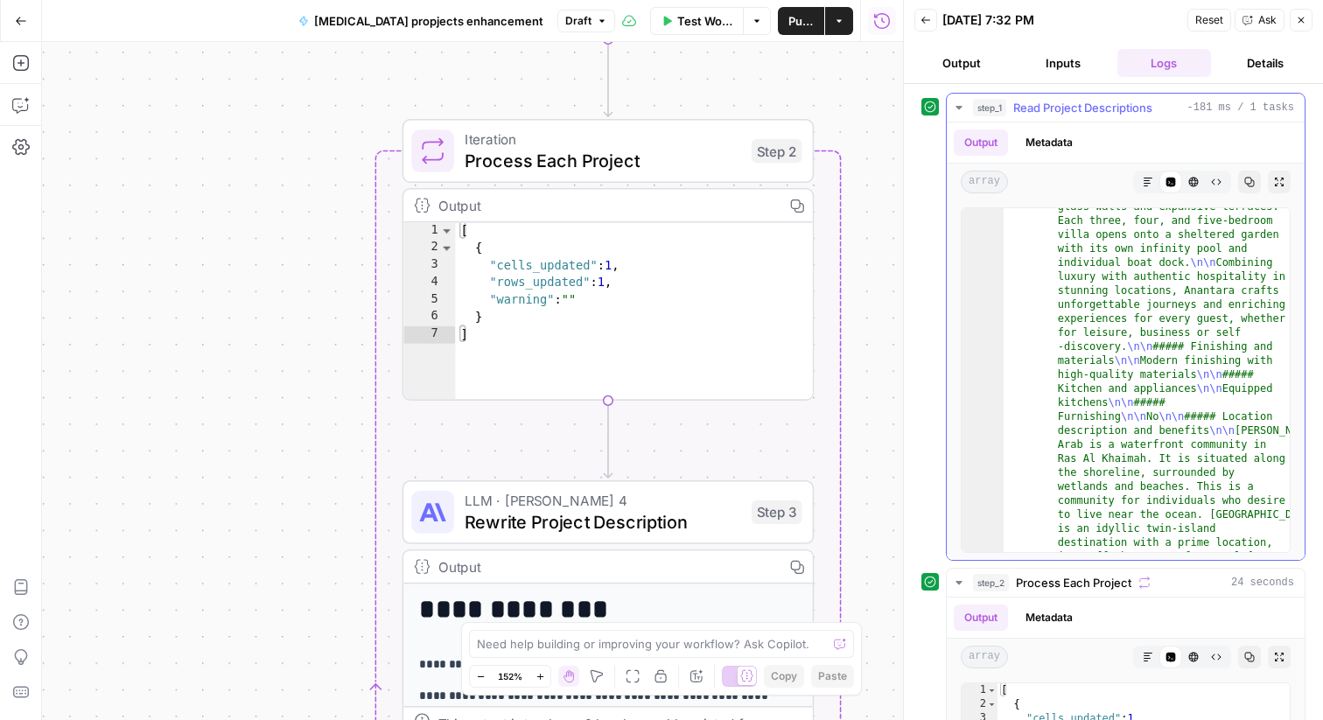
scroll to position [452, 0]
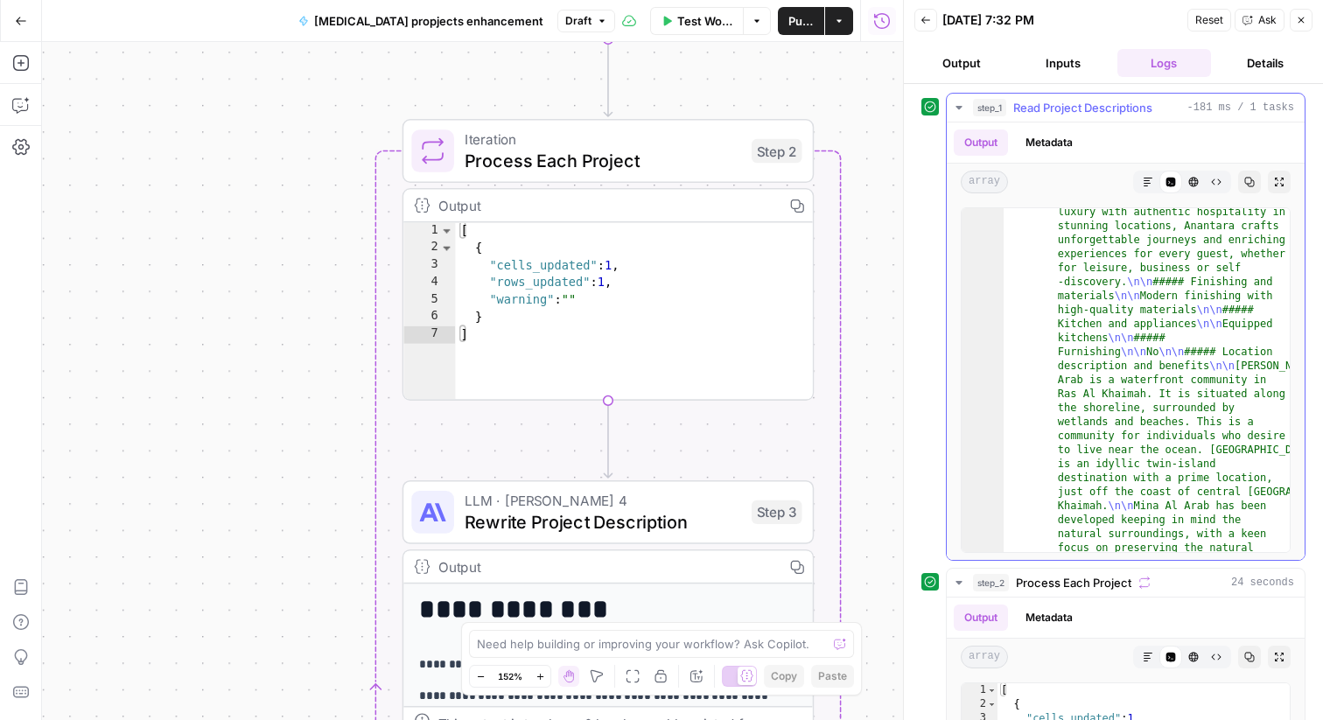
click at [1217, 185] on icon "button" at bounding box center [1216, 182] width 11 height 11
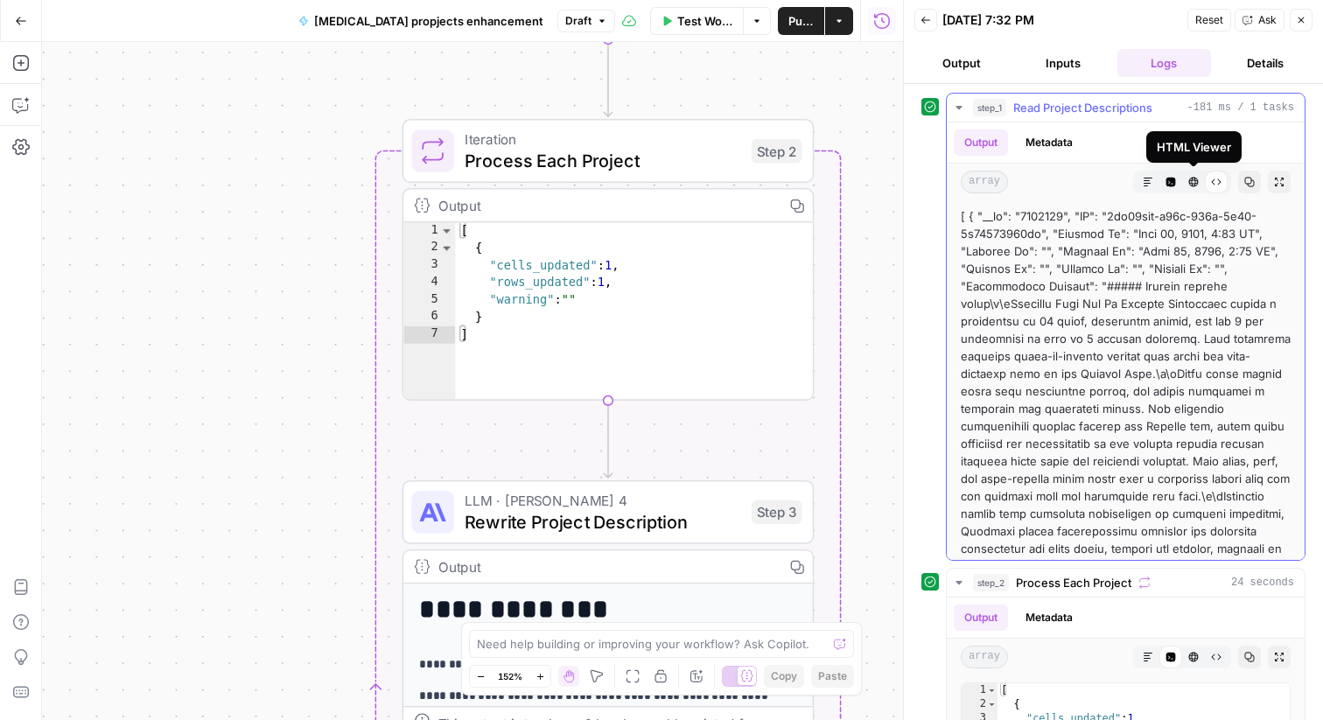
click at [1196, 185] on icon "button" at bounding box center [1194, 183] width 10 height 10
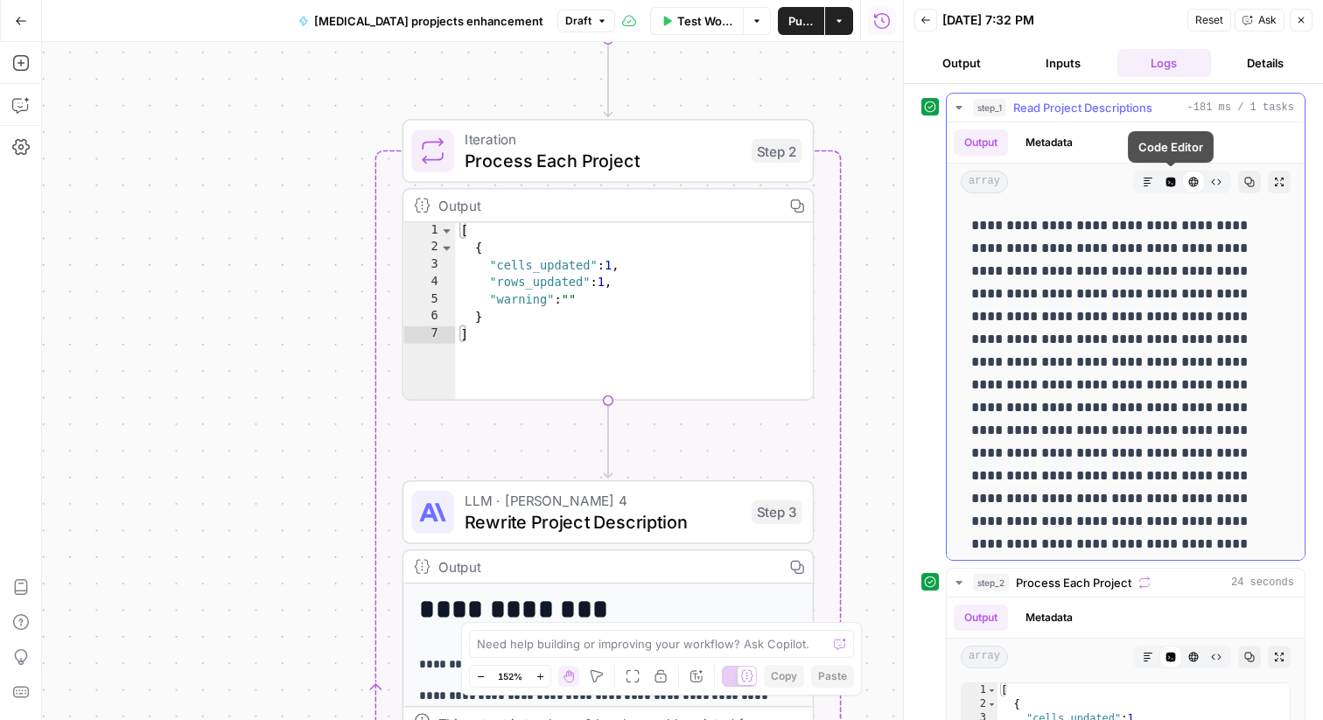
click at [1174, 181] on icon "button" at bounding box center [1172, 183] width 10 height 10
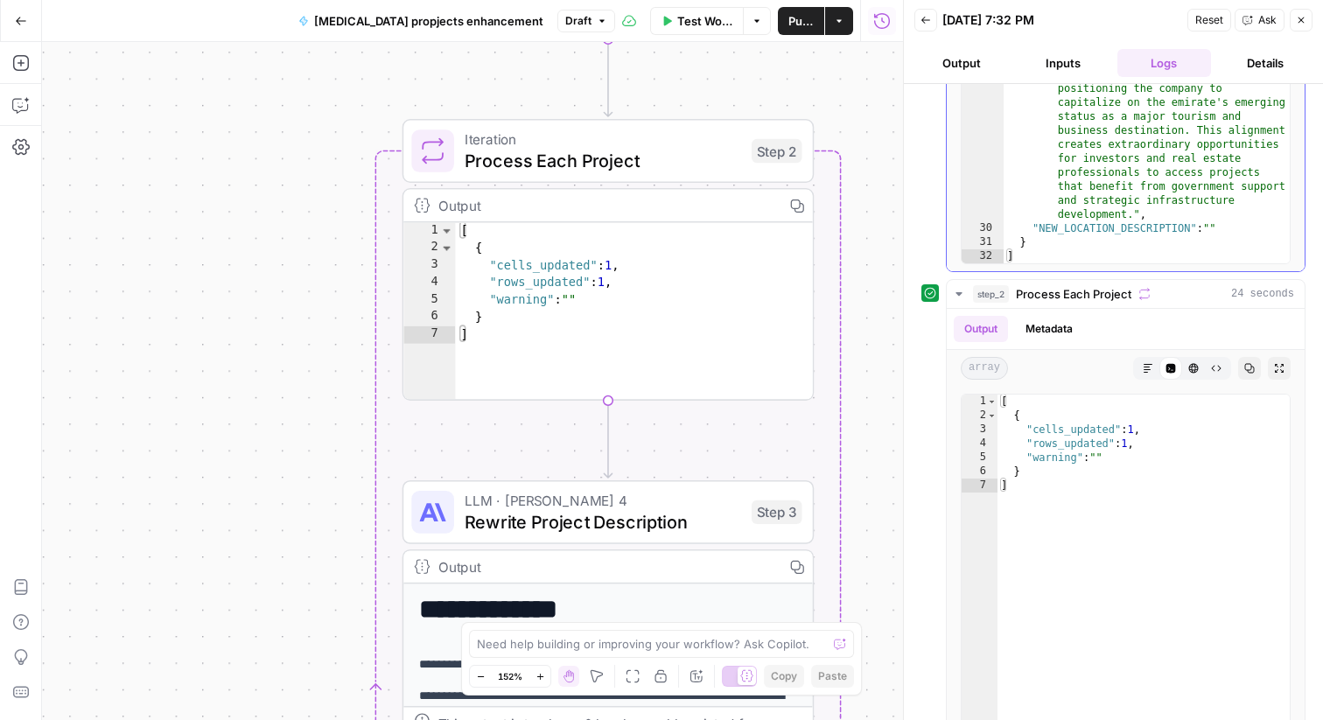
scroll to position [406, 0]
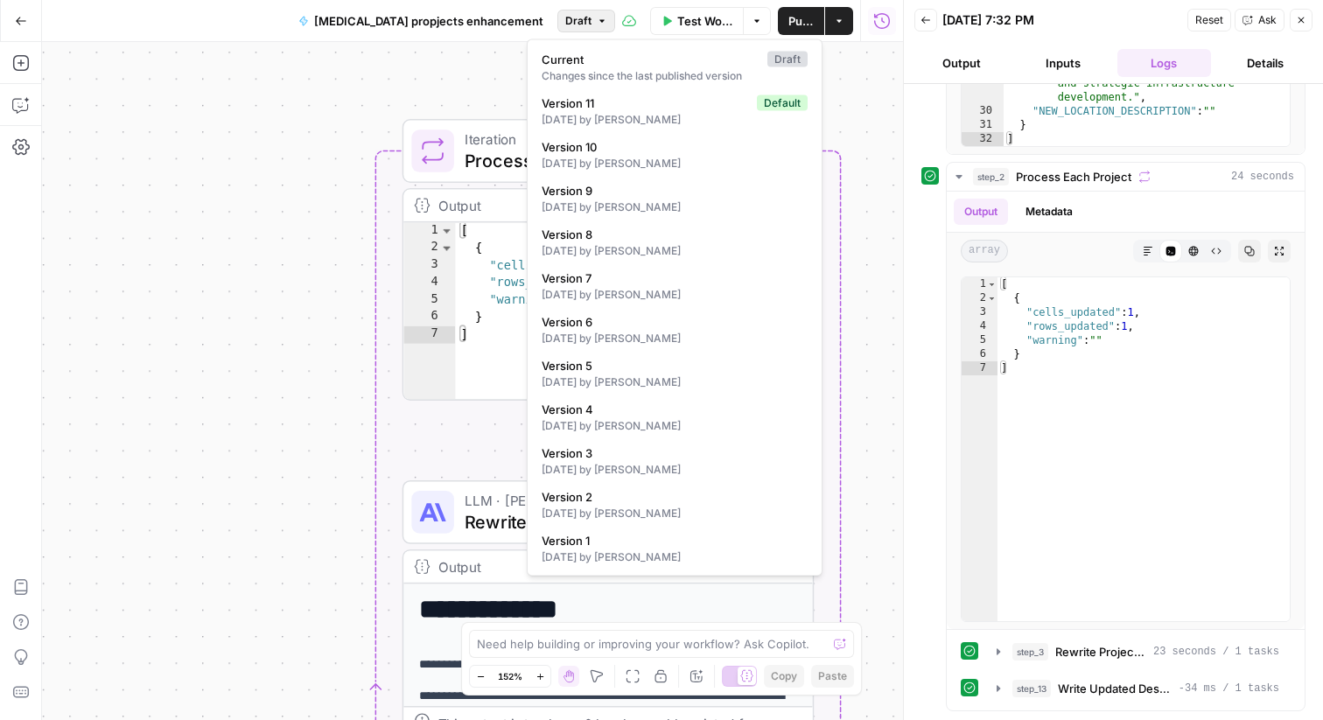
click at [597, 22] on icon "button" at bounding box center [602, 21] width 11 height 11
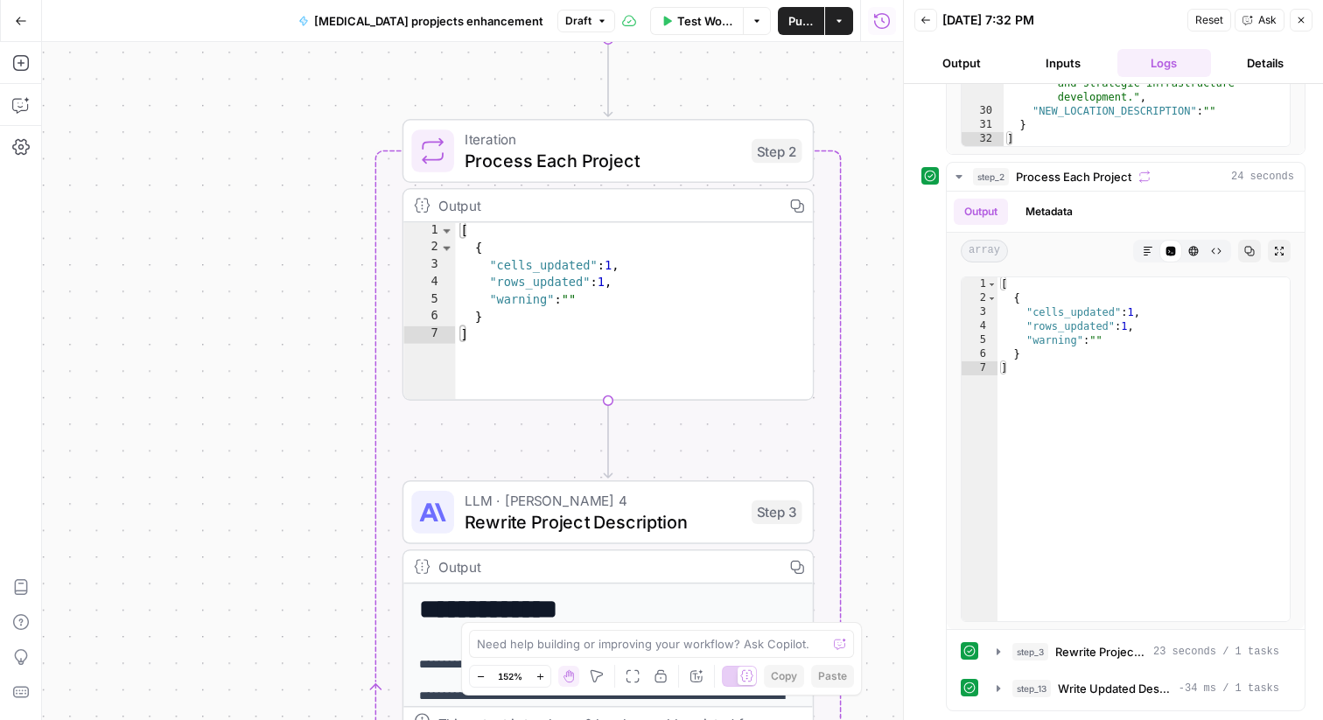
click at [186, 483] on div "Workflow Set Inputs Inputs Read from Grid Read Project Descriptions Step 1 Outp…" at bounding box center [472, 381] width 861 height 678
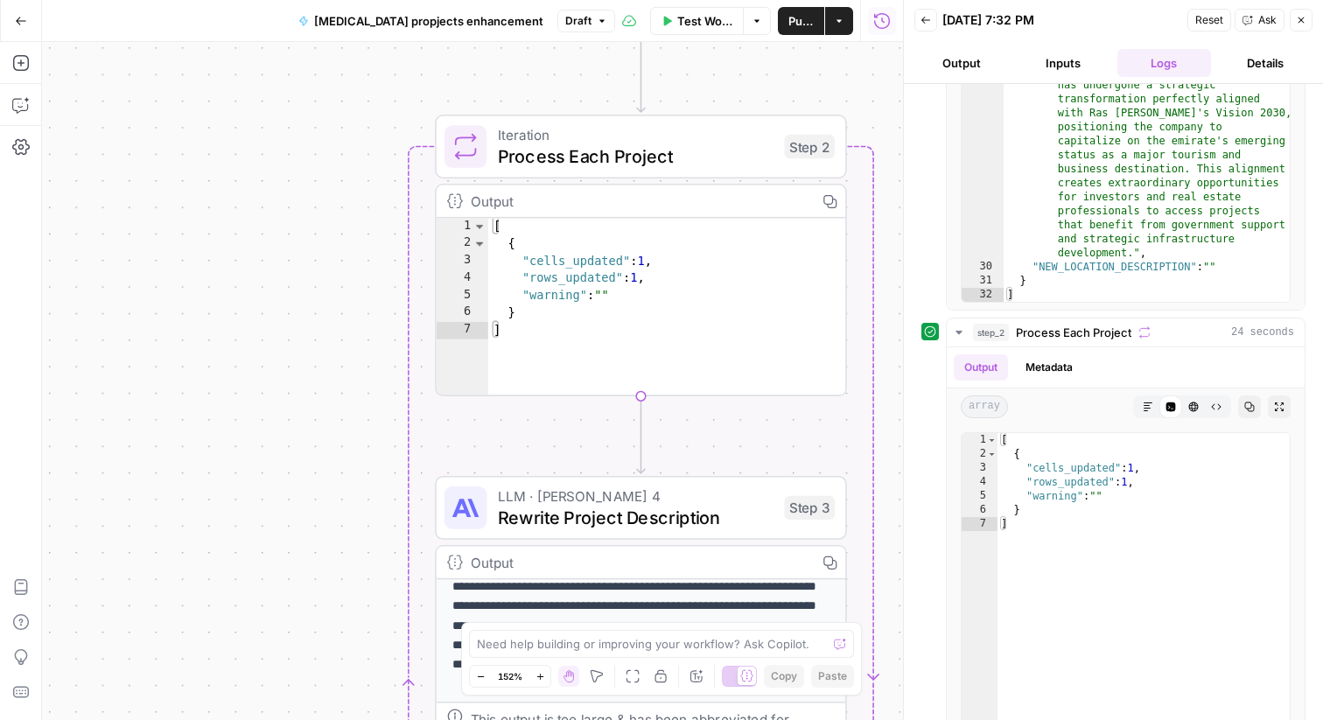
scroll to position [0, 0]
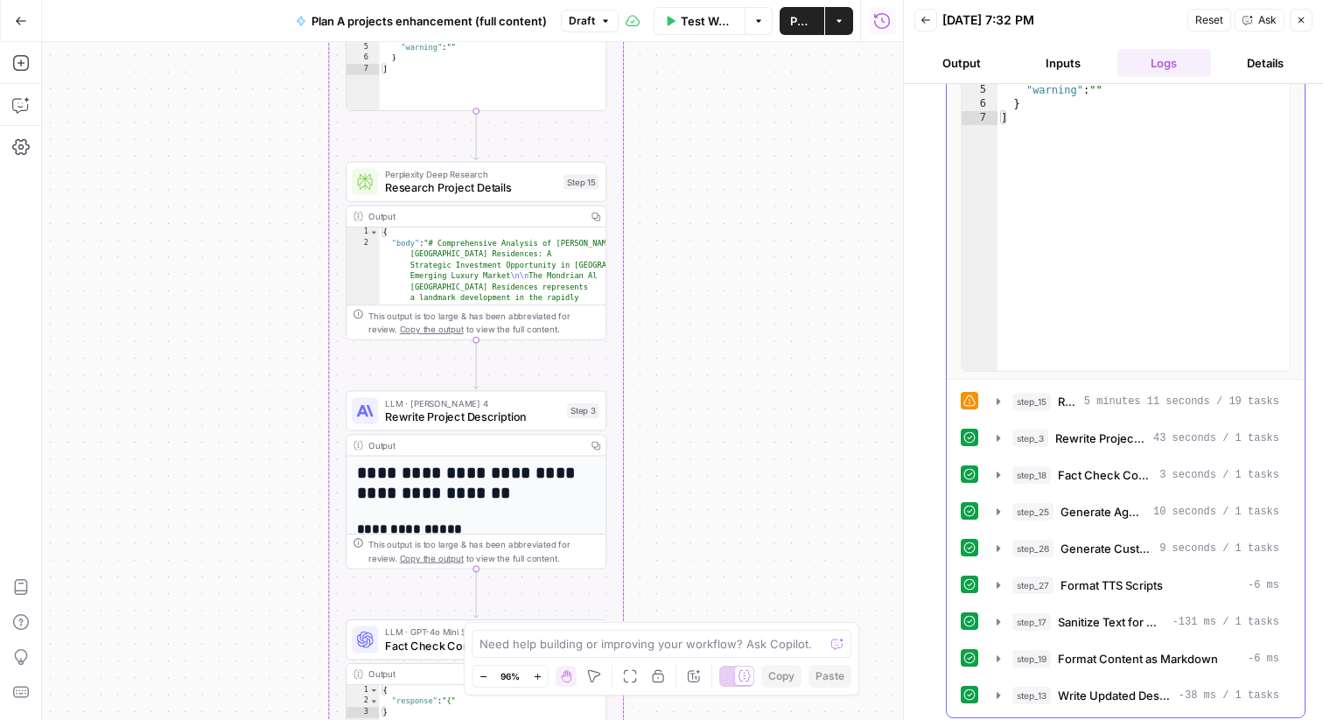
scroll to position [262, 0]
